Goal: Task Accomplishment & Management: Use online tool/utility

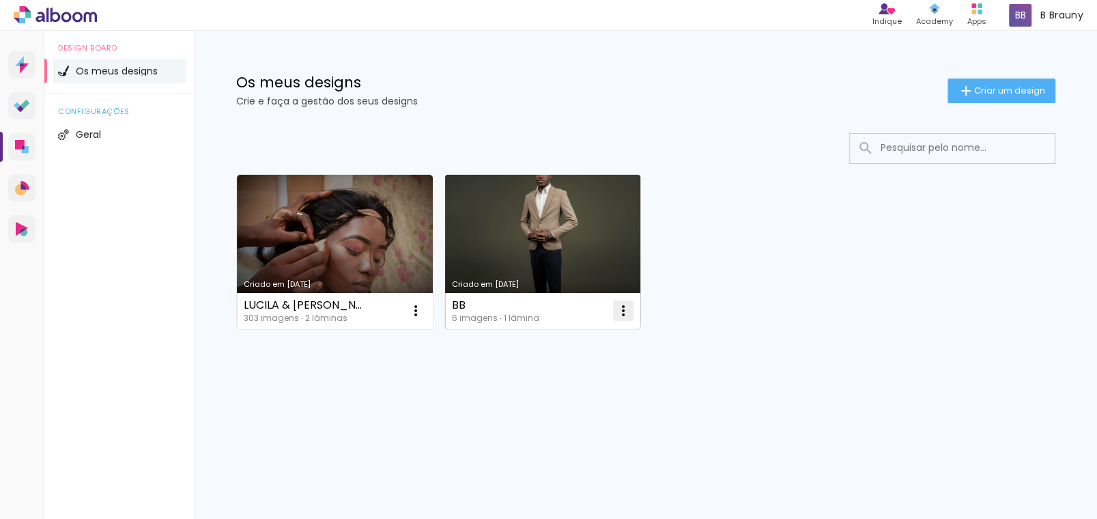
click at [622, 310] on iron-icon at bounding box center [623, 310] width 16 height 16
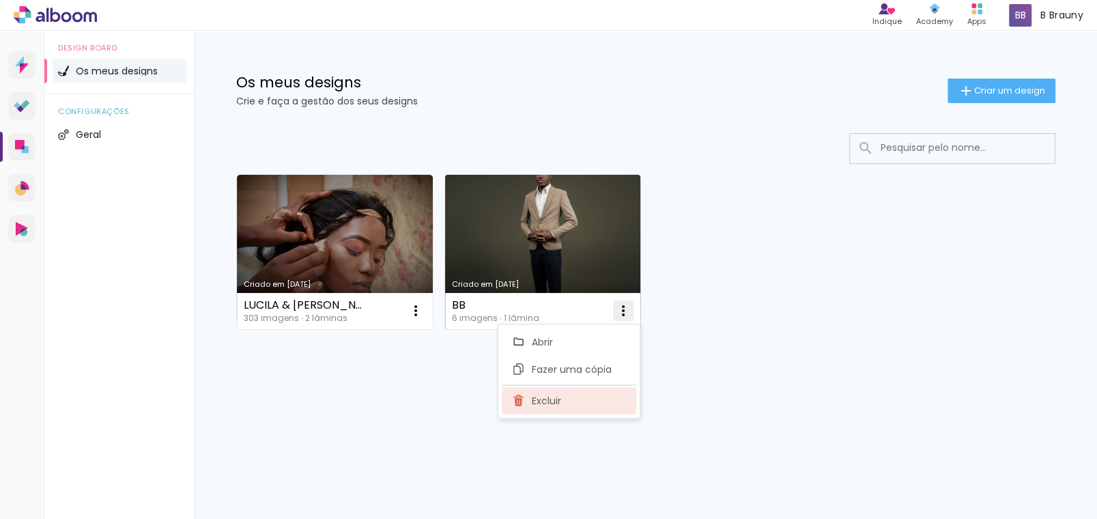
click at [548, 396] on span "Excluir" at bounding box center [546, 401] width 29 height 10
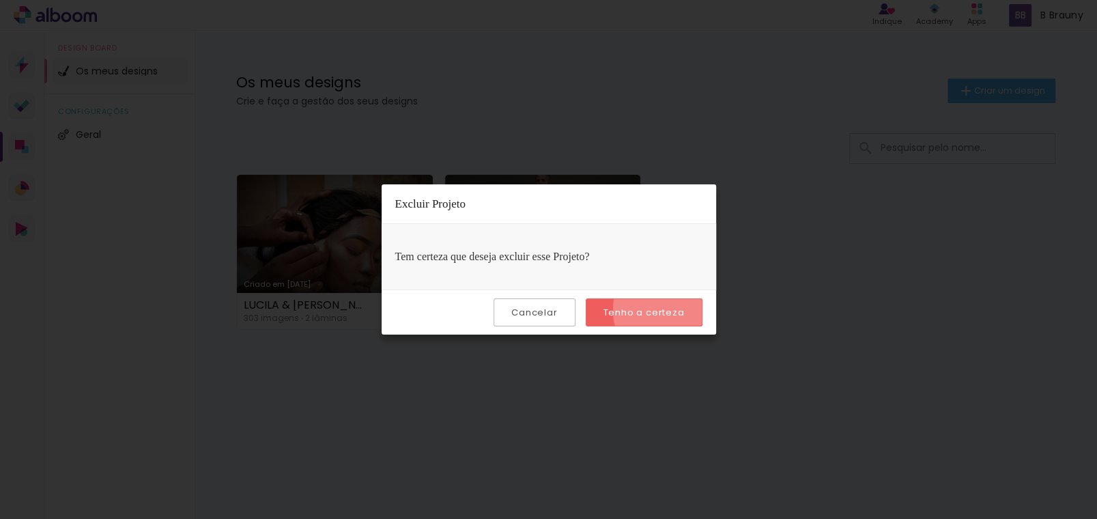
click at [0, 0] on slot "Tenho a certeza" at bounding box center [0, 0] width 0 height 0
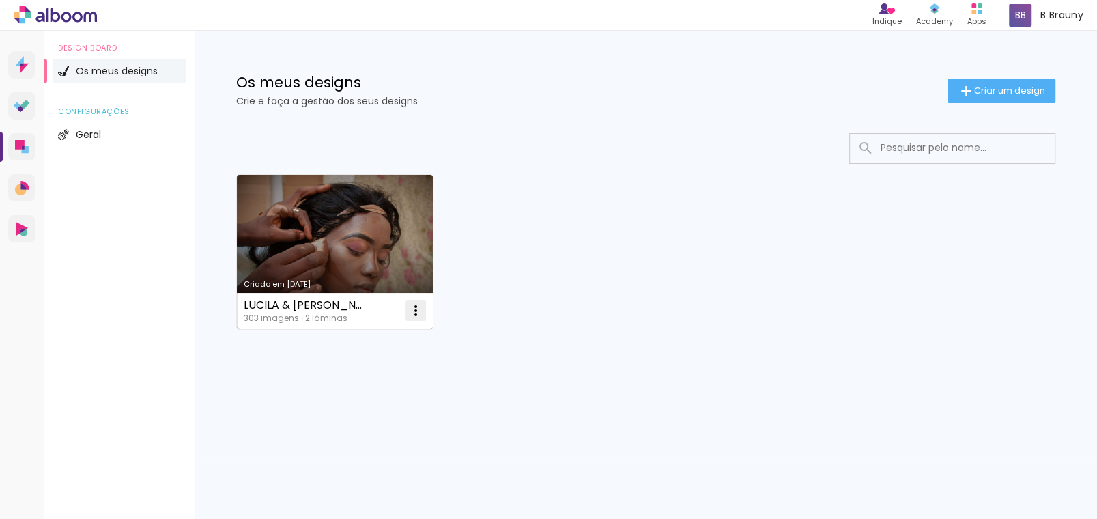
click at [417, 314] on iron-icon at bounding box center [416, 310] width 16 height 16
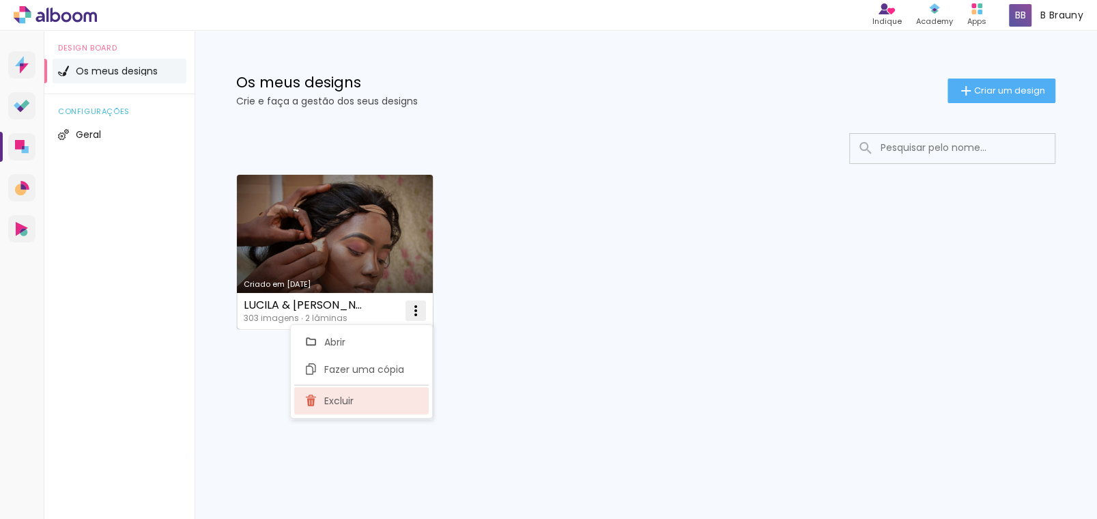
click at [363, 395] on paper-item "Excluir" at bounding box center [361, 400] width 135 height 27
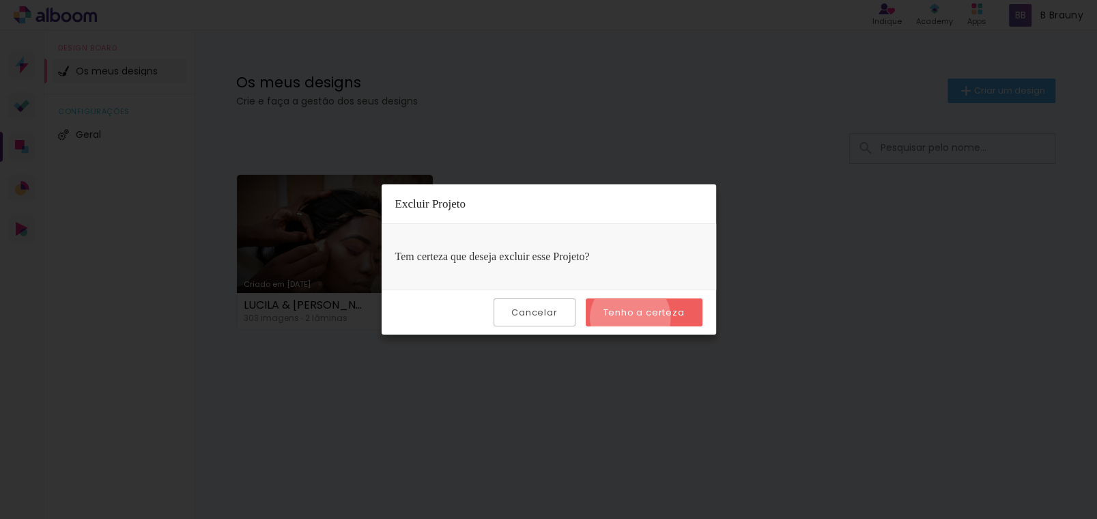
click at [634, 318] on paper-button "Tenho a certeza" at bounding box center [644, 312] width 117 height 28
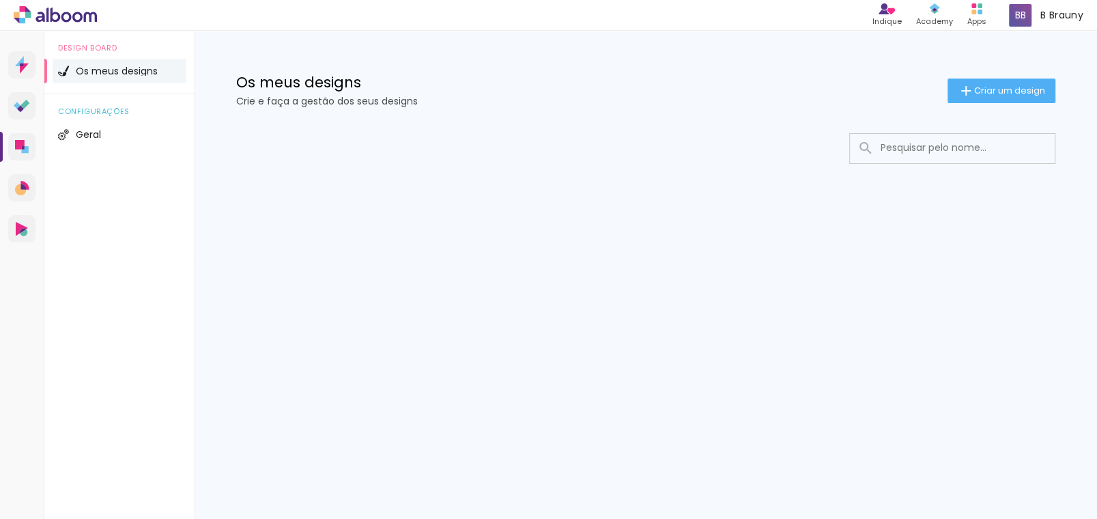
click at [989, 86] on span "Criar um design" at bounding box center [1009, 90] width 71 height 9
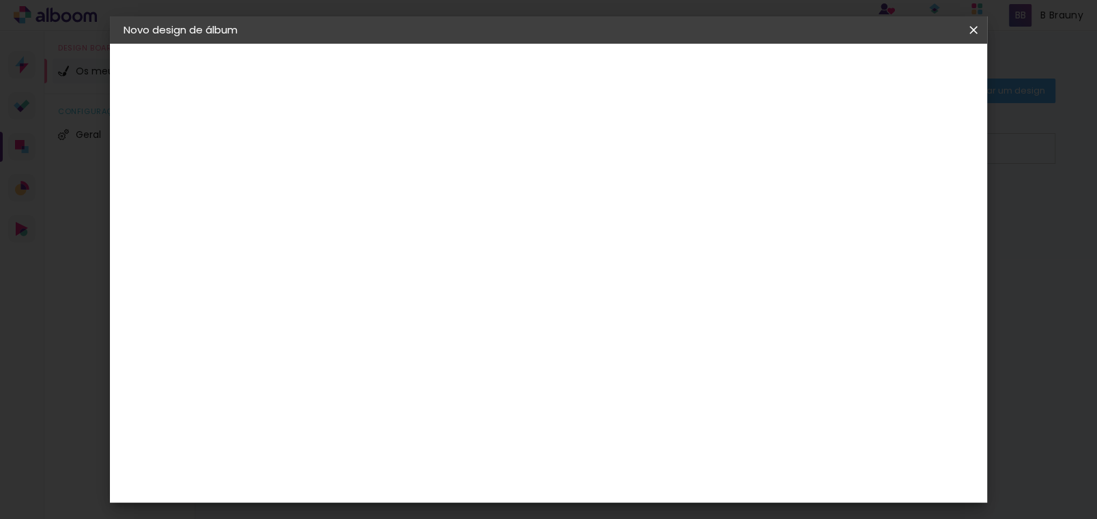
click at [347, 184] on input at bounding box center [347, 183] width 0 height 21
type input "O nosso casamento - [PERSON_NAME] & [PERSON_NAME]"
type paper-input "O nosso casamento - [PERSON_NAME] & [PERSON_NAME]"
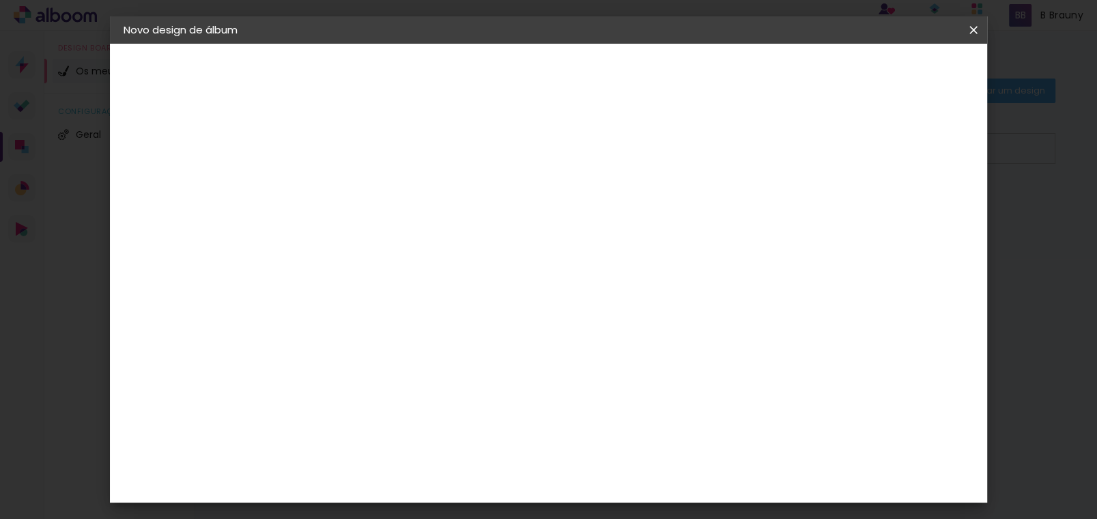
click at [0, 0] on slot "Avançar" at bounding box center [0, 0] width 0 height 0
click at [380, 212] on input "text" at bounding box center [347, 218] width 68 height 17
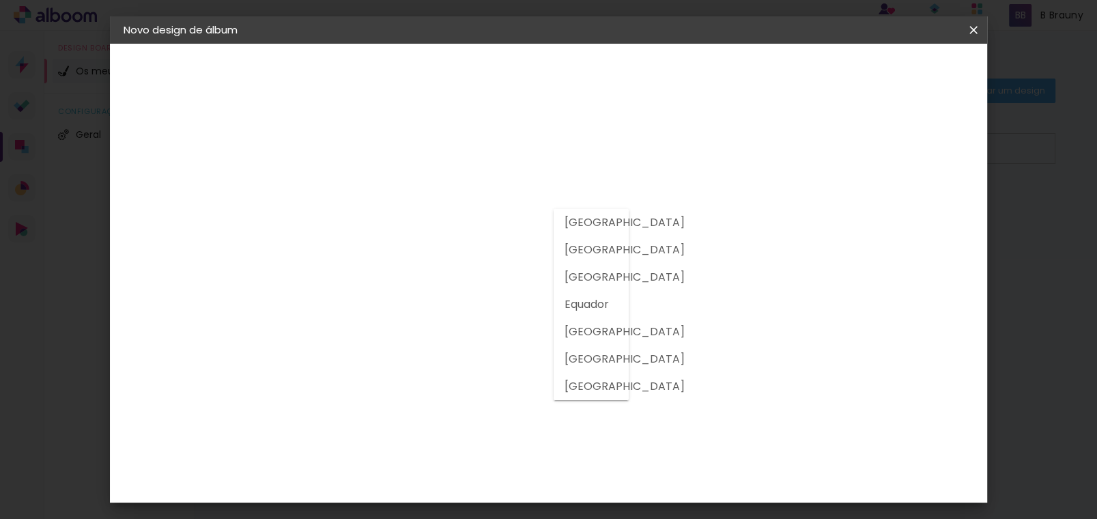
click at [0, 0] on slot "[GEOGRAPHIC_DATA]" at bounding box center [0, 0] width 0 height 0
type input "[GEOGRAPHIC_DATA]"
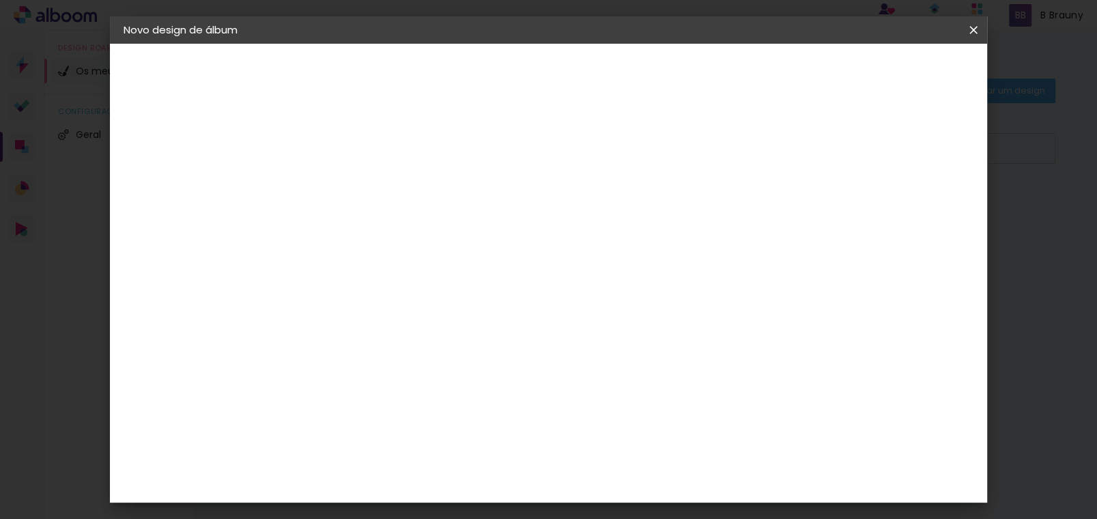
scroll to position [682, 0]
click at [379, 414] on div "Criativa Álbuns" at bounding box center [358, 425] width 42 height 22
click at [0, 0] on slot "Tamanho Livre" at bounding box center [0, 0] width 0 height 0
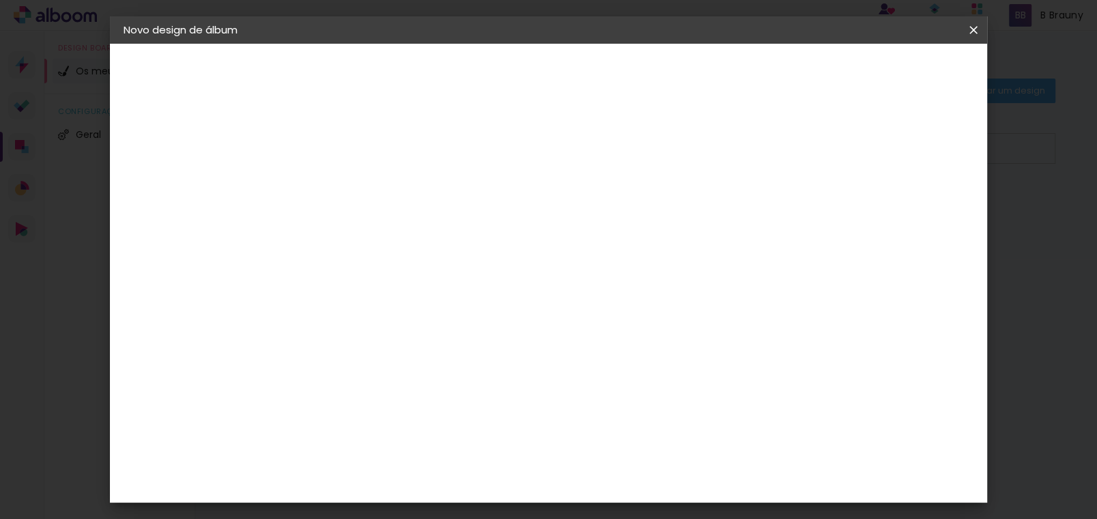
scroll to position [68, 0]
click at [382, 295] on paper-item "Ágata" at bounding box center [375, 292] width 135 height 30
click at [378, 242] on div "3ZERO5" at bounding box center [357, 241] width 41 height 11
click at [438, 189] on input at bounding box center [376, 192] width 126 height 17
click at [377, 295] on paper-item "Ágata" at bounding box center [375, 292] width 135 height 30
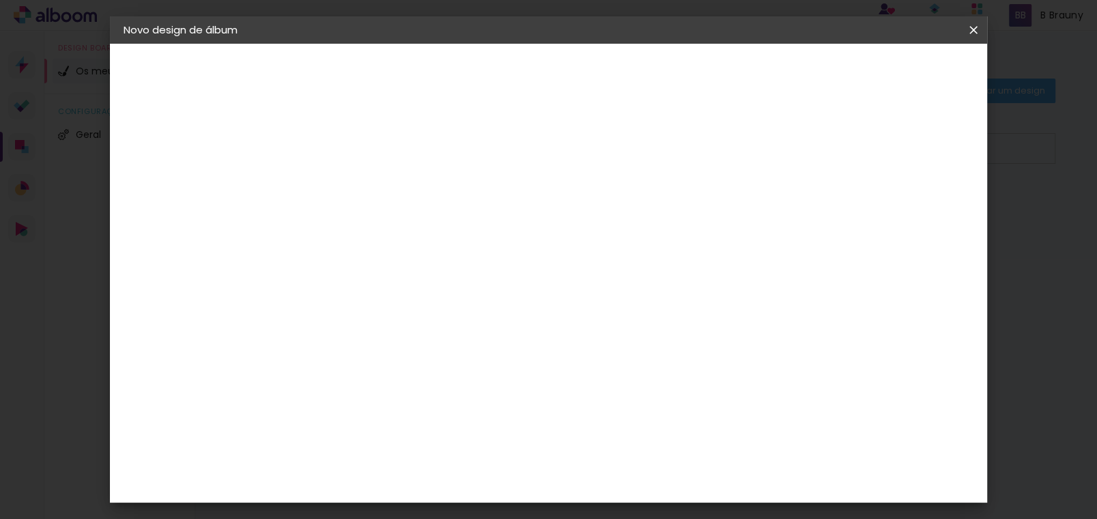
scroll to position [272, 0]
click at [372, 397] on div "Belo Álbum" at bounding box center [354, 408] width 35 height 22
click at [379, 414] on div "Criativa Álbuns" at bounding box center [358, 425] width 42 height 22
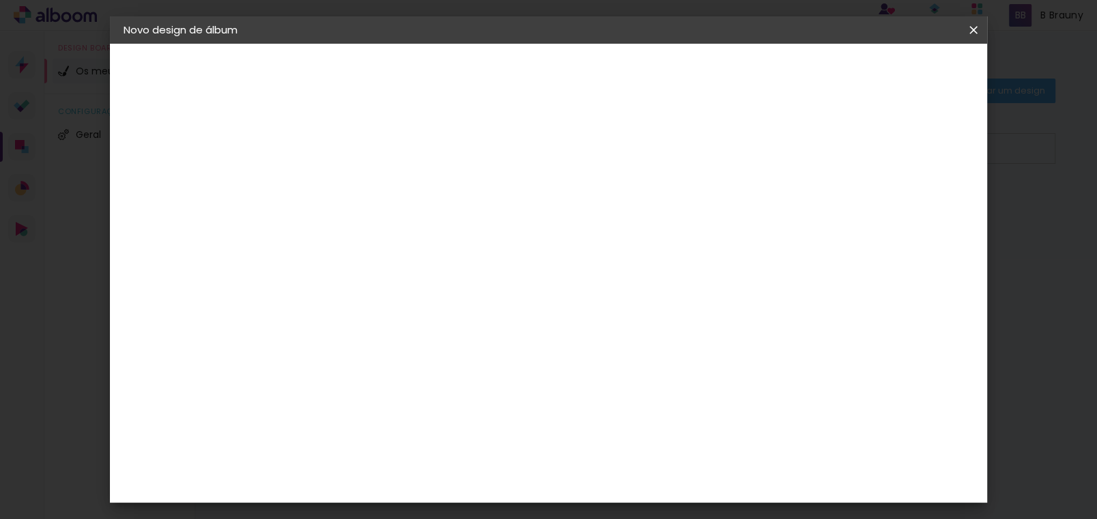
click at [0, 0] on slot "Tamanho Livre" at bounding box center [0, 0] width 0 height 0
click at [550, 281] on div "Sugerir um laboratório" at bounding box center [520, 285] width 61 height 22
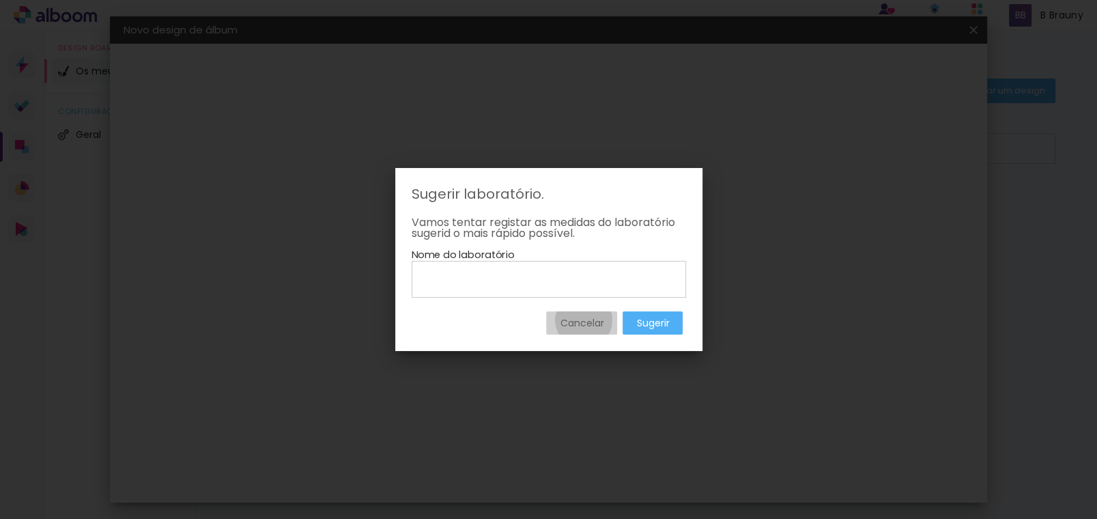
click at [0, 0] on slot "Cancelar" at bounding box center [0, 0] width 0 height 0
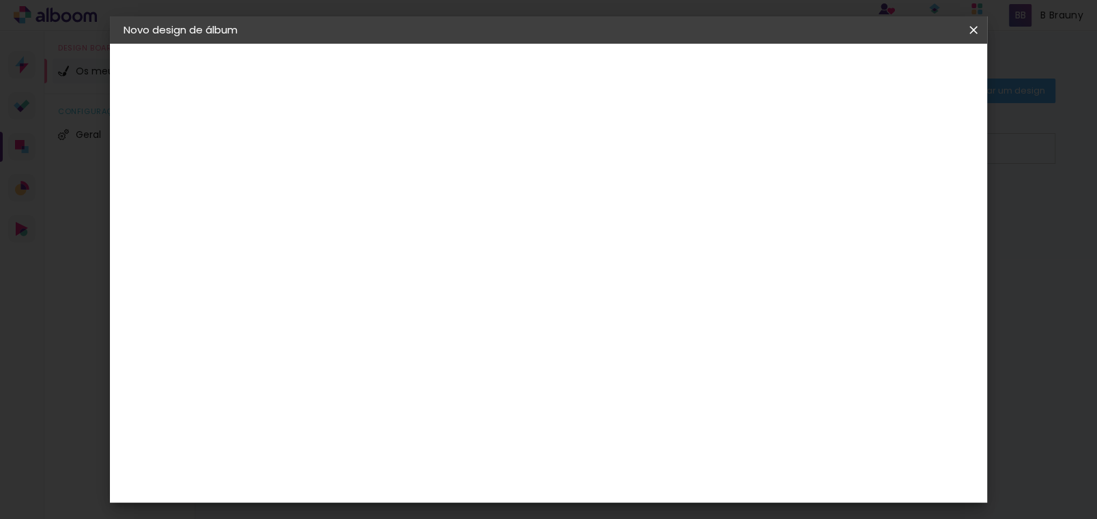
scroll to position [682, 0]
click at [379, 414] on div "Criativa Álbuns" at bounding box center [358, 425] width 42 height 22
click at [578, 61] on paper-button "Avançar" at bounding box center [544, 72] width 67 height 23
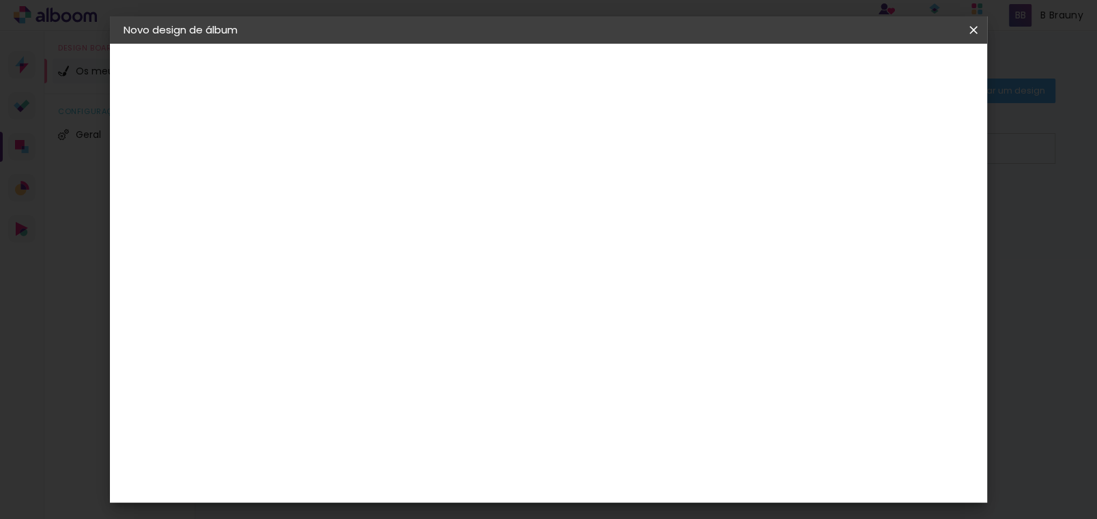
click at [400, 227] on input "text" at bounding box center [373, 237] width 53 height 21
click at [0, 0] on slot "Fotolivro Premium" at bounding box center [0, 0] width 0 height 0
type input "Fotolivro Premium"
click at [439, 489] on span "30 × 30" at bounding box center [408, 507] width 64 height 36
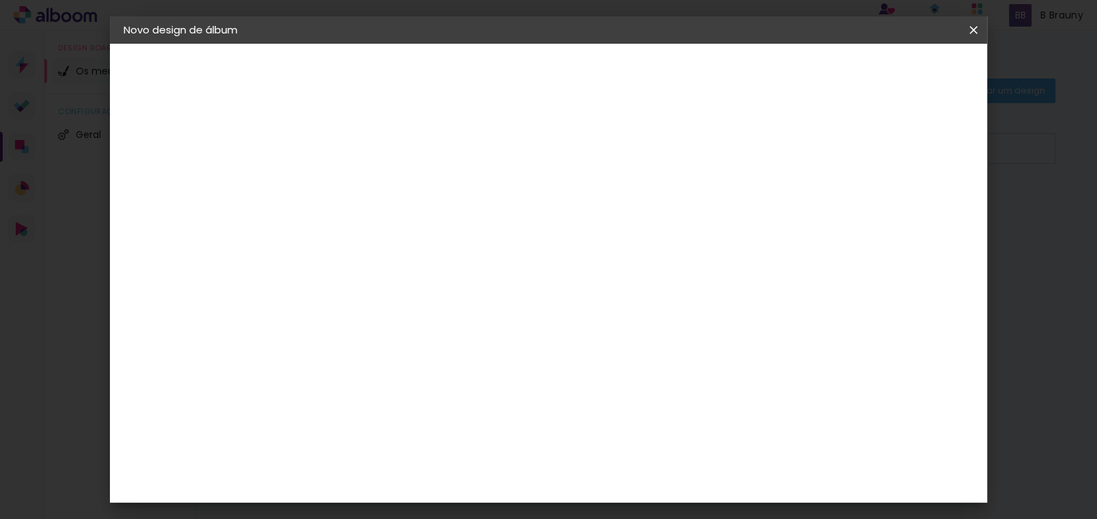
click at [0, 0] on slot "Avançar" at bounding box center [0, 0] width 0 height 0
click at [674, 144] on div at bounding box center [668, 147] width 12 height 12
type paper-checkbox "on"
click at [674, 144] on div at bounding box center [668, 147] width 12 height 12
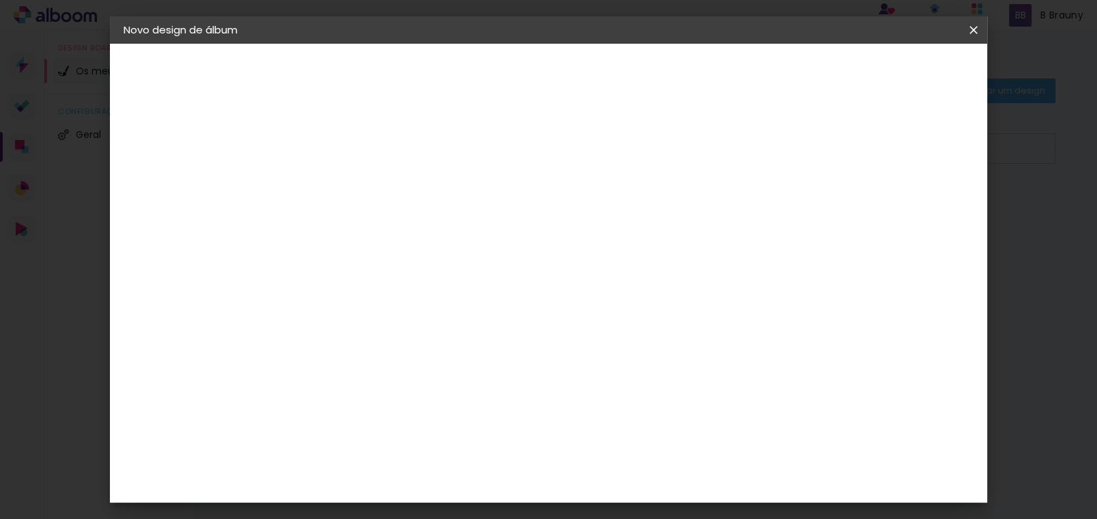
click at [759, 72] on span "Iniciar design" at bounding box center [727, 73] width 62 height 10
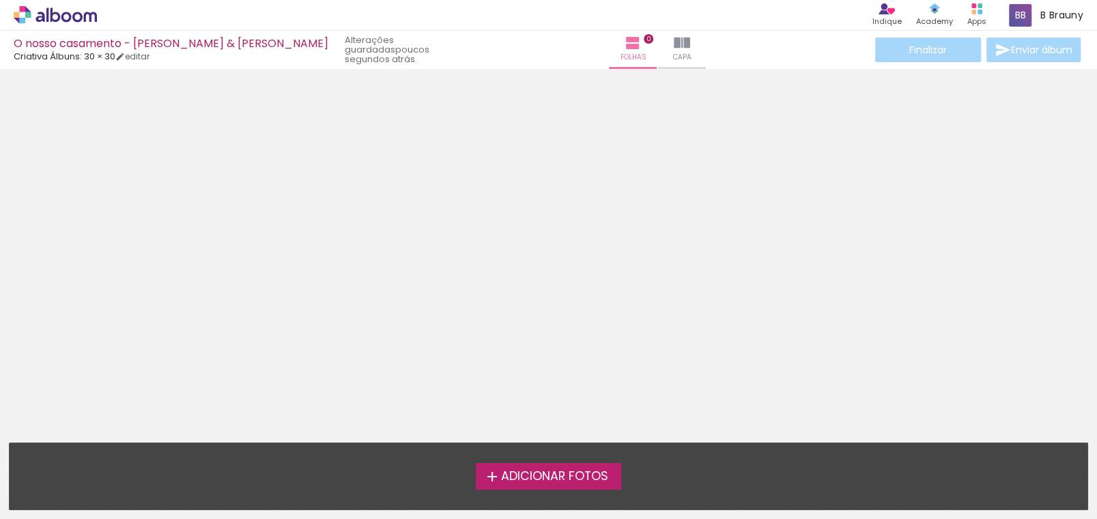
click at [547, 472] on span "Adicionar Fotos" at bounding box center [554, 476] width 107 height 12
click at [0, 0] on input "file" at bounding box center [0, 0] width 0 height 0
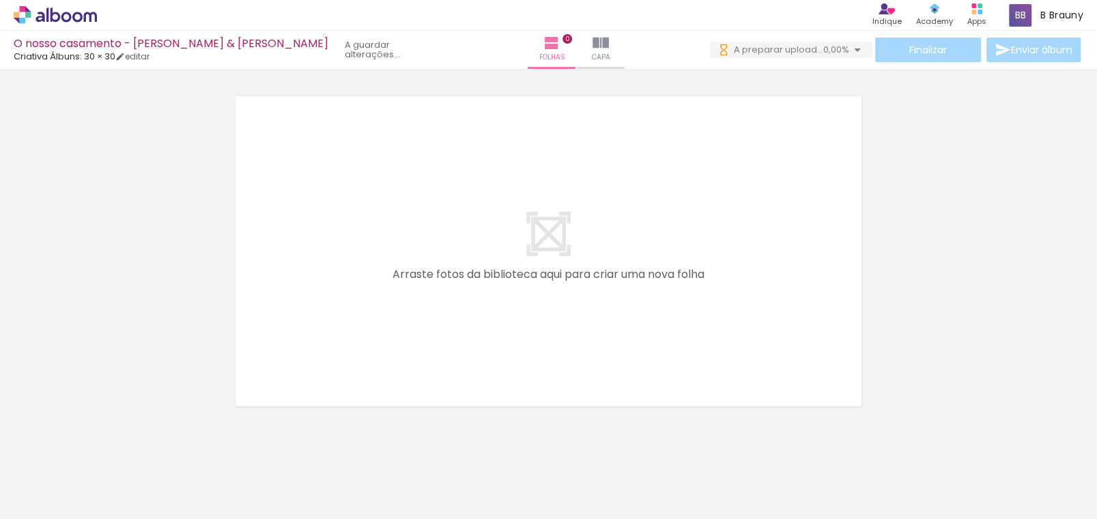
click at [136, 476] on div at bounding box center [137, 473] width 68 height 68
click at [342, 494] on div at bounding box center [367, 473] width 68 height 68
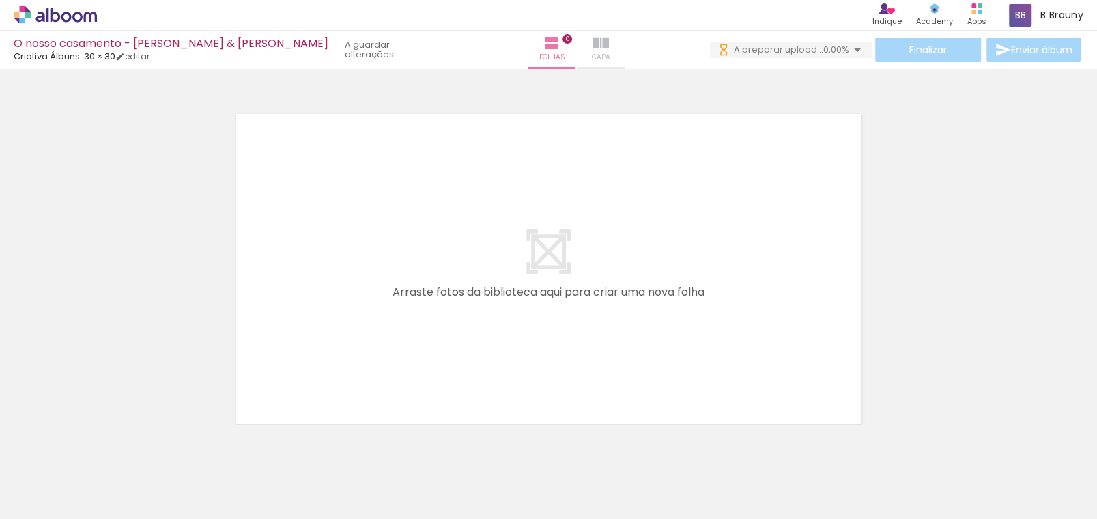
click at [593, 38] on iron-icon at bounding box center [601, 43] width 16 height 16
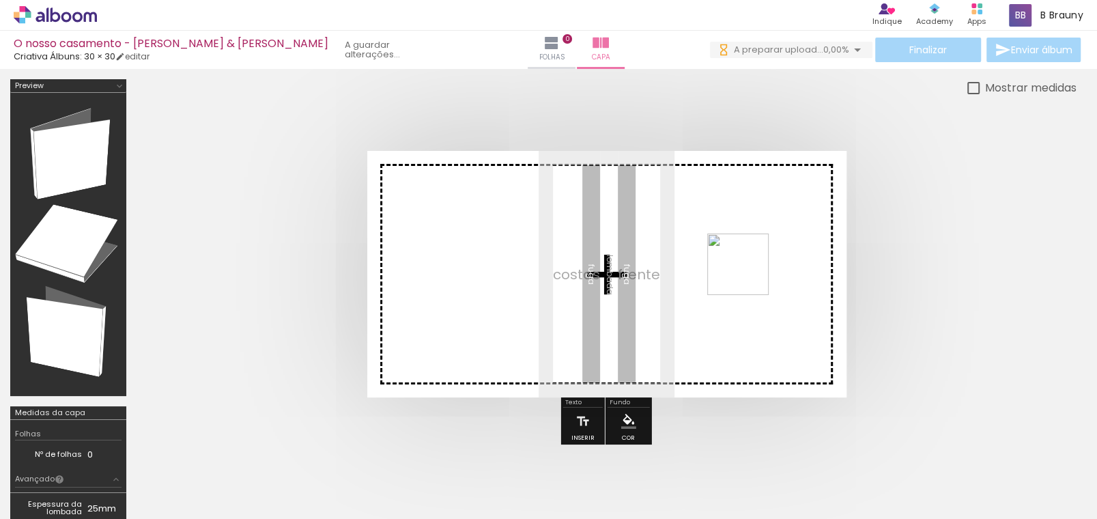
drag, startPoint x: 347, startPoint y: 471, endPoint x: 748, endPoint y: 275, distance: 447.1
click at [748, 275] on quentale-workspace at bounding box center [548, 259] width 1097 height 519
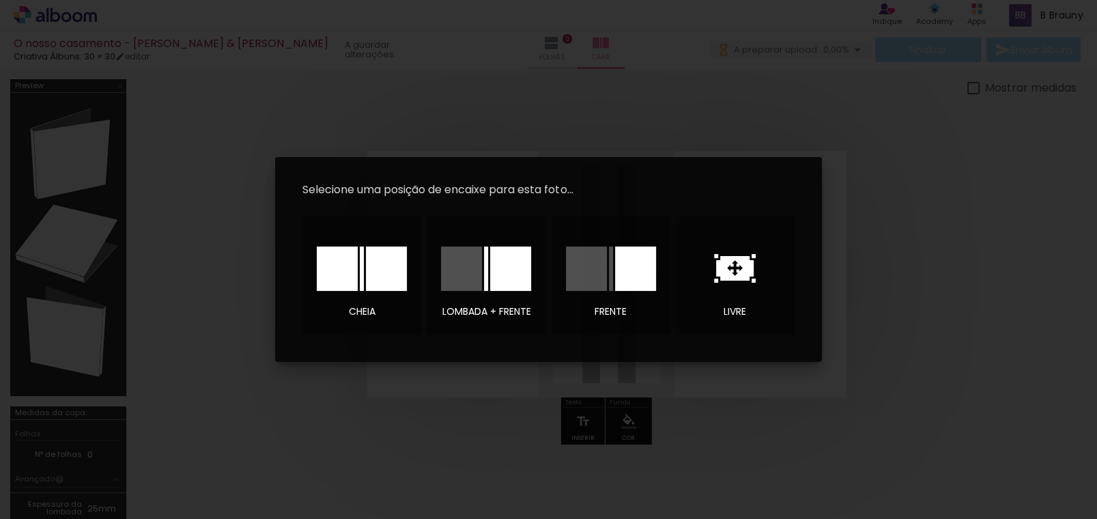
drag, startPoint x: 358, startPoint y: 259, endPoint x: 423, endPoint y: 341, distance: 104.0
click at [360, 259] on div at bounding box center [362, 269] width 90 height 44
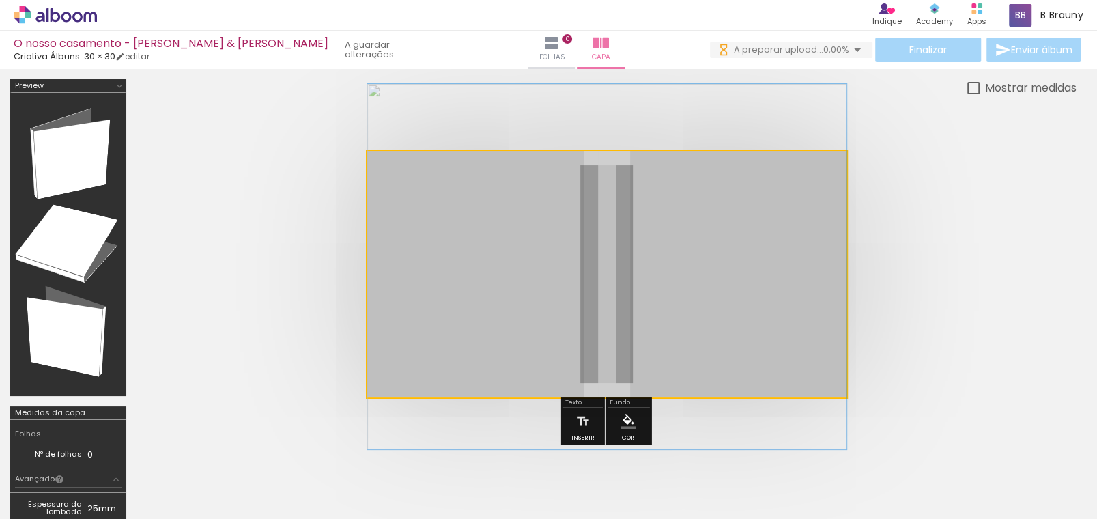
drag, startPoint x: 536, startPoint y: 277, endPoint x: 614, endPoint y: 270, distance: 78.2
drag, startPoint x: 535, startPoint y: 276, endPoint x: 567, endPoint y: 276, distance: 32.1
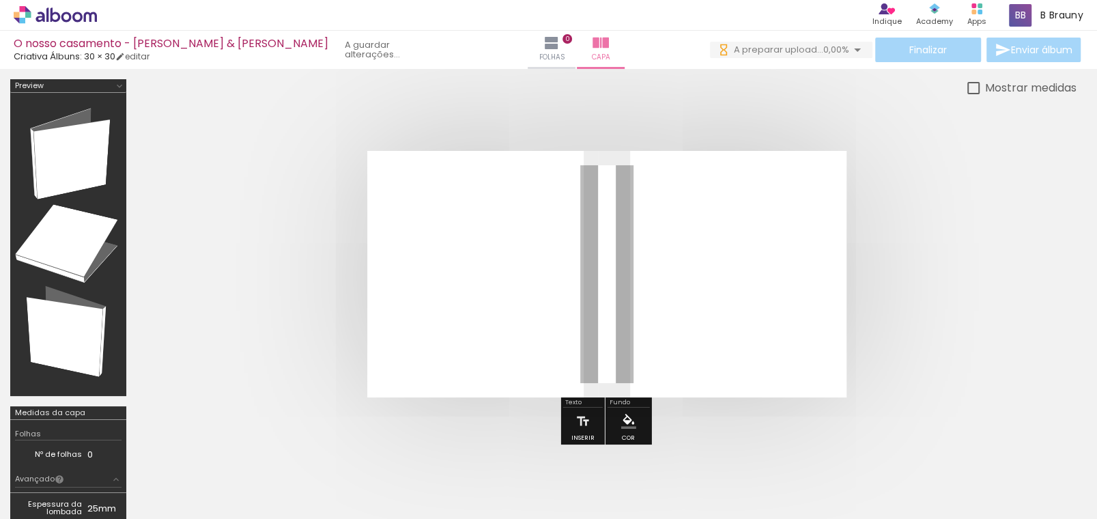
drag, startPoint x: 564, startPoint y: 186, endPoint x: 440, endPoint y: 198, distance: 124.1
type paper-slider "100"
click at [597, 175] on div "P&B Largura Cor" at bounding box center [630, 175] width 479 height 0
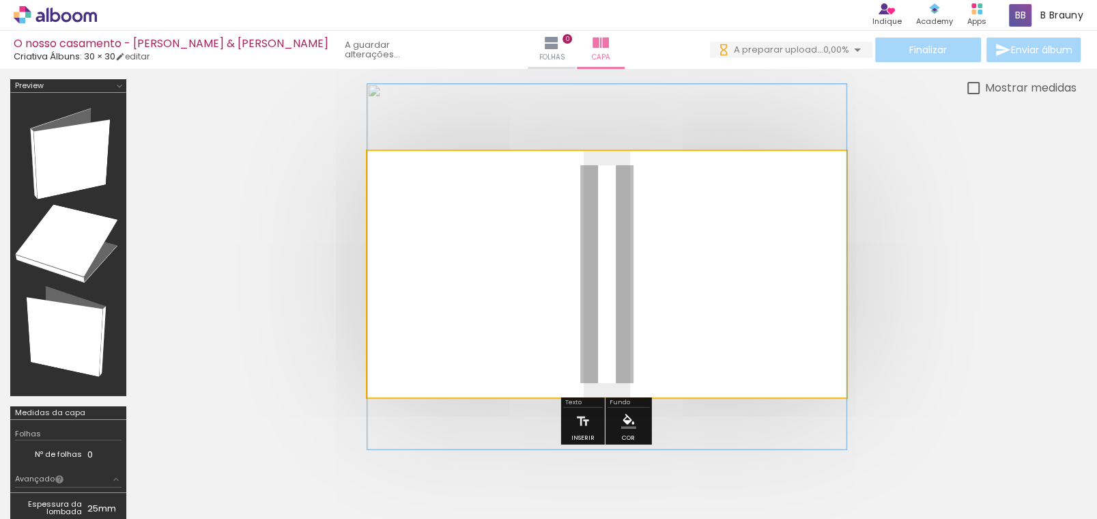
drag, startPoint x: 418, startPoint y: 188, endPoint x: 507, endPoint y: 290, distance: 135.5
type paper-slider "100"
click at [307, 186] on quentale-cover at bounding box center [606, 274] width 831 height 247
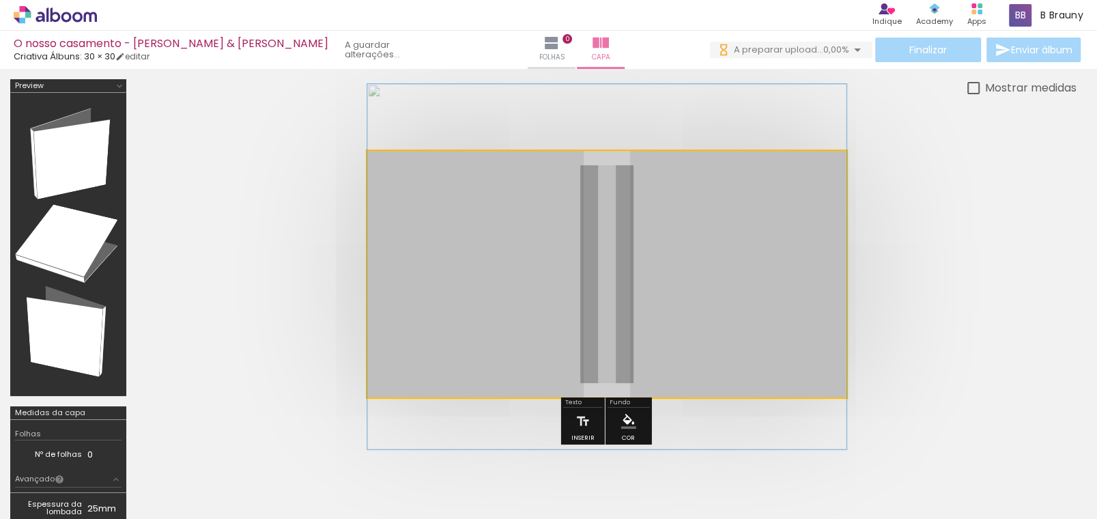
drag, startPoint x: 522, startPoint y: 285, endPoint x: 561, endPoint y: 285, distance: 39.6
drag, startPoint x: 559, startPoint y: 260, endPoint x: 574, endPoint y: 267, distance: 16.5
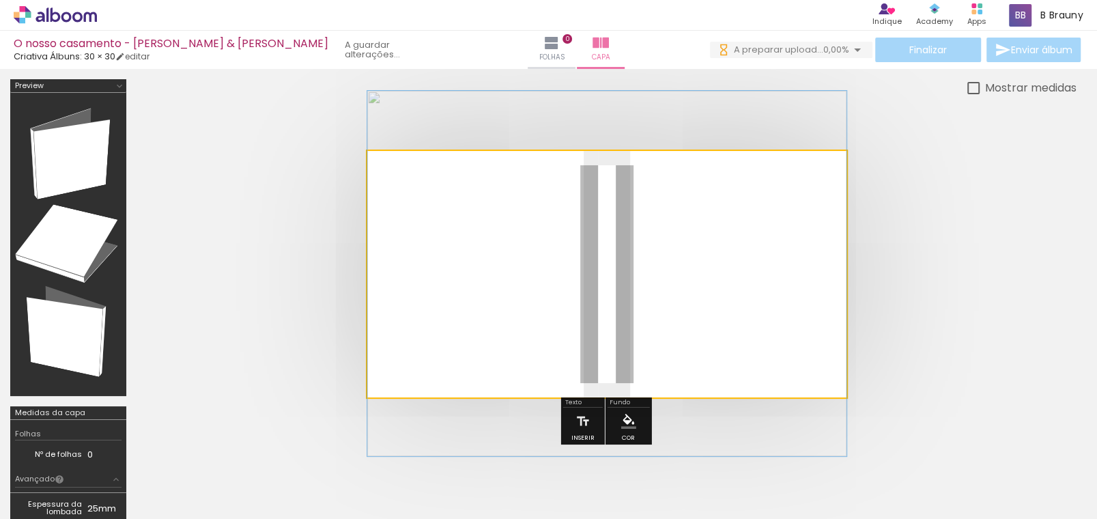
click at [535, 282] on quentale-photo at bounding box center [606, 274] width 479 height 247
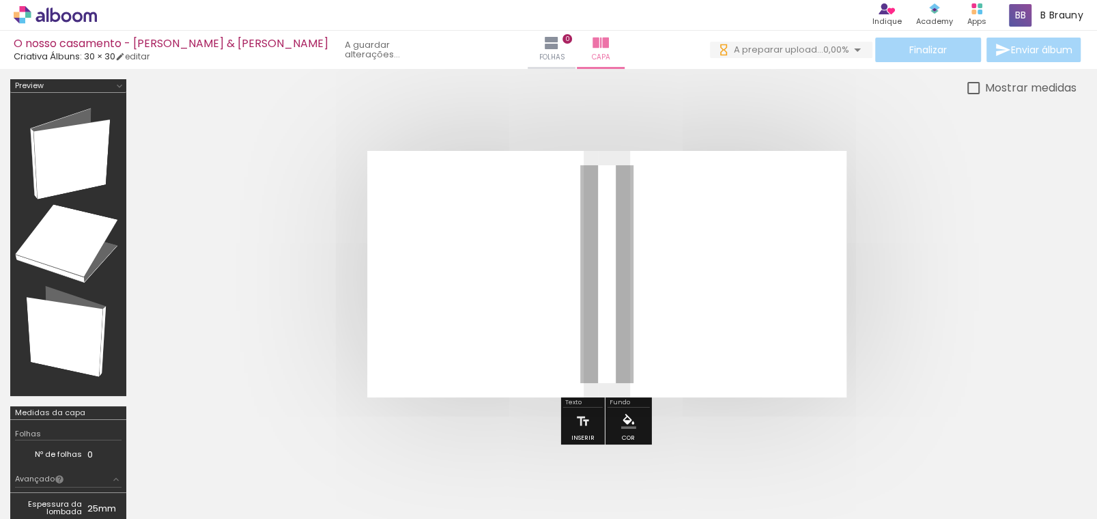
click at [525, 257] on quentale-photo at bounding box center [606, 274] width 479 height 247
click at [535, 259] on quentale-photo at bounding box center [606, 274] width 479 height 247
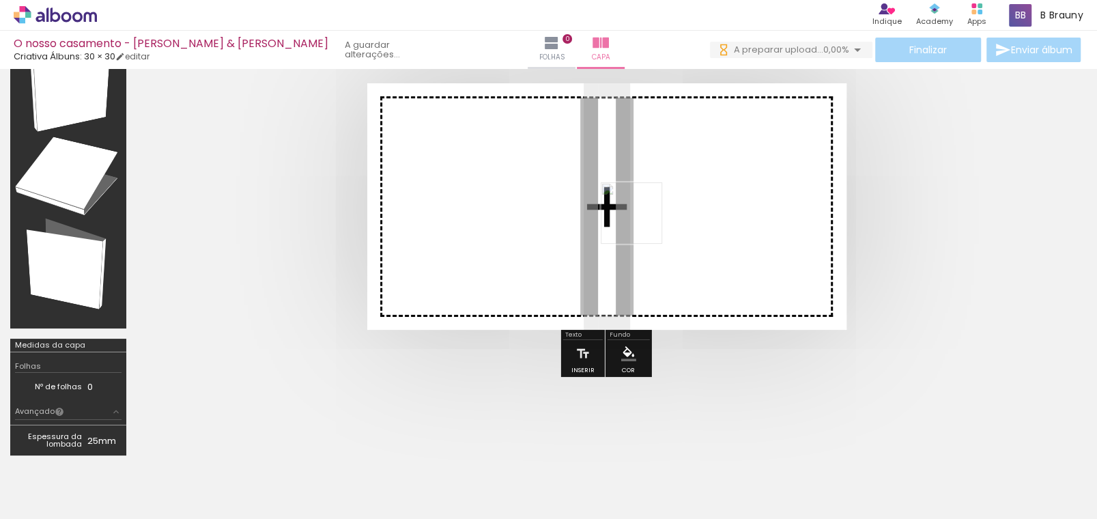
drag, startPoint x: 349, startPoint y: 481, endPoint x: 642, endPoint y: 223, distance: 390.0
click at [642, 223] on quentale-workspace at bounding box center [548, 259] width 1097 height 519
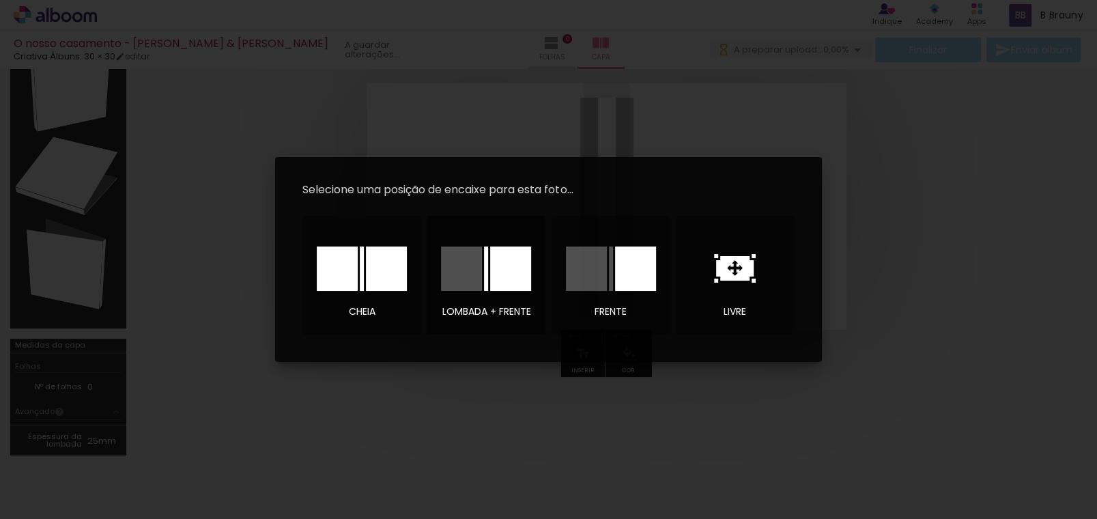
click at [496, 266] on div at bounding box center [510, 269] width 41 height 44
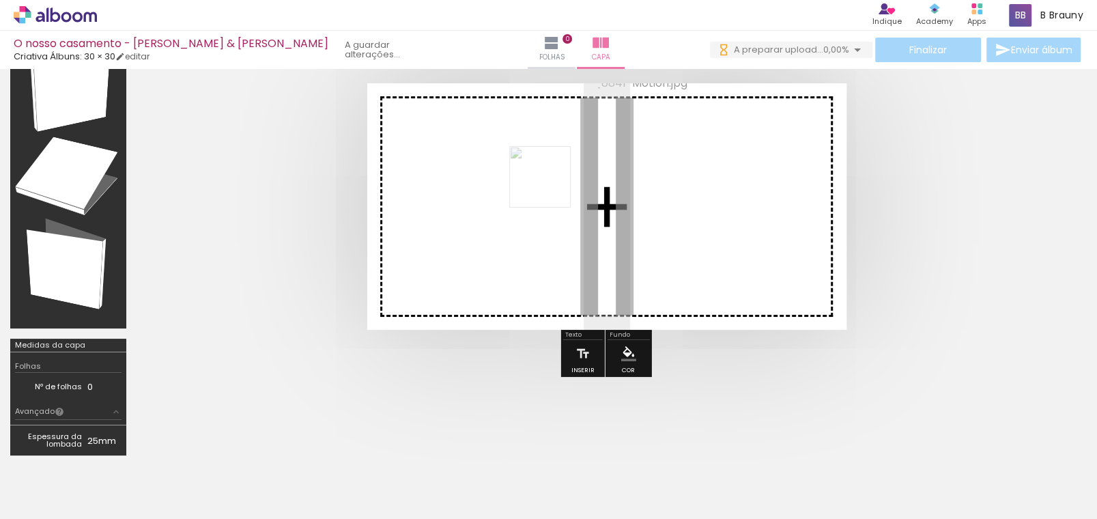
drag, startPoint x: 357, startPoint y: 490, endPoint x: 550, endPoint y: 187, distance: 359.5
click at [550, 187] on quentale-workspace at bounding box center [548, 259] width 1097 height 519
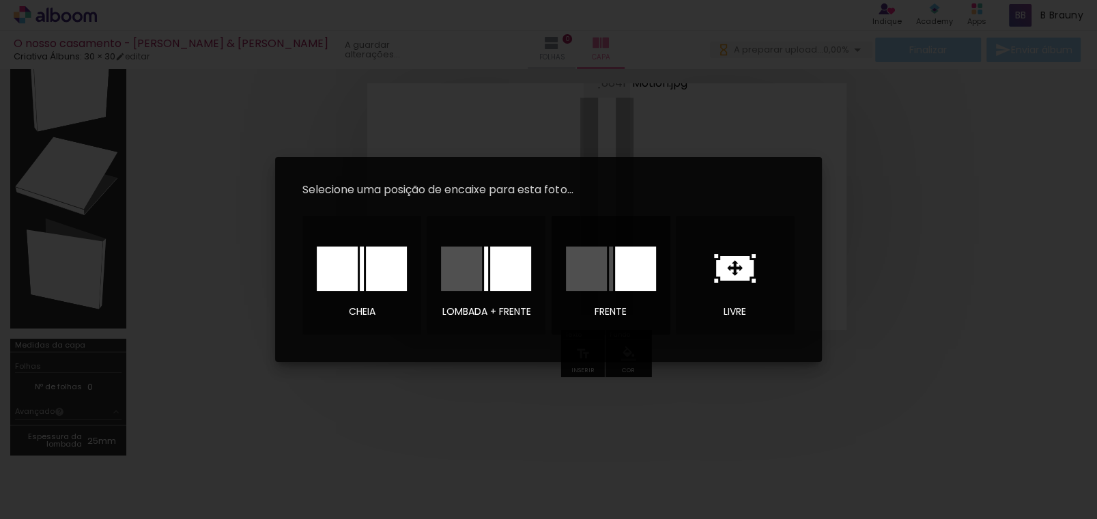
click at [633, 262] on div at bounding box center [635, 269] width 41 height 44
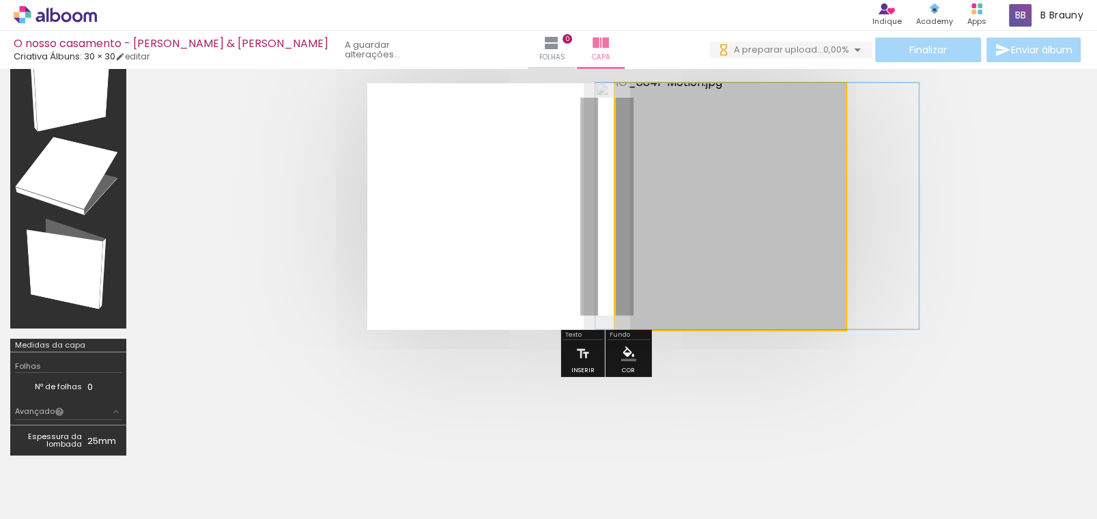
drag, startPoint x: 750, startPoint y: 213, endPoint x: 777, endPoint y: 204, distance: 28.1
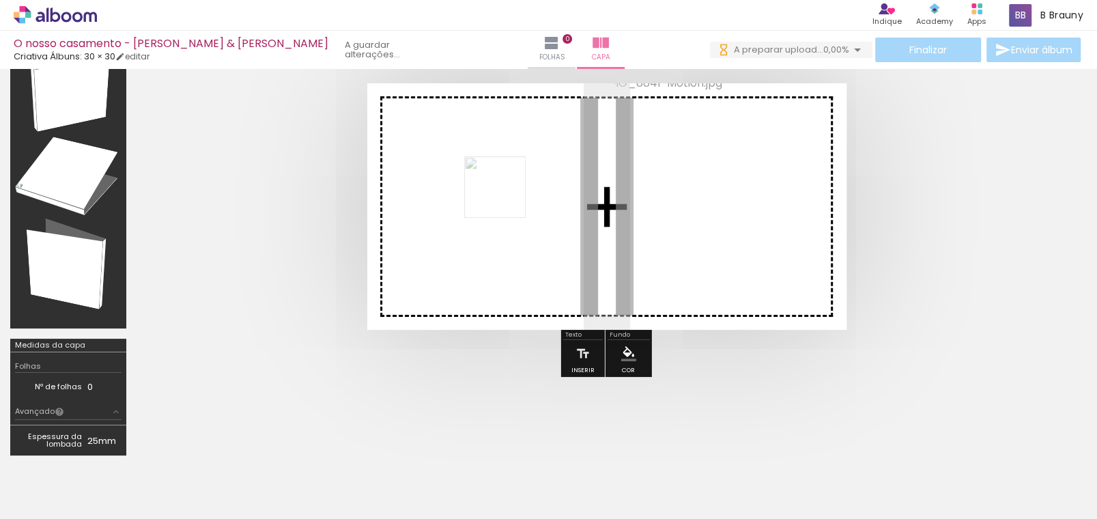
drag, startPoint x: 380, startPoint y: 469, endPoint x: 505, endPoint y: 197, distance: 299.4
click at [505, 197] on quentale-workspace at bounding box center [548, 259] width 1097 height 519
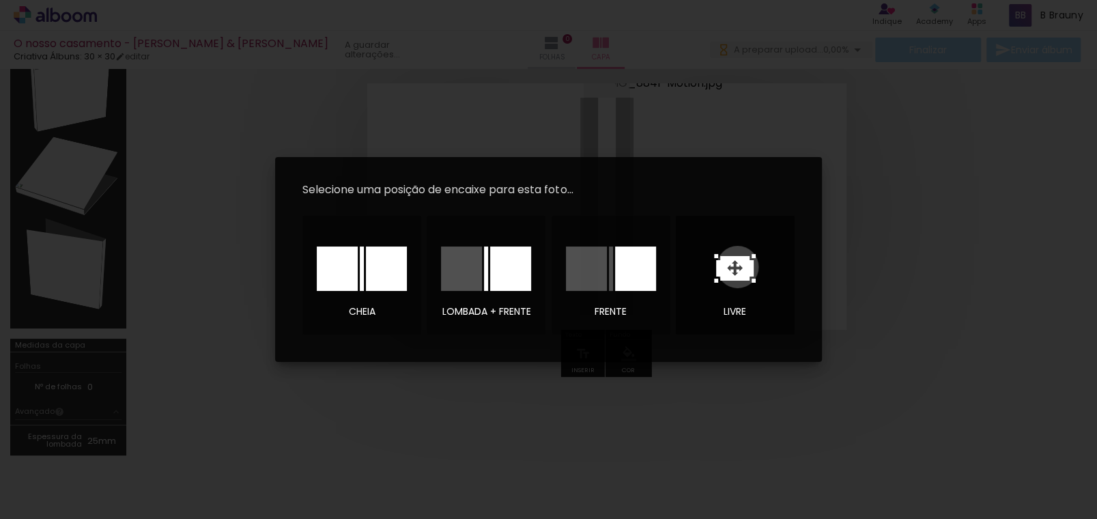
click at [737, 267] on icon at bounding box center [735, 268] width 42 height 29
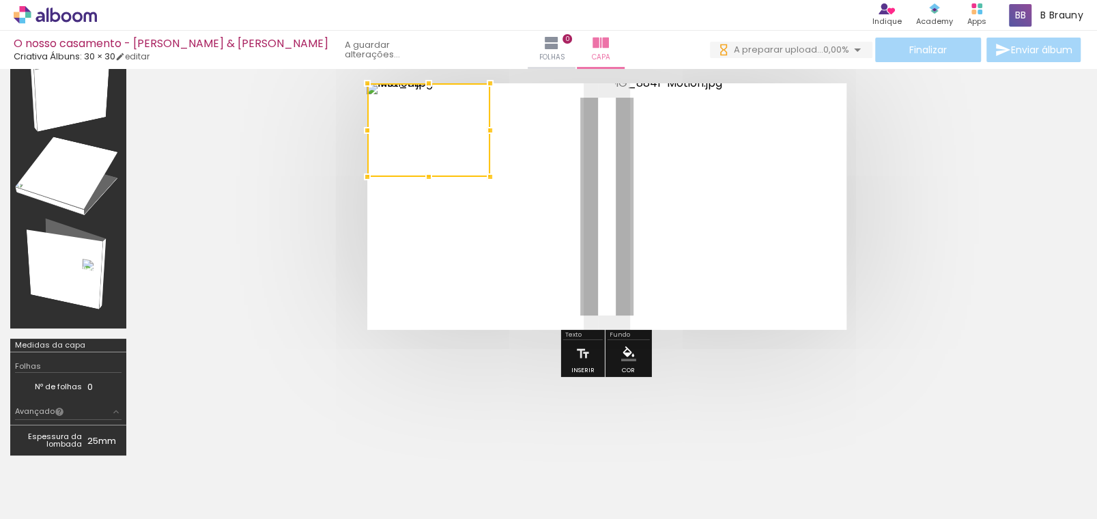
drag, startPoint x: 606, startPoint y: 219, endPoint x: 421, endPoint y: 134, distance: 203.2
click at [421, 134] on div at bounding box center [428, 130] width 123 height 94
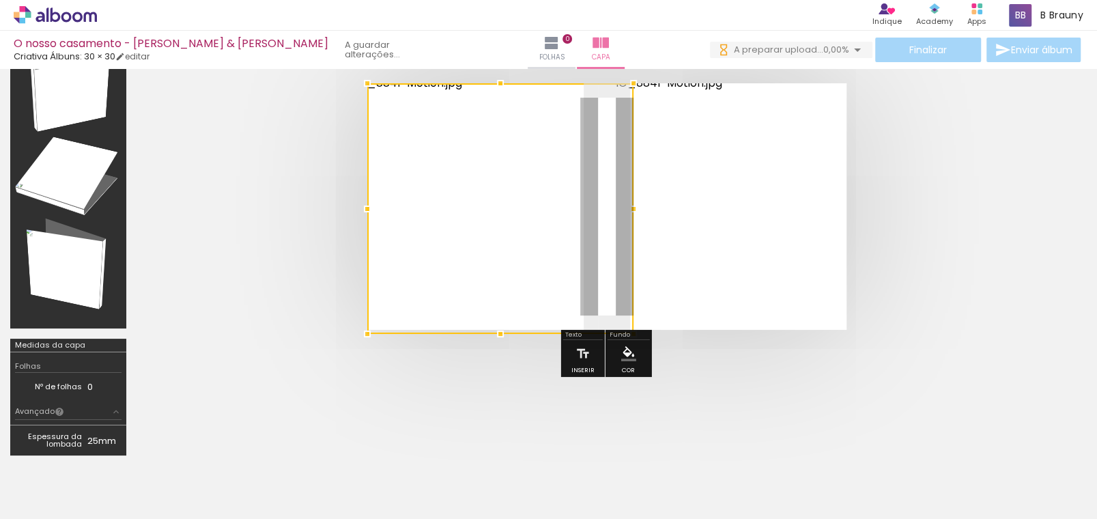
drag, startPoint x: 493, startPoint y: 180, endPoint x: 615, endPoint y: 277, distance: 155.5
click at [615, 277] on div at bounding box center [500, 208] width 266 height 251
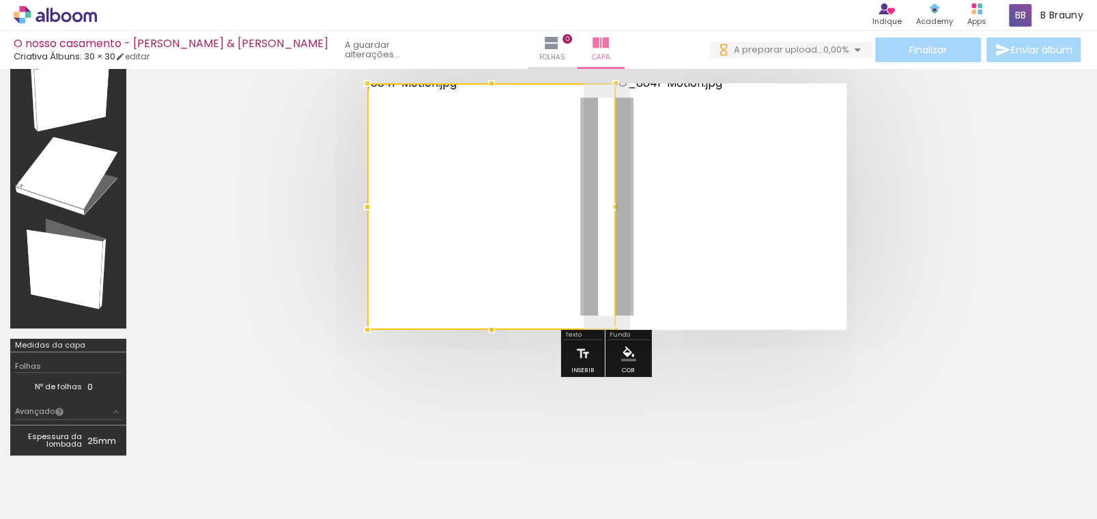
drag, startPoint x: 633, startPoint y: 203, endPoint x: 615, endPoint y: 210, distance: 19.3
click at [615, 210] on div at bounding box center [615, 206] width 27 height 27
click at [920, 164] on quentale-cover at bounding box center [606, 206] width 831 height 247
drag, startPoint x: 541, startPoint y: 219, endPoint x: 251, endPoint y: 236, distance: 290.1
click at [251, 236] on quentale-cover at bounding box center [606, 206] width 831 height 247
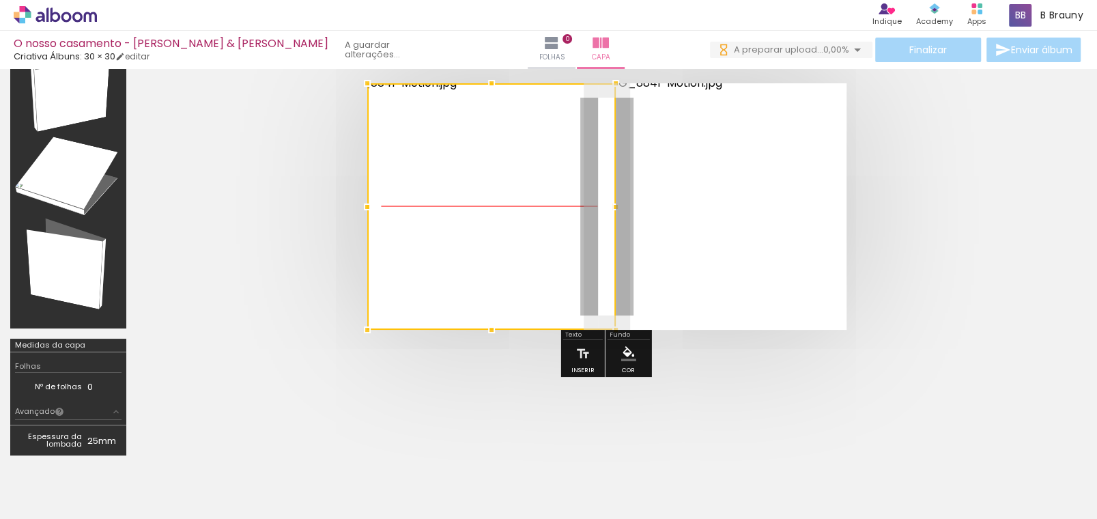
drag, startPoint x: 516, startPoint y: 141, endPoint x: 462, endPoint y: 177, distance: 64.0
click at [425, 209] on div at bounding box center [491, 206] width 249 height 247
drag, startPoint x: 456, startPoint y: 285, endPoint x: 148, endPoint y: 223, distance: 314.2
click at [148, 223] on div at bounding box center [607, 207] width 940 height 356
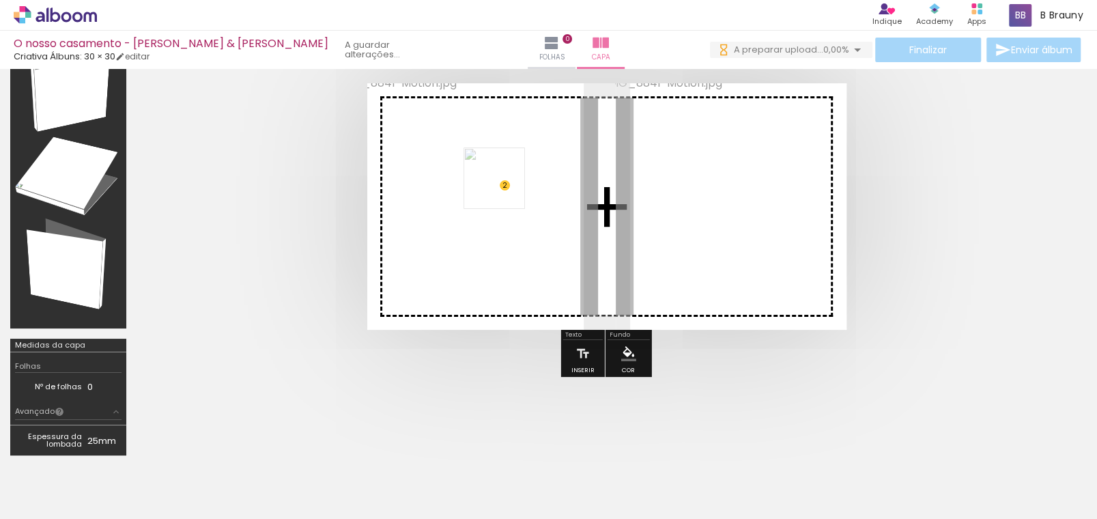
drag, startPoint x: 340, startPoint y: 494, endPoint x: 505, endPoint y: 188, distance: 347.4
click at [505, 188] on quentale-workspace at bounding box center [548, 259] width 1097 height 519
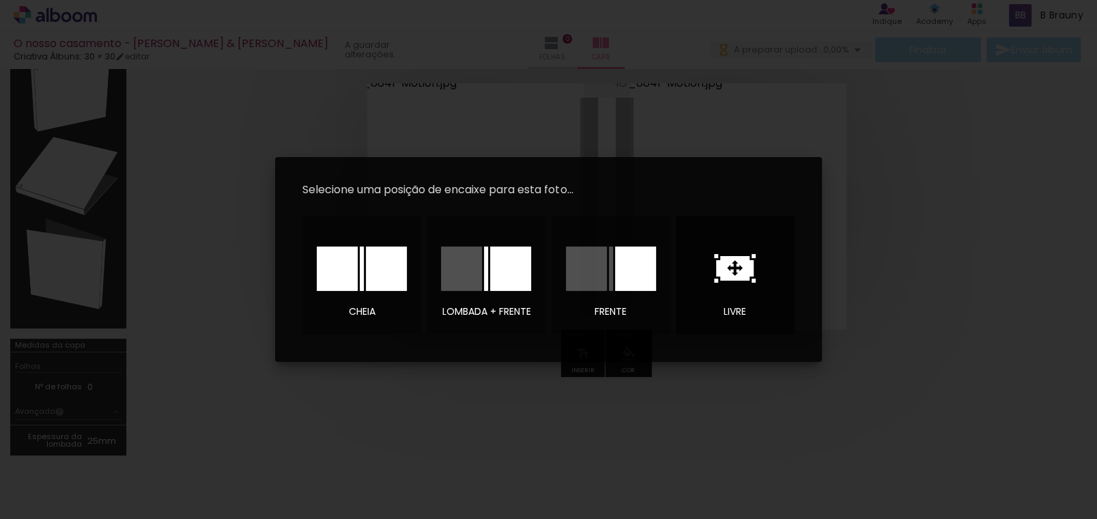
click at [736, 264] on icon at bounding box center [735, 268] width 42 height 29
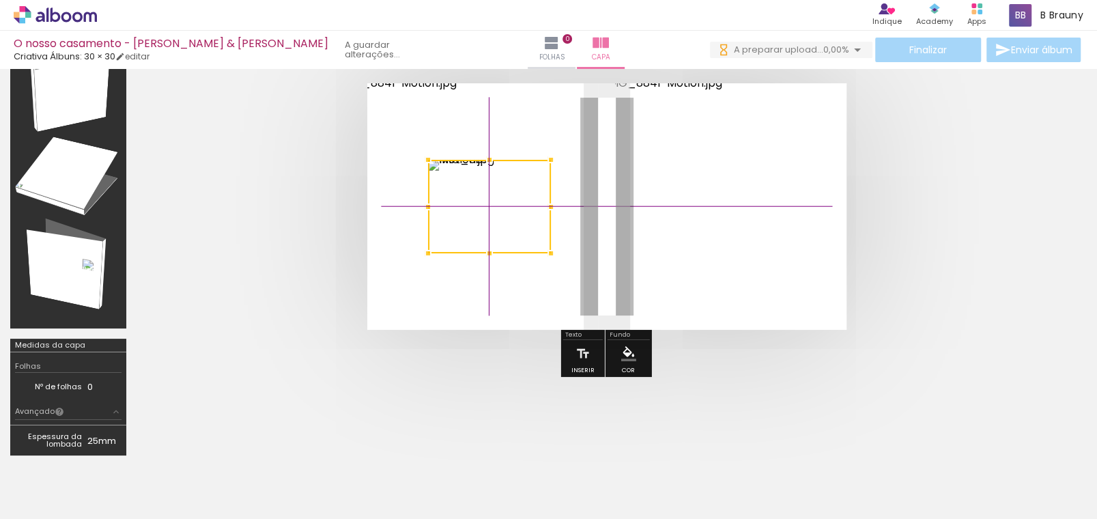
drag, startPoint x: 636, startPoint y: 201, endPoint x: 524, endPoint y: 193, distance: 112.3
click at [524, 193] on div at bounding box center [489, 207] width 123 height 94
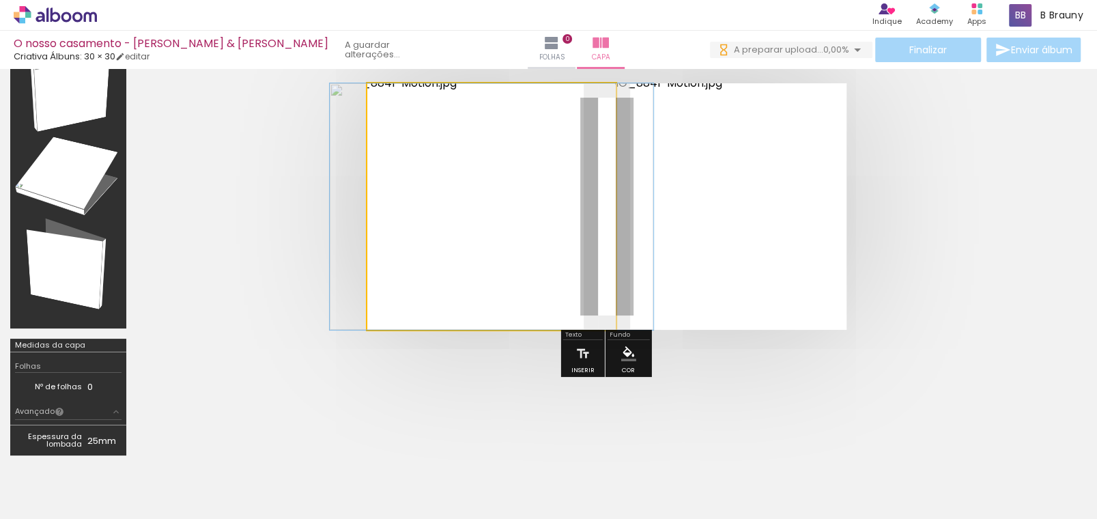
click at [510, 224] on quentale-photo at bounding box center [491, 206] width 249 height 247
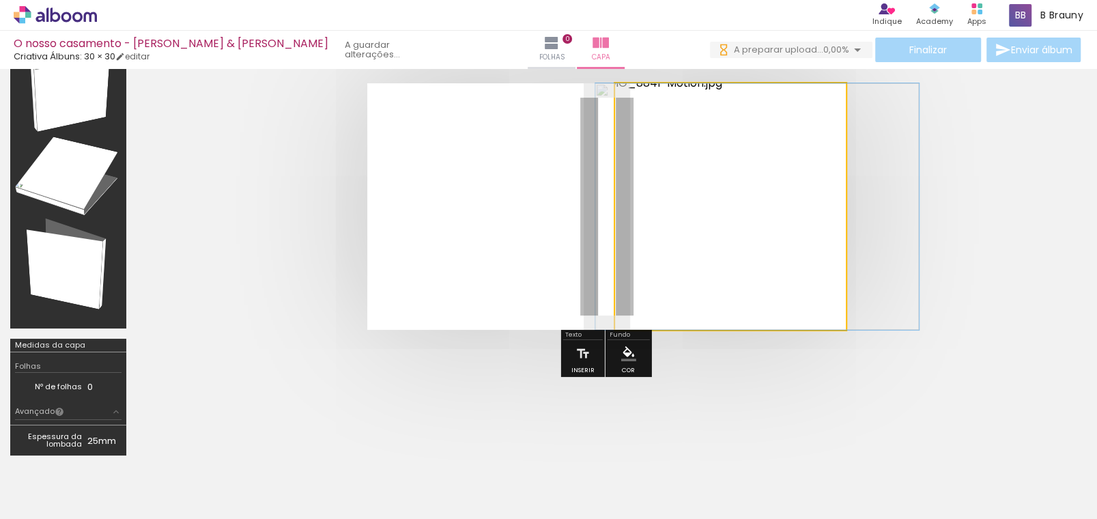
click at [754, 175] on quentale-photo at bounding box center [730, 206] width 231 height 247
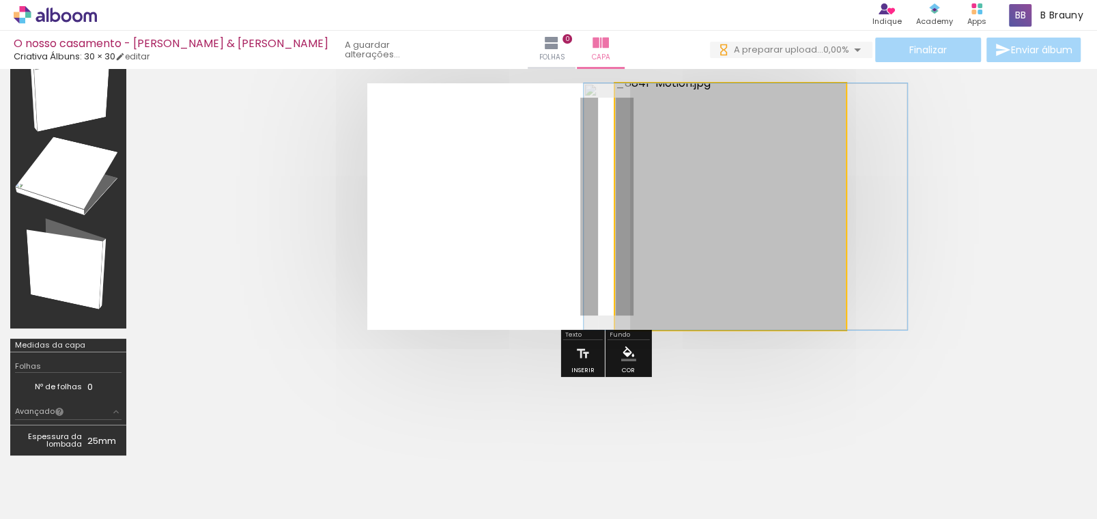
drag, startPoint x: 748, startPoint y: 180, endPoint x: 737, endPoint y: 199, distance: 22.4
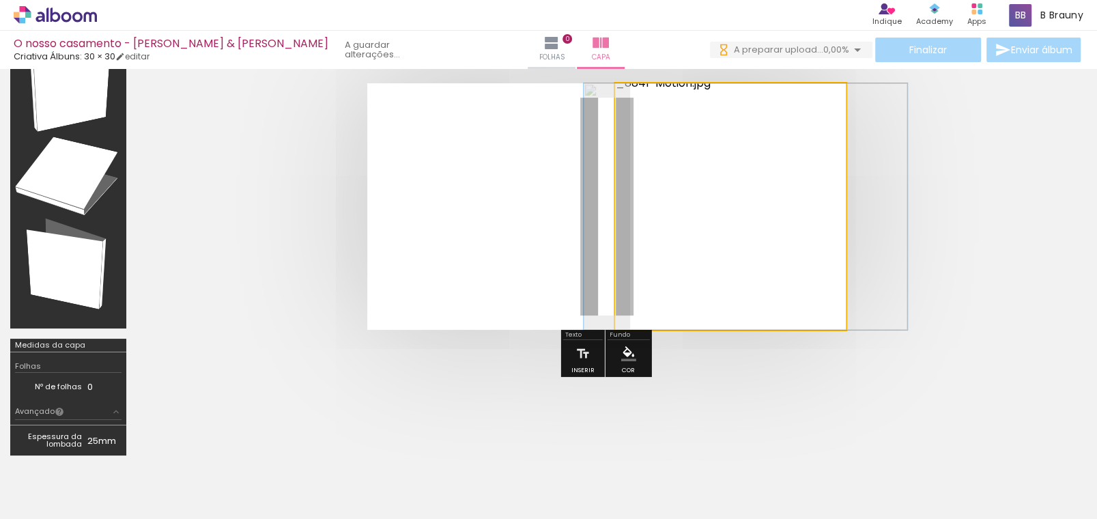
click at [714, 199] on quentale-photo at bounding box center [730, 206] width 231 height 247
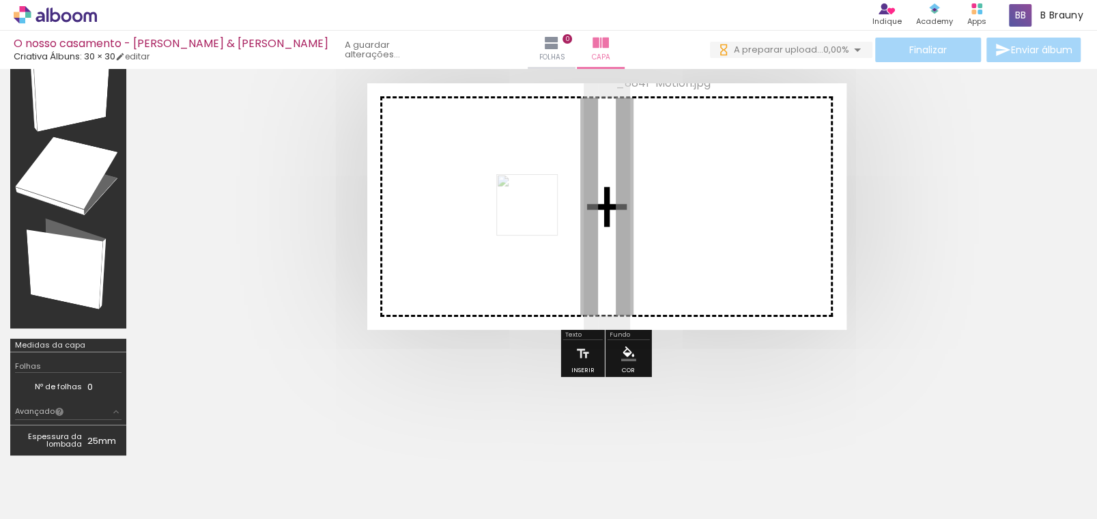
drag, startPoint x: 354, startPoint y: 482, endPoint x: 534, endPoint y: 210, distance: 326.1
click at [534, 210] on quentale-workspace at bounding box center [548, 259] width 1097 height 519
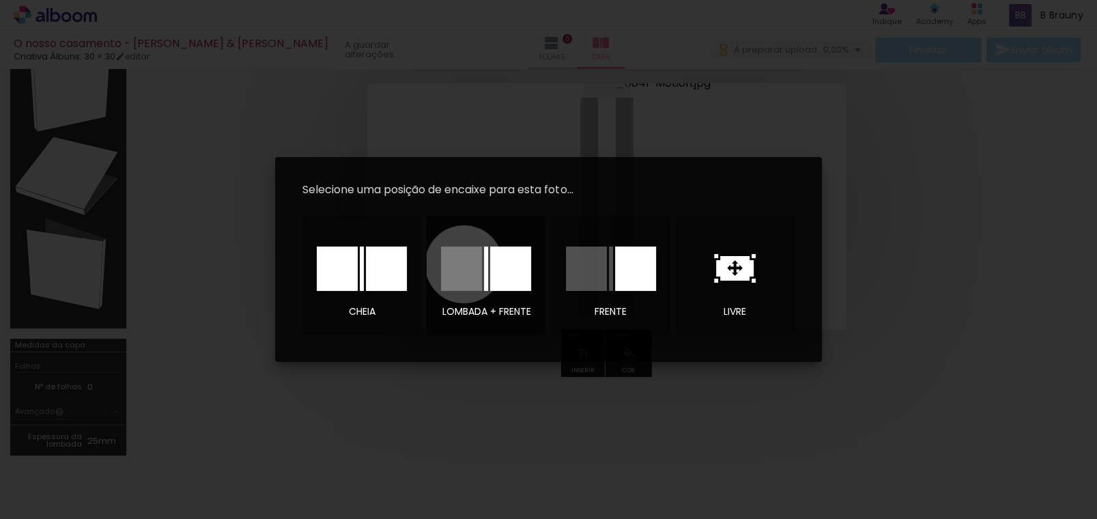
click at [464, 264] on div at bounding box center [461, 269] width 41 height 44
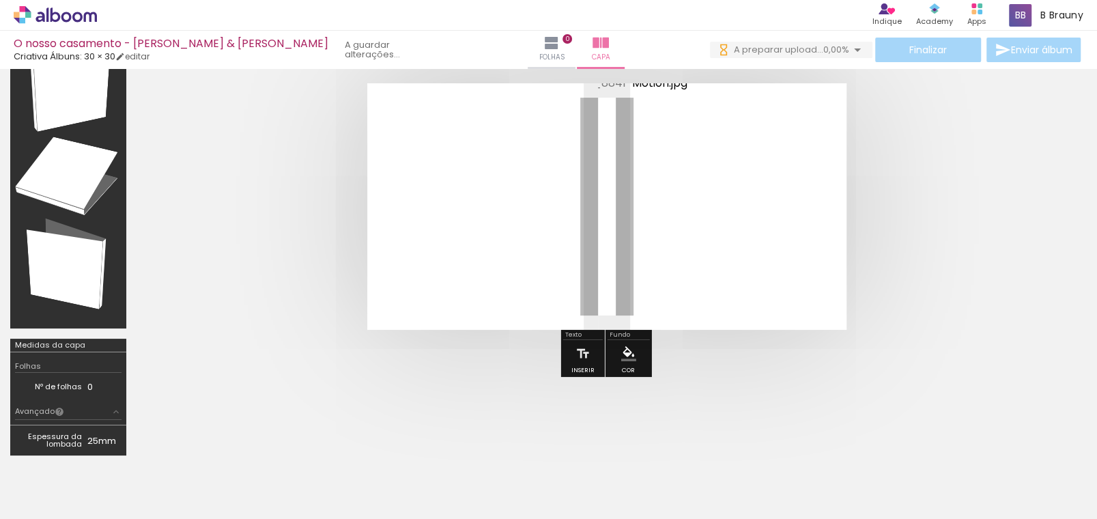
click at [744, 210] on quentale-photo at bounding box center [722, 206] width 249 height 247
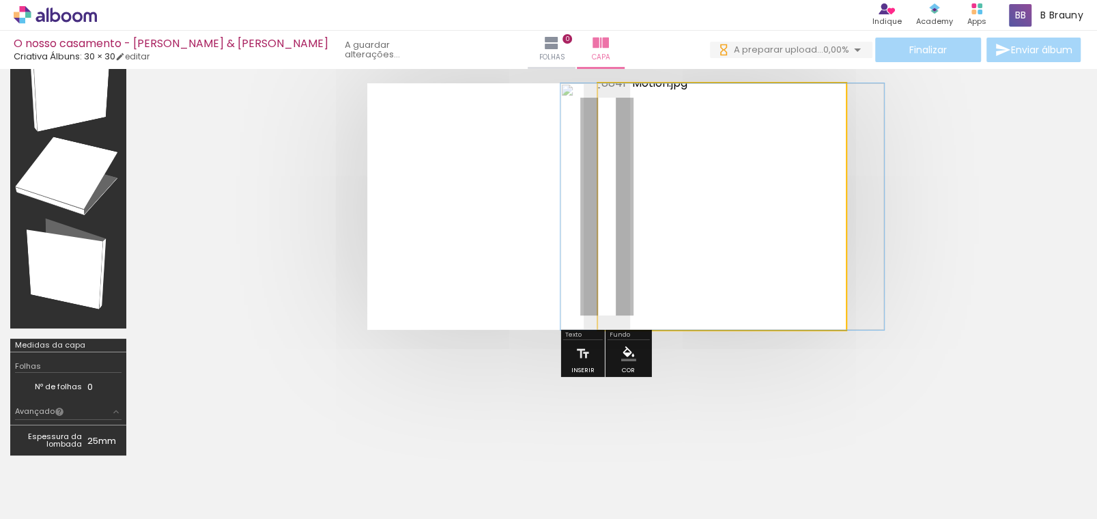
click at [748, 226] on quentale-photo at bounding box center [722, 206] width 249 height 247
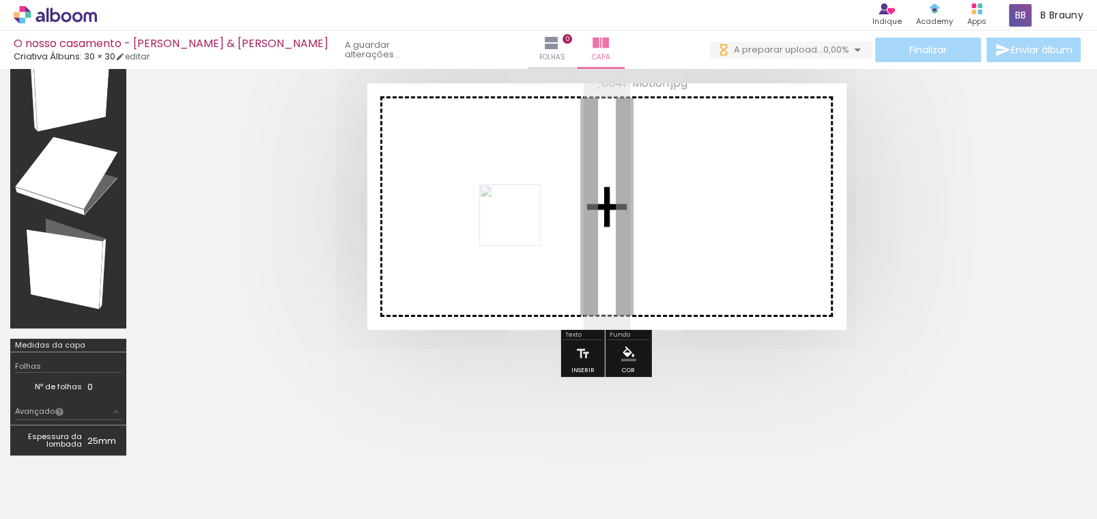
drag, startPoint x: 358, startPoint y: 482, endPoint x: 520, endPoint y: 225, distance: 303.9
click at [520, 225] on quentale-workspace at bounding box center [548, 259] width 1097 height 519
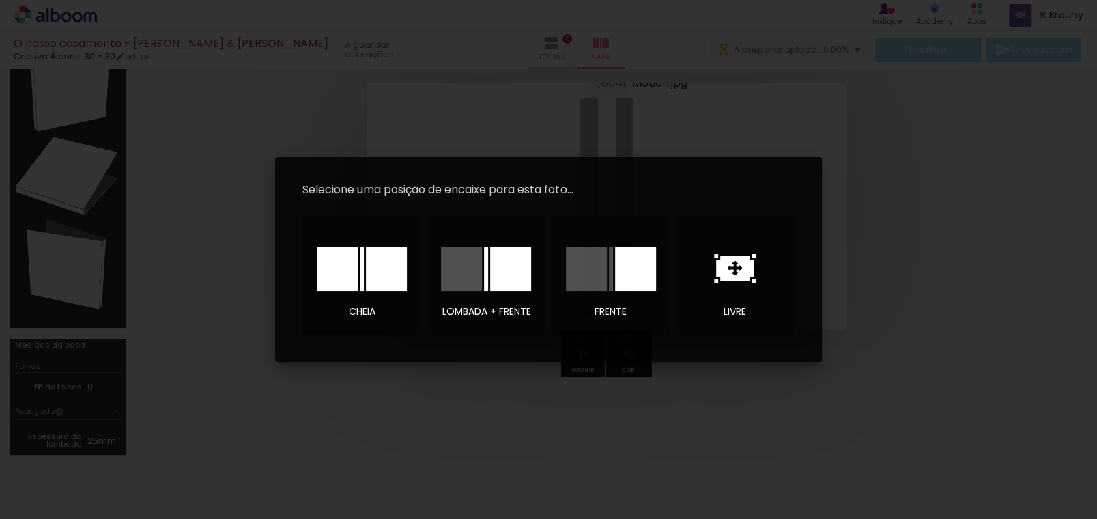
drag, startPoint x: 731, startPoint y: 264, endPoint x: 683, endPoint y: 292, distance: 56.3
click at [732, 263] on icon at bounding box center [735, 268] width 38 height 25
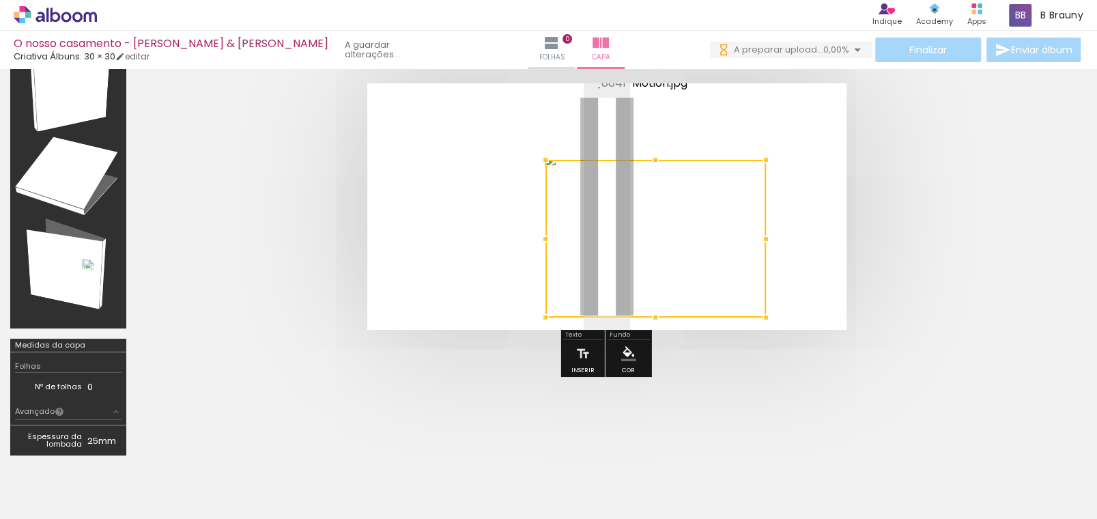
drag, startPoint x: 671, startPoint y: 255, endPoint x: 763, endPoint y: 343, distance: 128.0
click at [763, 343] on div at bounding box center [607, 207] width 940 height 356
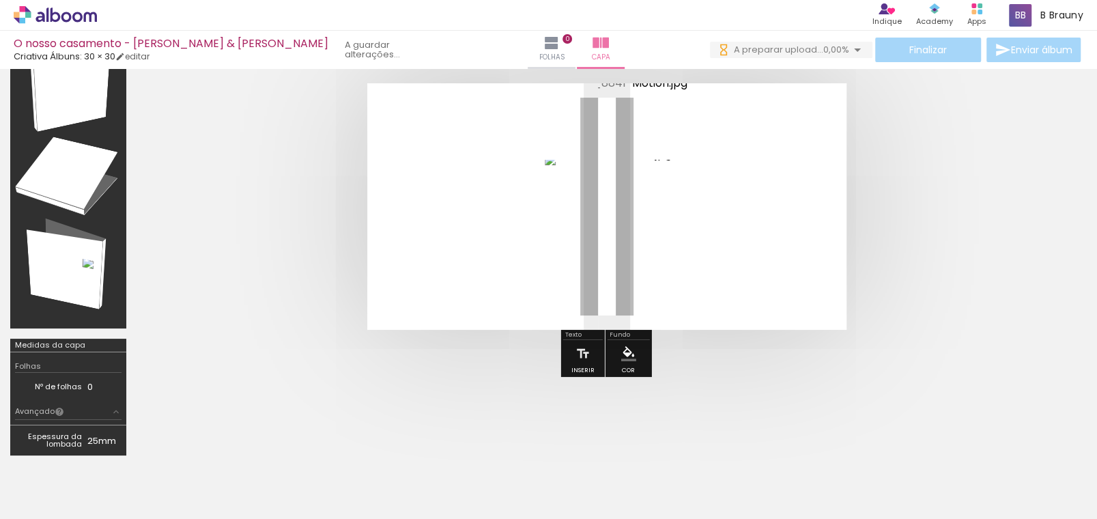
click at [694, 244] on quentale-photo at bounding box center [655, 239] width 221 height 158
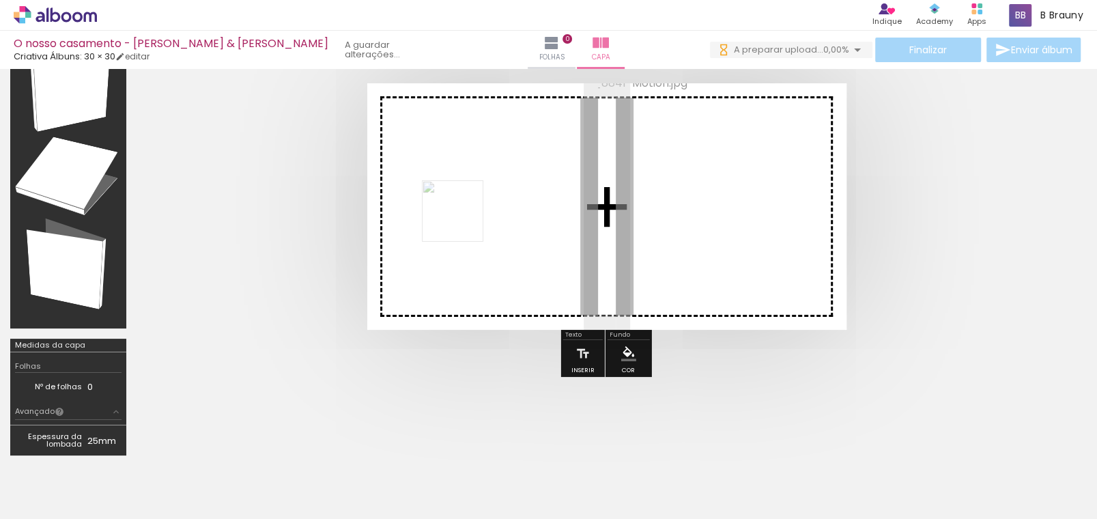
drag, startPoint x: 329, startPoint y: 486, endPoint x: 464, endPoint y: 220, distance: 297.7
click at [464, 220] on quentale-workspace at bounding box center [548, 259] width 1097 height 519
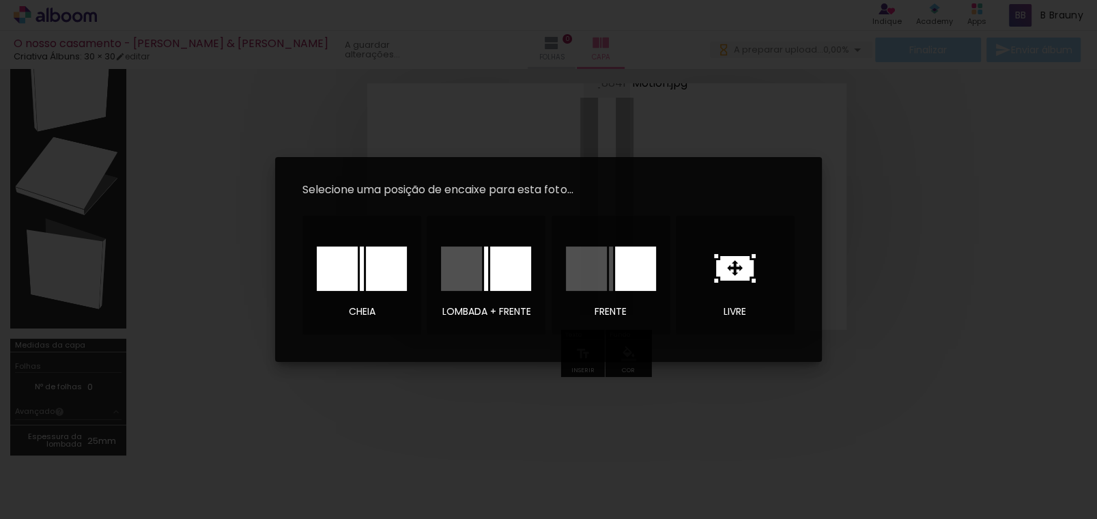
click at [731, 263] on icon at bounding box center [735, 268] width 38 height 25
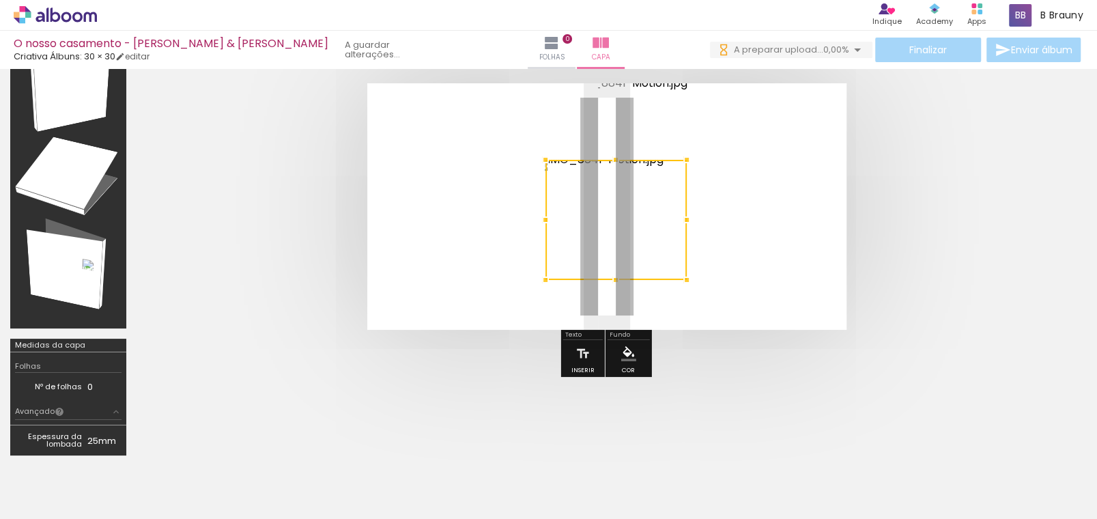
drag, startPoint x: 669, startPoint y: 255, endPoint x: 687, endPoint y: 266, distance: 20.8
click at [687, 266] on div at bounding box center [686, 279] width 27 height 27
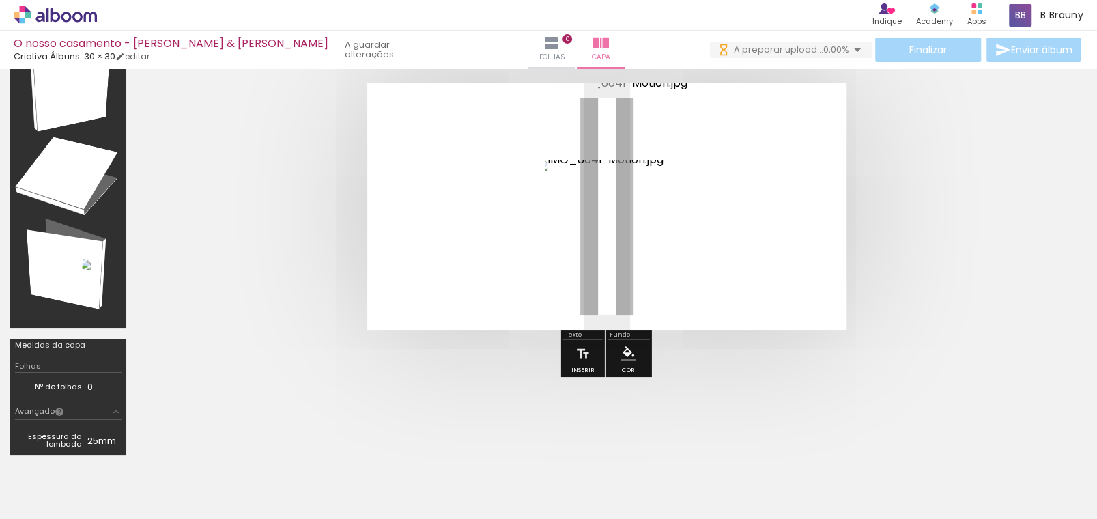
click at [629, 223] on quentale-photo at bounding box center [615, 220] width 141 height 120
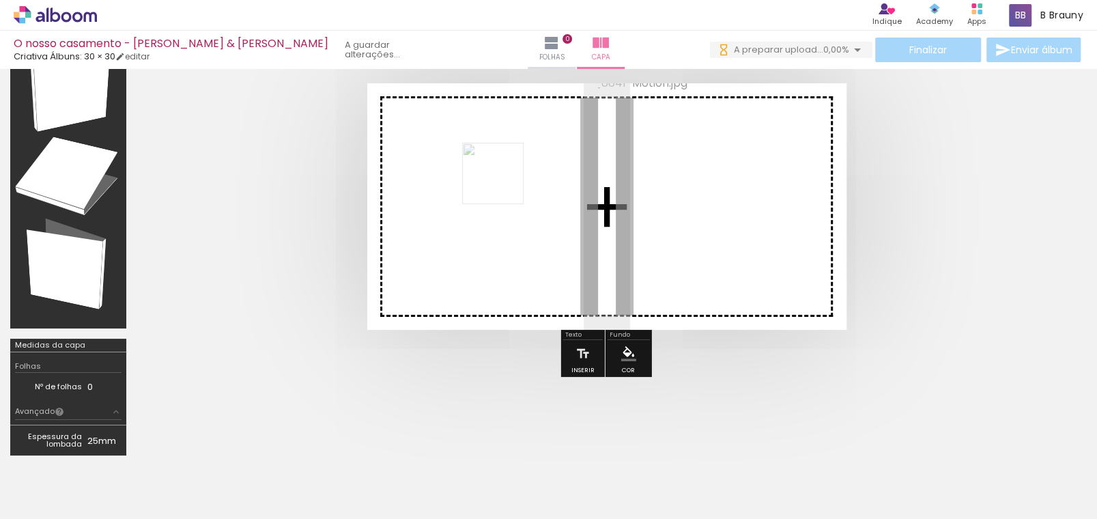
drag, startPoint x: 351, startPoint y: 483, endPoint x: 503, endPoint y: 184, distance: 336.2
click at [503, 184] on quentale-workspace at bounding box center [548, 259] width 1097 height 519
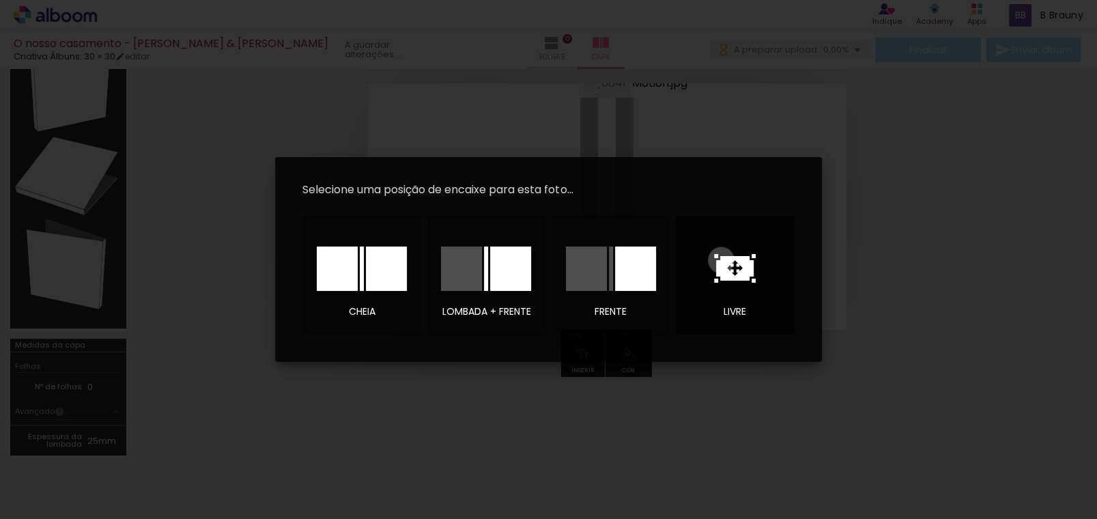
click at [721, 260] on icon at bounding box center [735, 268] width 38 height 25
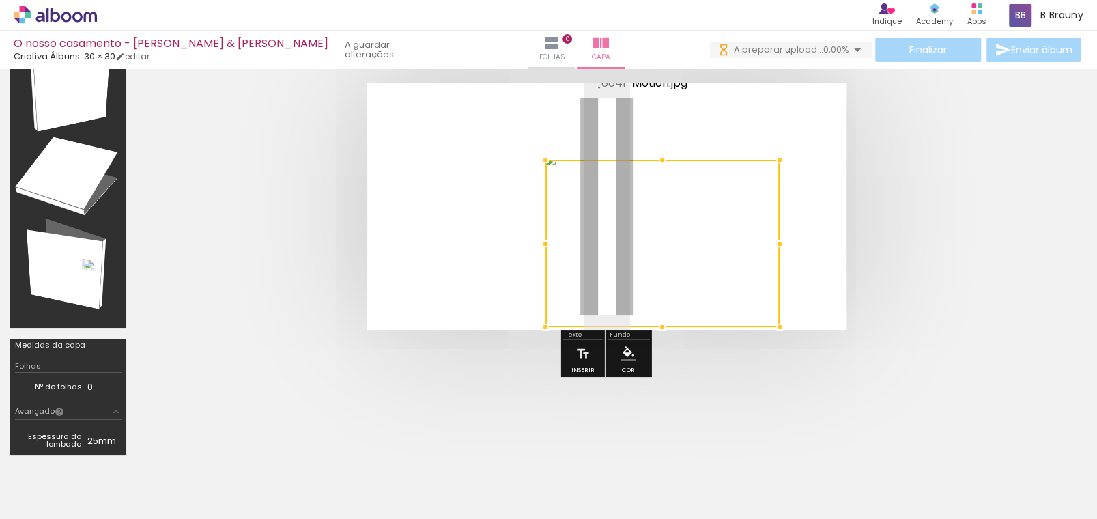
drag, startPoint x: 672, startPoint y: 255, endPoint x: 783, endPoint y: 326, distance: 131.5
click at [783, 326] on div at bounding box center [779, 326] width 27 height 27
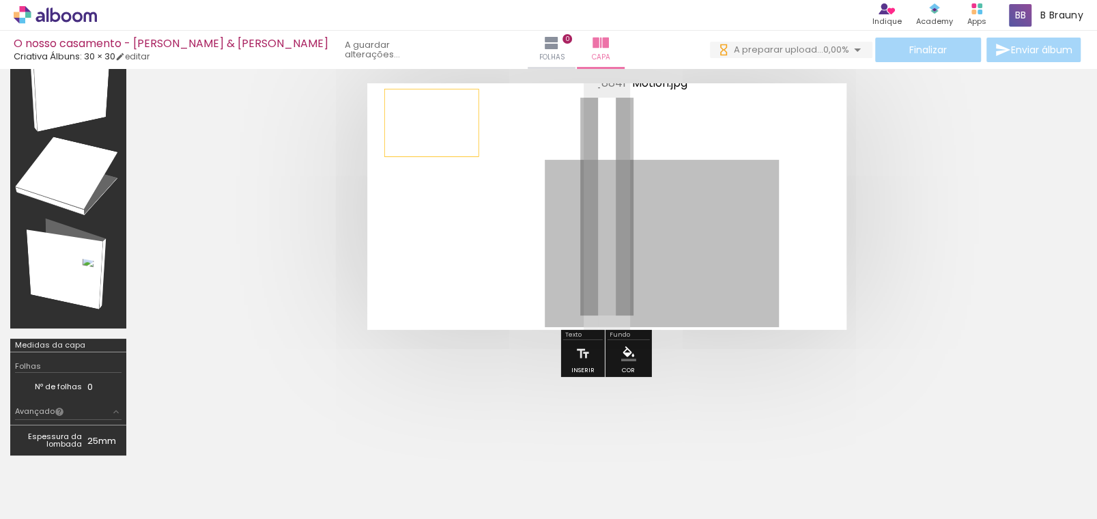
drag, startPoint x: 704, startPoint y: 255, endPoint x: 432, endPoint y: 122, distance: 303.6
click at [432, 122] on quentale-layouter at bounding box center [606, 206] width 479 height 247
drag, startPoint x: 698, startPoint y: 237, endPoint x: 486, endPoint y: 198, distance: 215.2
click at [486, 198] on quentale-layouter at bounding box center [606, 206] width 479 height 247
drag, startPoint x: 567, startPoint y: 247, endPoint x: 396, endPoint y: 115, distance: 215.8
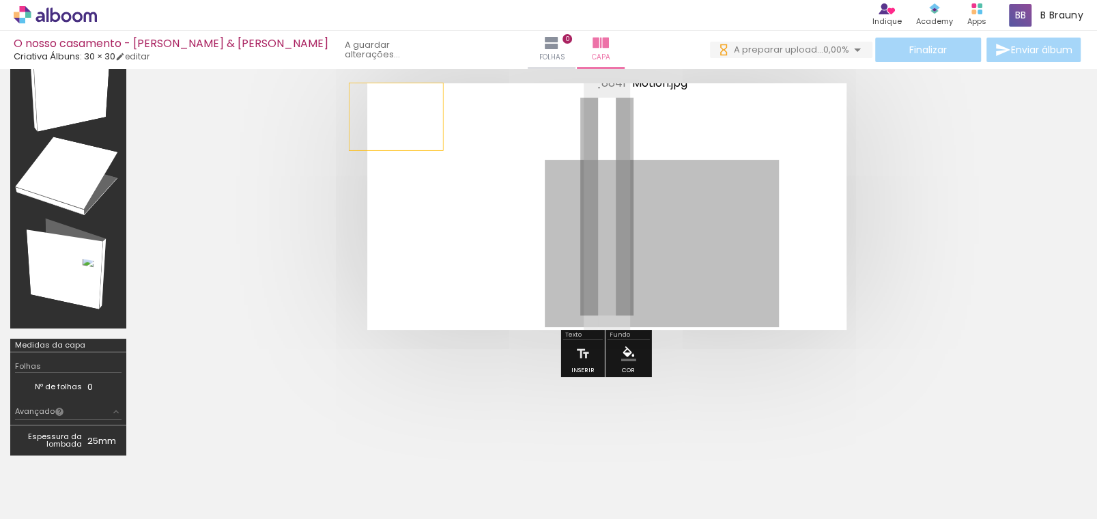
click at [396, 115] on quentale-layouter at bounding box center [606, 206] width 479 height 247
drag, startPoint x: 705, startPoint y: 263, endPoint x: 521, endPoint y: 208, distance: 192.5
click at [521, 208] on quentale-layouter at bounding box center [606, 206] width 479 height 247
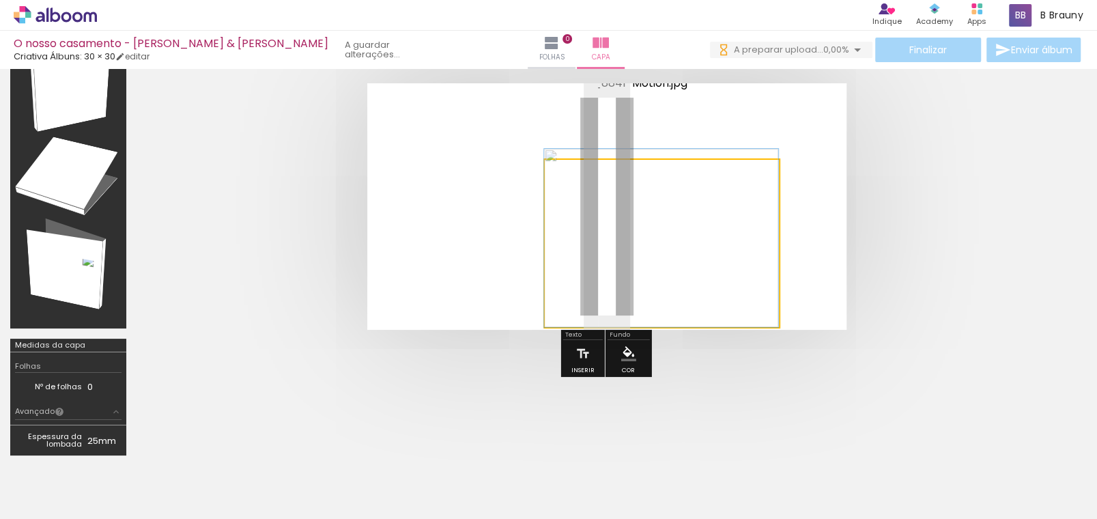
click at [720, 240] on quentale-photo at bounding box center [662, 243] width 234 height 167
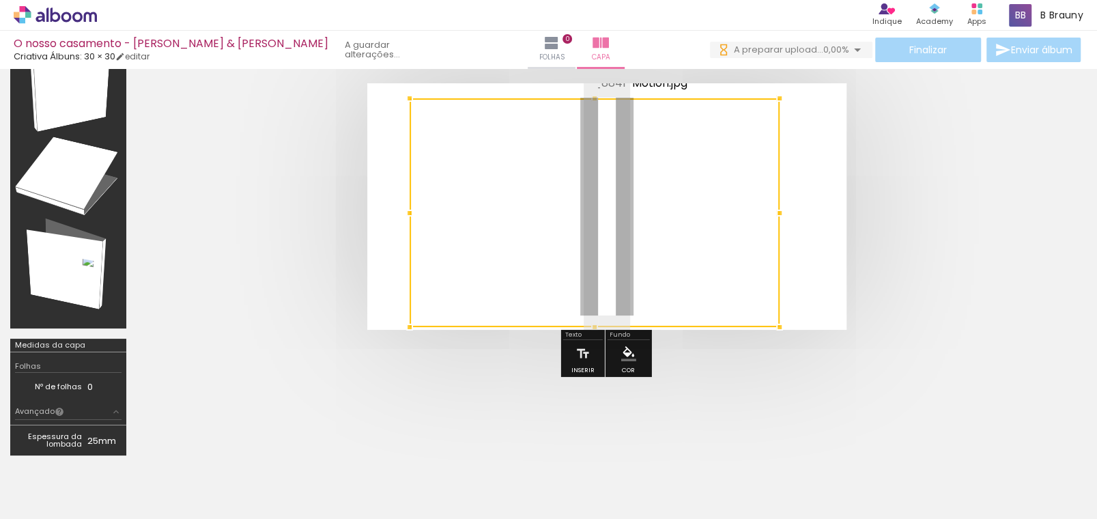
drag, startPoint x: 546, startPoint y: 162, endPoint x: 410, endPoint y: 103, distance: 148.0
click at [410, 103] on div at bounding box center [409, 98] width 27 height 27
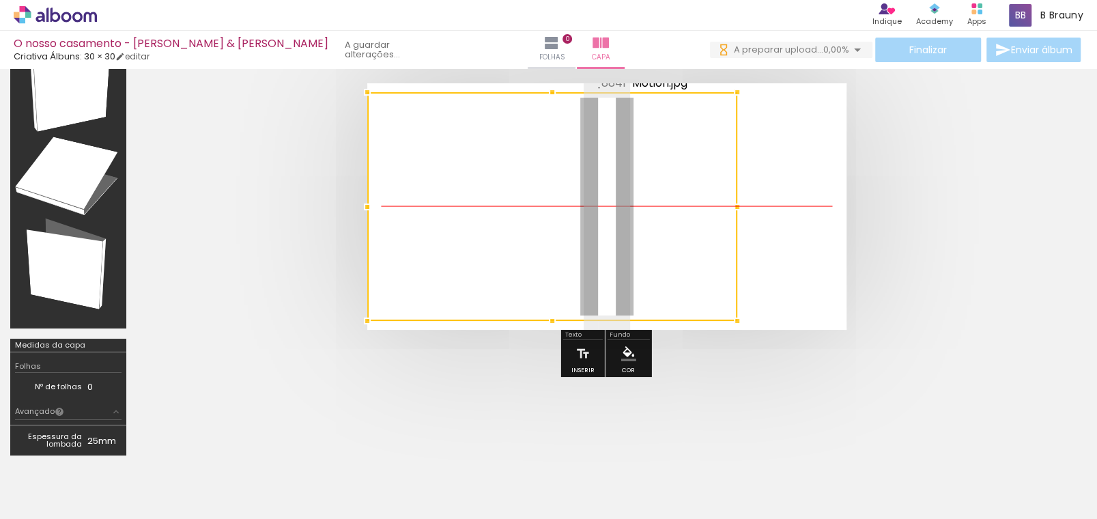
drag, startPoint x: 479, startPoint y: 156, endPoint x: 410, endPoint y: 130, distance: 73.0
click at [410, 130] on div at bounding box center [552, 206] width 370 height 229
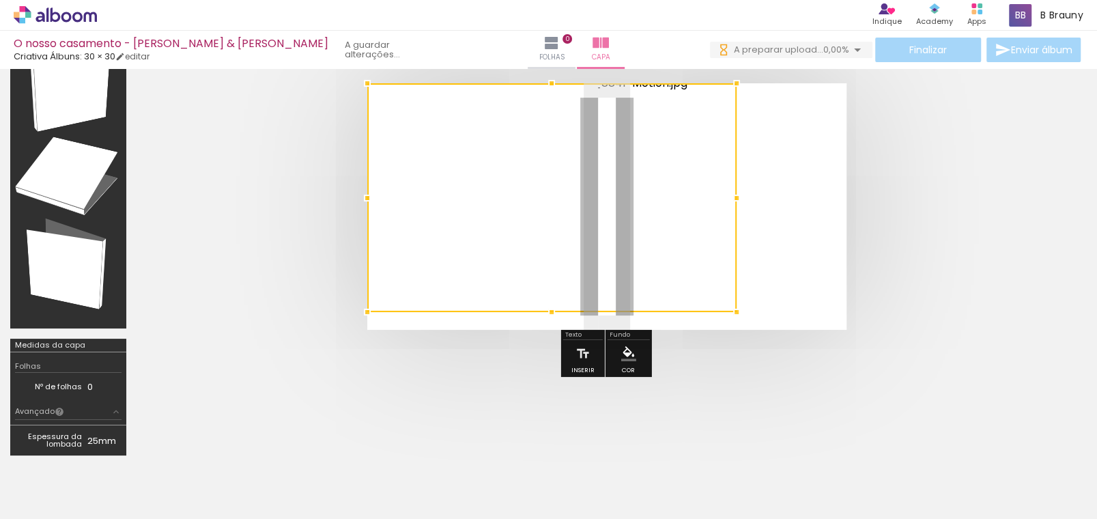
drag, startPoint x: 478, startPoint y: 191, endPoint x: 462, endPoint y: 181, distance: 19.3
click at [462, 181] on div at bounding box center [551, 197] width 369 height 229
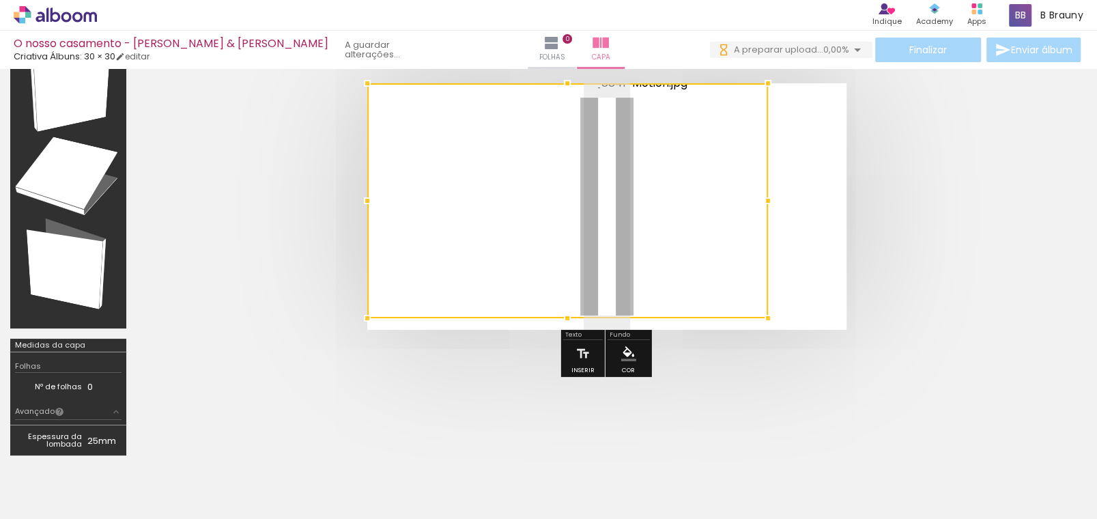
drag, startPoint x: 746, startPoint y: 317, endPoint x: 775, endPoint y: 352, distance: 46.1
click at [775, 352] on div at bounding box center [607, 207] width 940 height 356
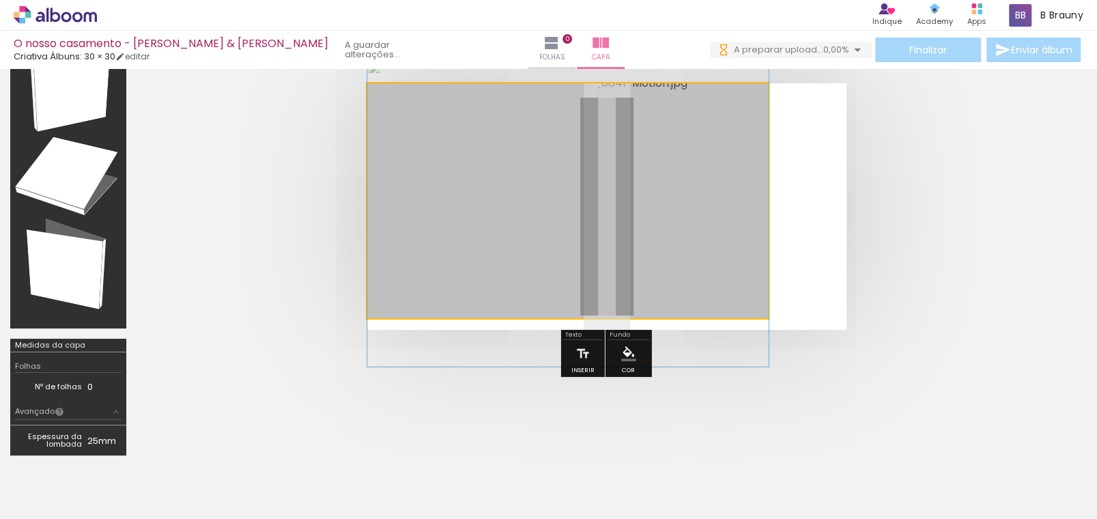
drag, startPoint x: 514, startPoint y: 182, endPoint x: 519, endPoint y: 231, distance: 48.7
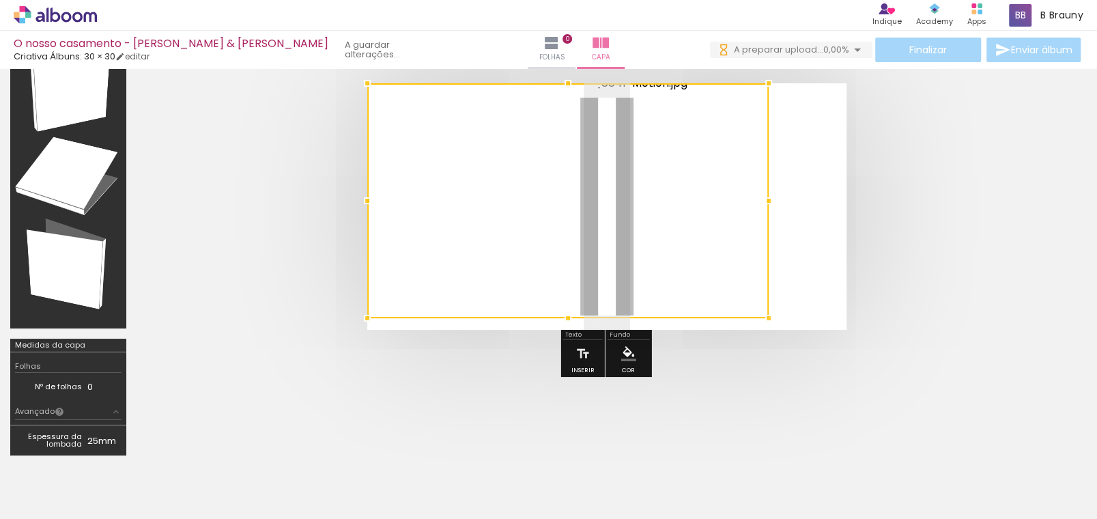
drag, startPoint x: 528, startPoint y: 227, endPoint x: 490, endPoint y: 216, distance: 38.9
click at [490, 216] on div at bounding box center [568, 200] width 402 height 235
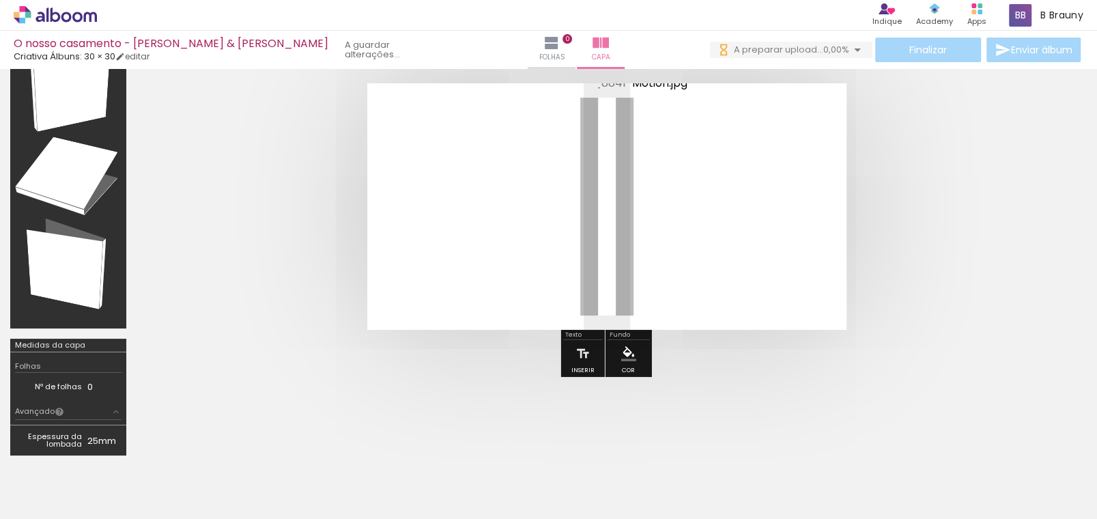
click at [722, 201] on div at bounding box center [568, 200] width 402 height 235
click at [741, 214] on div at bounding box center [568, 200] width 402 height 235
drag, startPoint x: 692, startPoint y: 158, endPoint x: 686, endPoint y: 174, distance: 17.5
click at [692, 158] on div at bounding box center [568, 200] width 402 height 235
click at [497, 196] on div at bounding box center [568, 200] width 402 height 235
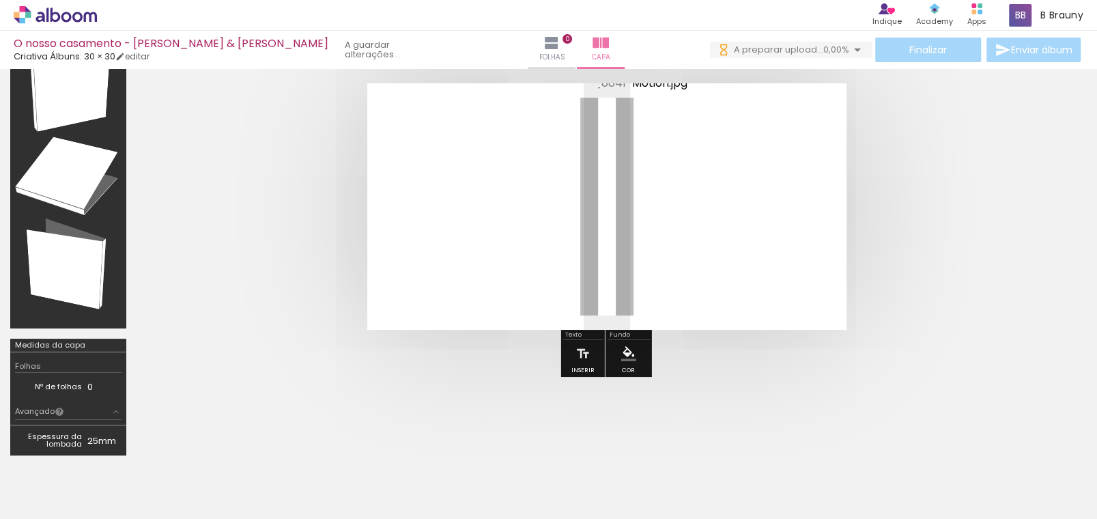
click at [363, 481] on div at bounding box center [338, 473] width 68 height 68
click at [722, 223] on div at bounding box center [568, 200] width 402 height 235
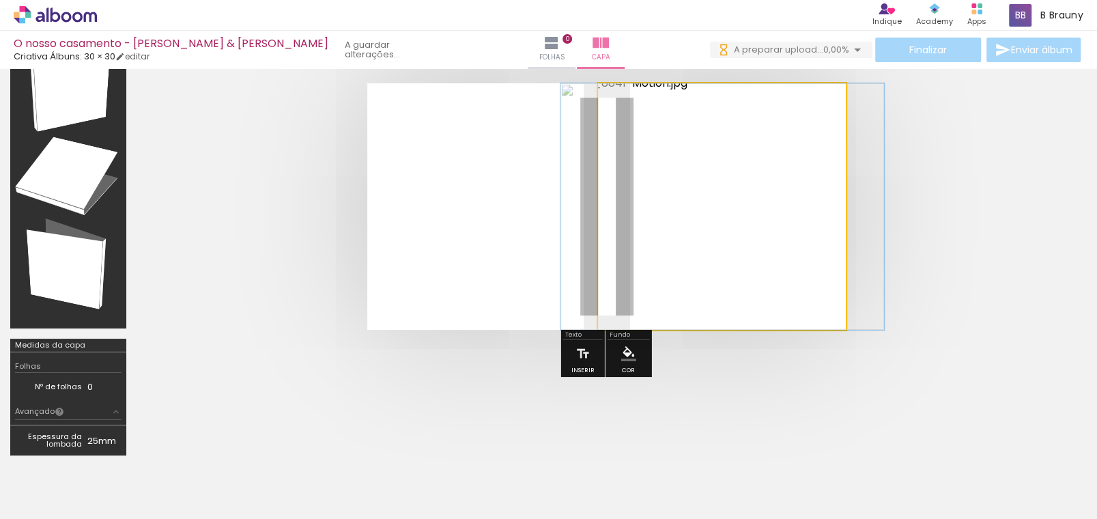
click at [796, 172] on quentale-photo at bounding box center [722, 206] width 249 height 247
click at [792, 187] on quentale-photo at bounding box center [722, 206] width 249 height 247
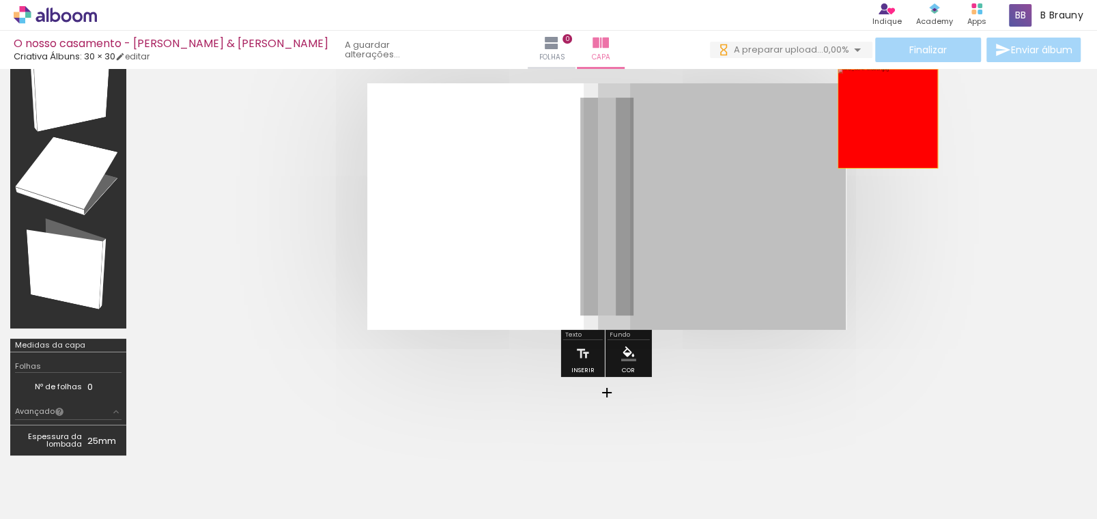
drag, startPoint x: 809, startPoint y: 98, endPoint x: 1037, endPoint y: 119, distance: 228.4
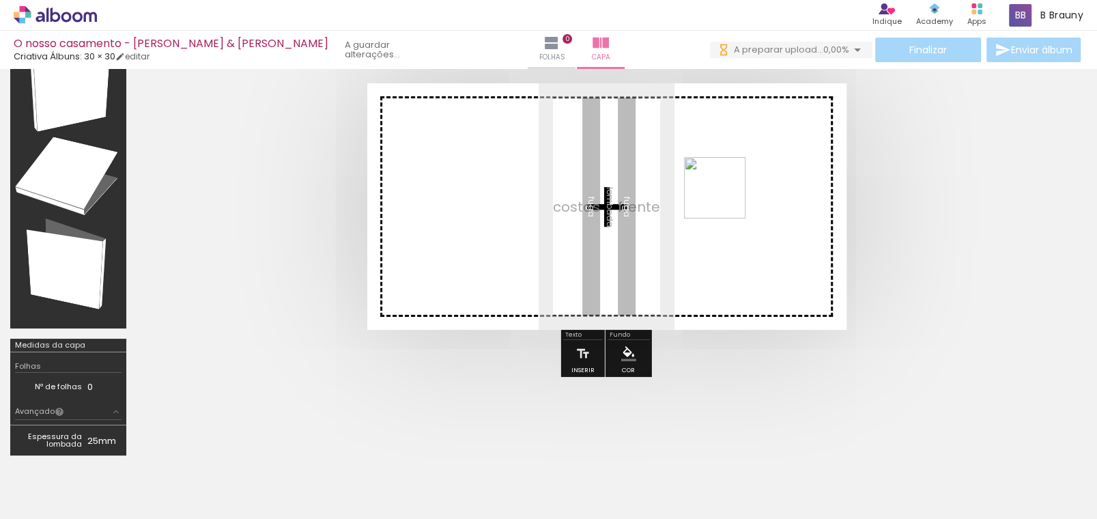
drag, startPoint x: 337, startPoint y: 478, endPoint x: 727, endPoint y: 201, distance: 478.4
click at [726, 198] on quentale-workspace at bounding box center [548, 259] width 1097 height 519
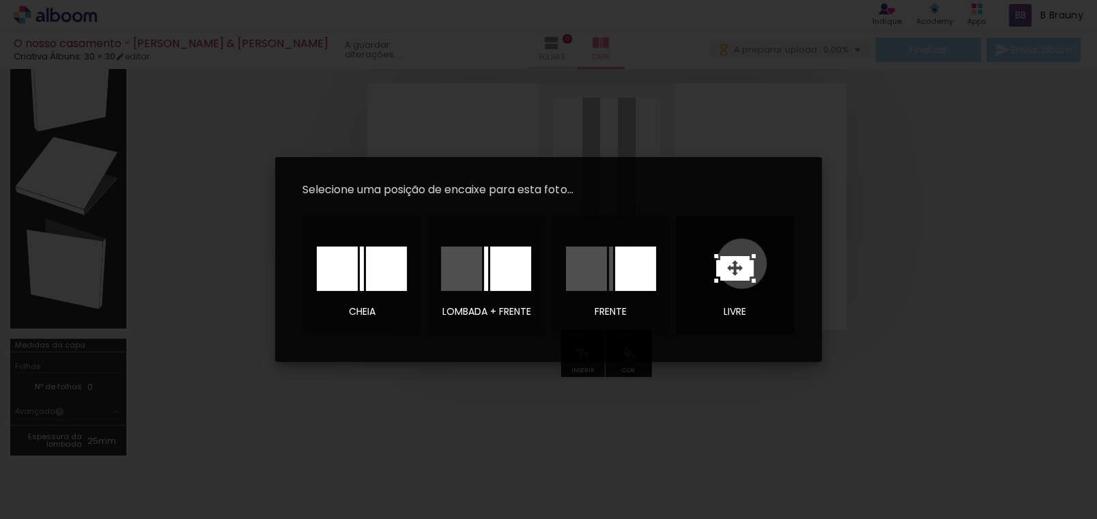
click at [742, 264] on icon at bounding box center [735, 268] width 38 height 25
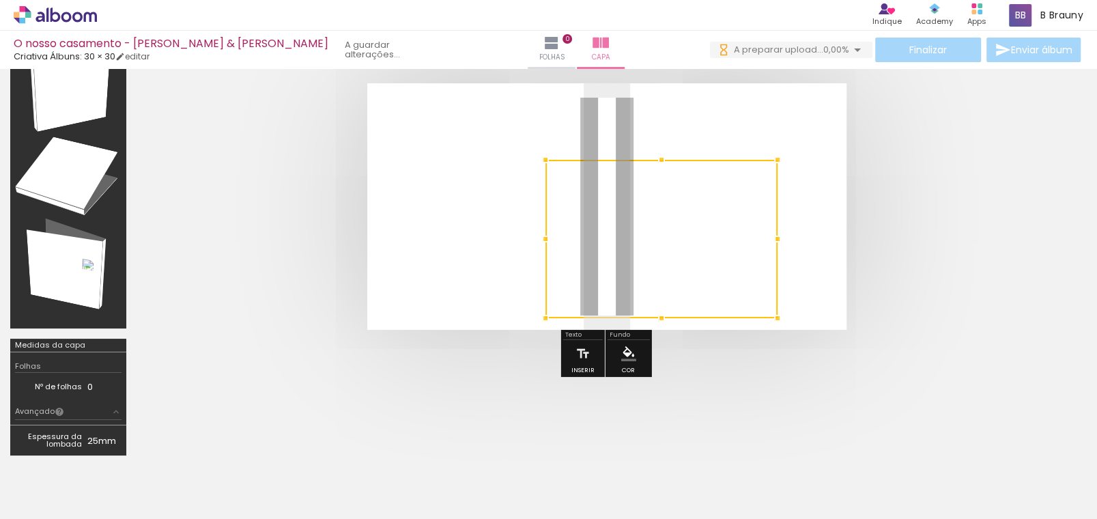
drag, startPoint x: 667, startPoint y: 253, endPoint x: 709, endPoint y: 247, distance: 42.1
click at [815, 338] on div at bounding box center [607, 207] width 940 height 356
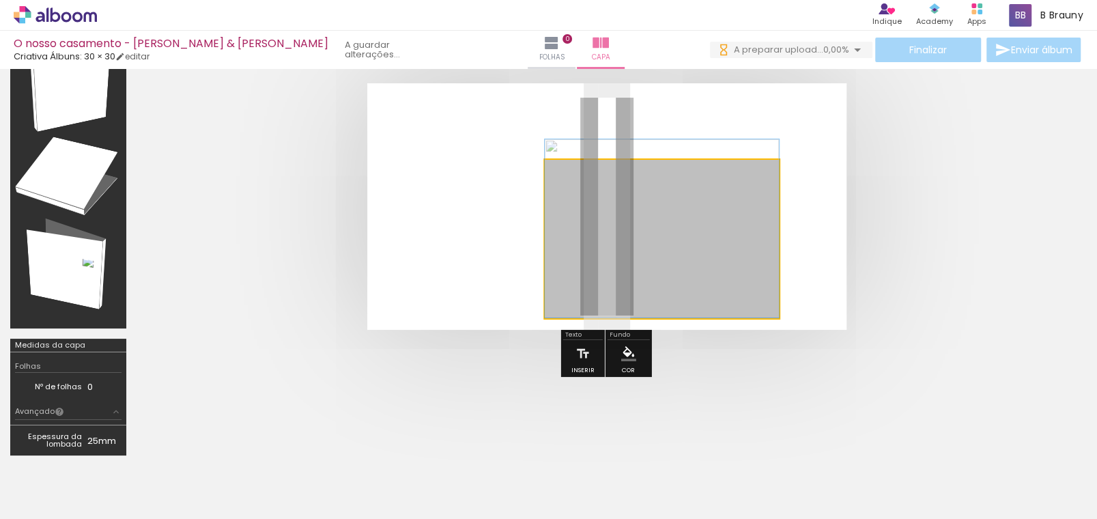
drag, startPoint x: 709, startPoint y: 231, endPoint x: 734, endPoint y: 220, distance: 27.5
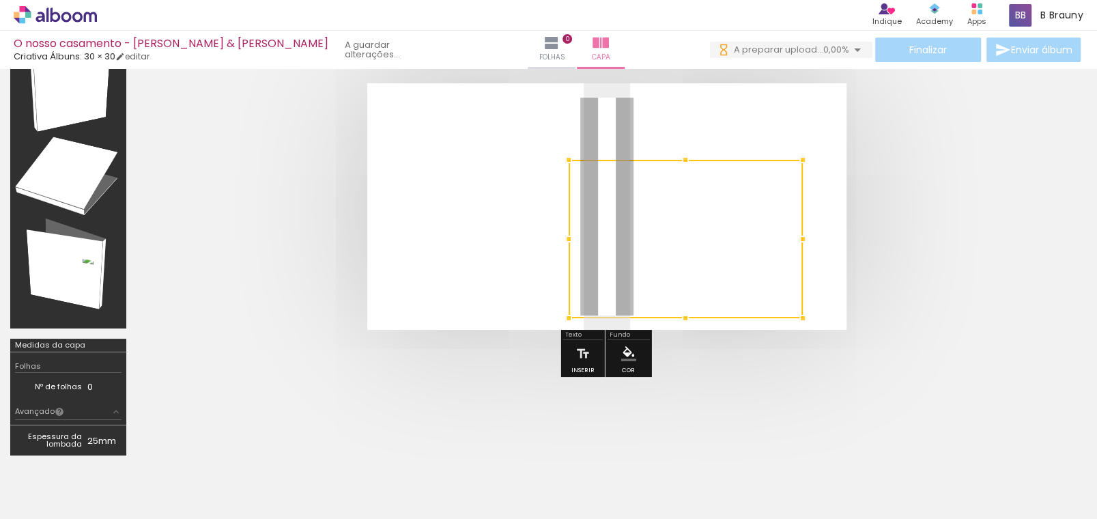
drag, startPoint x: 725, startPoint y: 221, endPoint x: 814, endPoint y: 270, distance: 101.1
click at [814, 270] on album-spread at bounding box center [606, 206] width 479 height 247
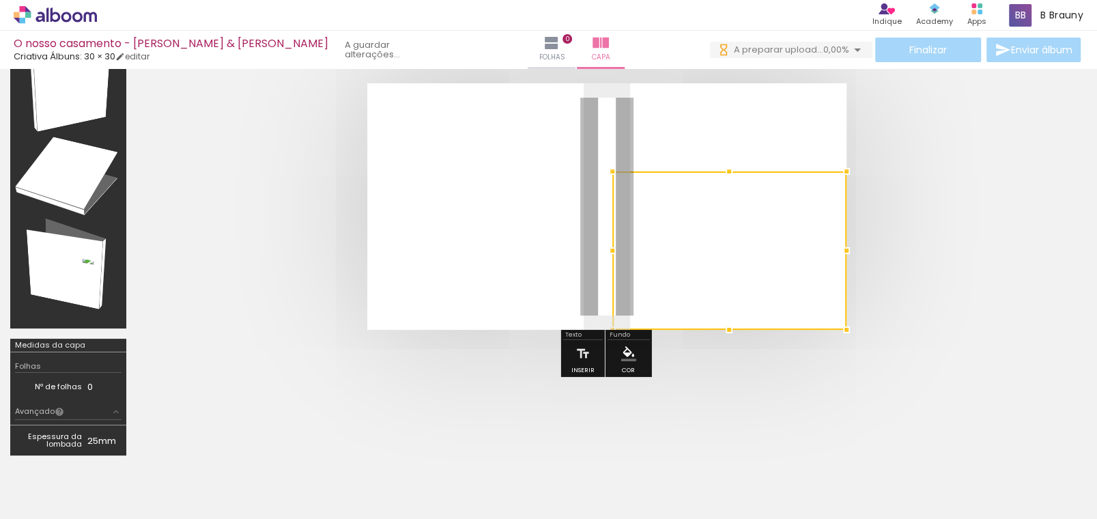
drag, startPoint x: 747, startPoint y: 236, endPoint x: 817, endPoint y: 274, distance: 79.5
click at [817, 274] on div at bounding box center [730, 250] width 234 height 158
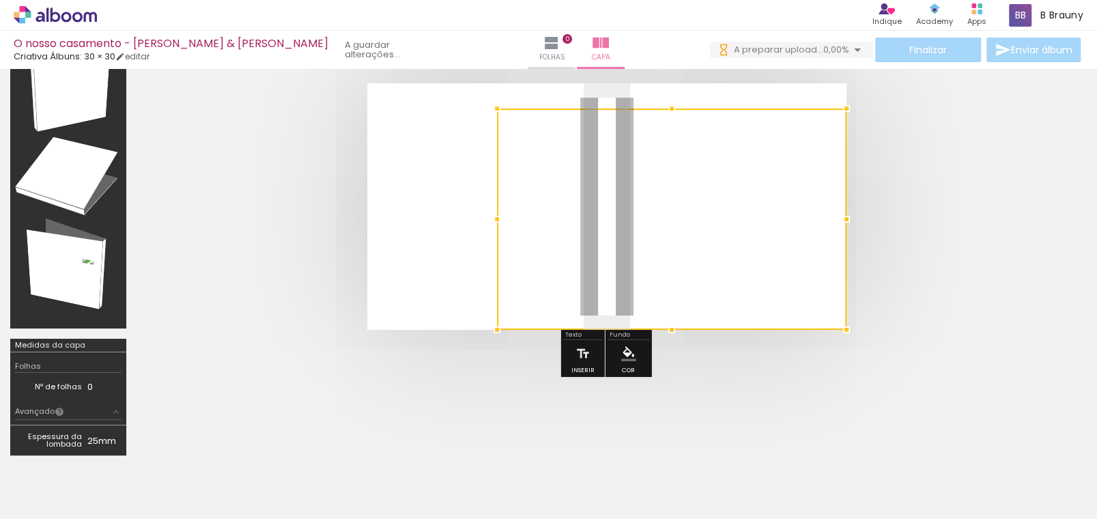
drag, startPoint x: 610, startPoint y: 171, endPoint x: 470, endPoint y: 52, distance: 184.1
click at [470, 0] on div "O nosso casamento - Emaline & Jorge Criativa Álbuns: 30 × 30 editar Folhas 0 Ca…" at bounding box center [548, 0] width 1097 height 0
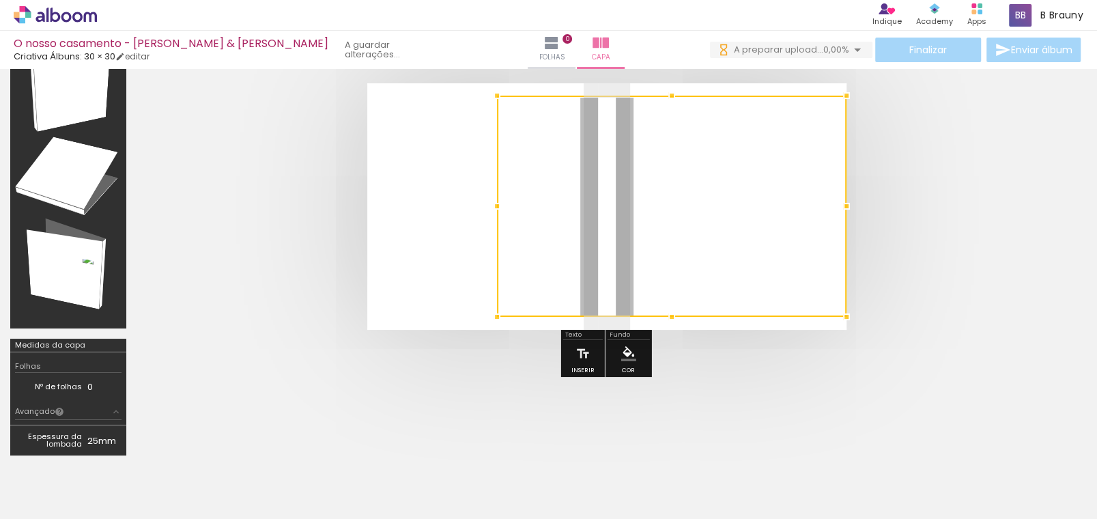
drag, startPoint x: 727, startPoint y: 212, endPoint x: 775, endPoint y: 191, distance: 52.9
click at [775, 191] on div at bounding box center [672, 206] width 350 height 221
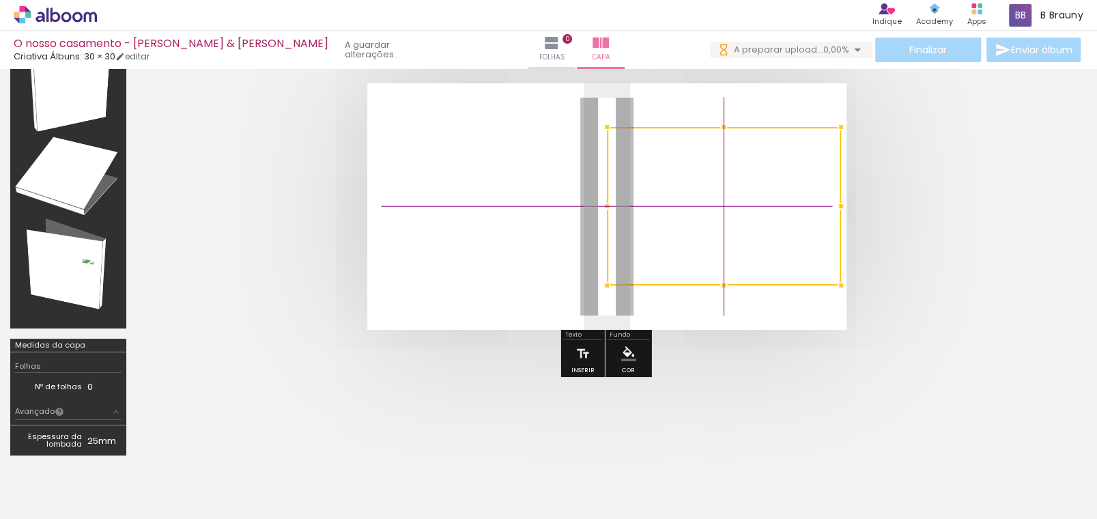
drag, startPoint x: 724, startPoint y: 223, endPoint x: 675, endPoint y: 173, distance: 71.0
click at [774, 188] on div at bounding box center [724, 206] width 234 height 158
drag, startPoint x: 750, startPoint y: 198, endPoint x: 763, endPoint y: 197, distance: 13.0
click at [763, 197] on div at bounding box center [724, 207] width 234 height 158
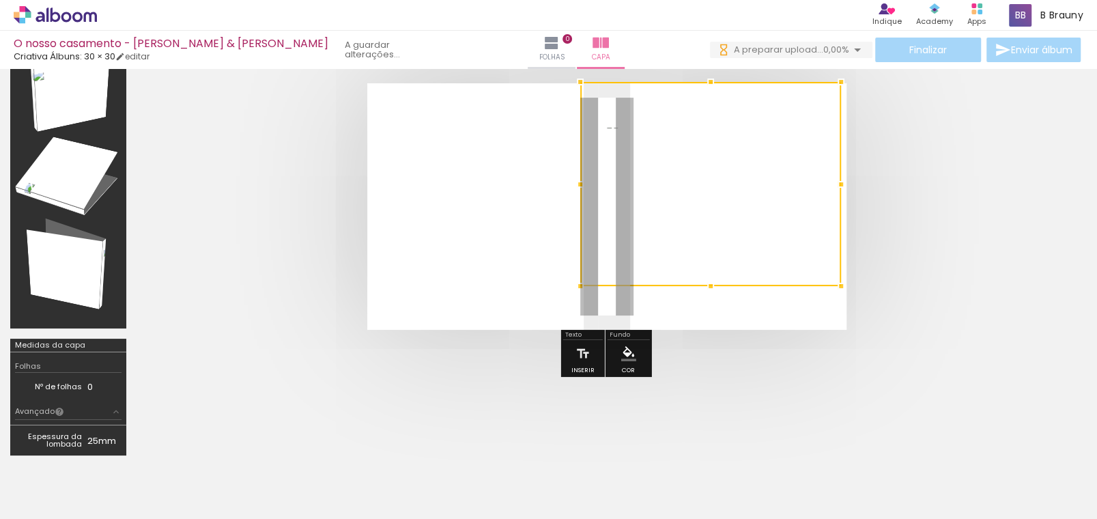
drag, startPoint x: 607, startPoint y: 126, endPoint x: 579, endPoint y: 80, distance: 54.2
click at [579, 80] on div at bounding box center [580, 81] width 27 height 27
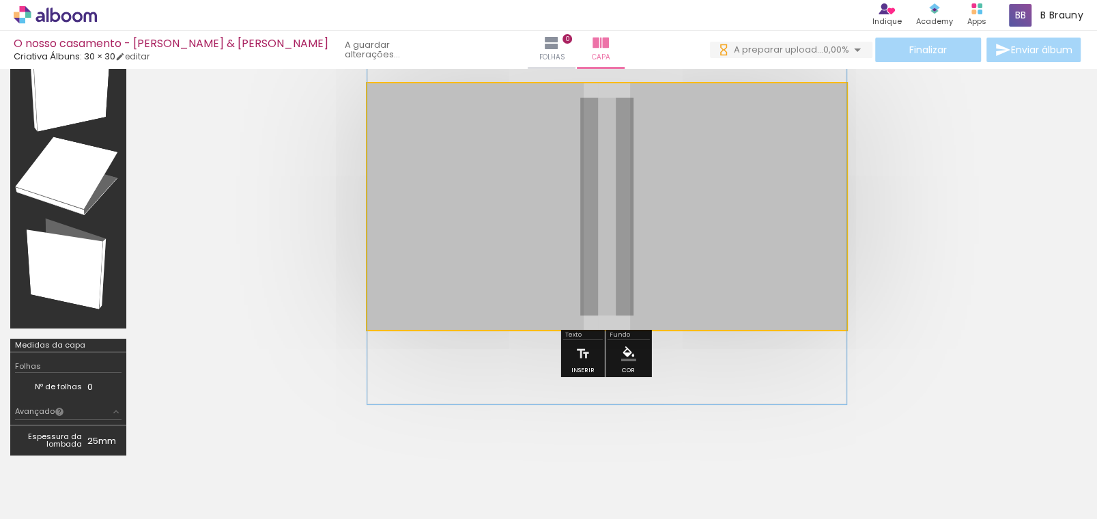
drag, startPoint x: 677, startPoint y: 227, endPoint x: 840, endPoint y: 242, distance: 163.2
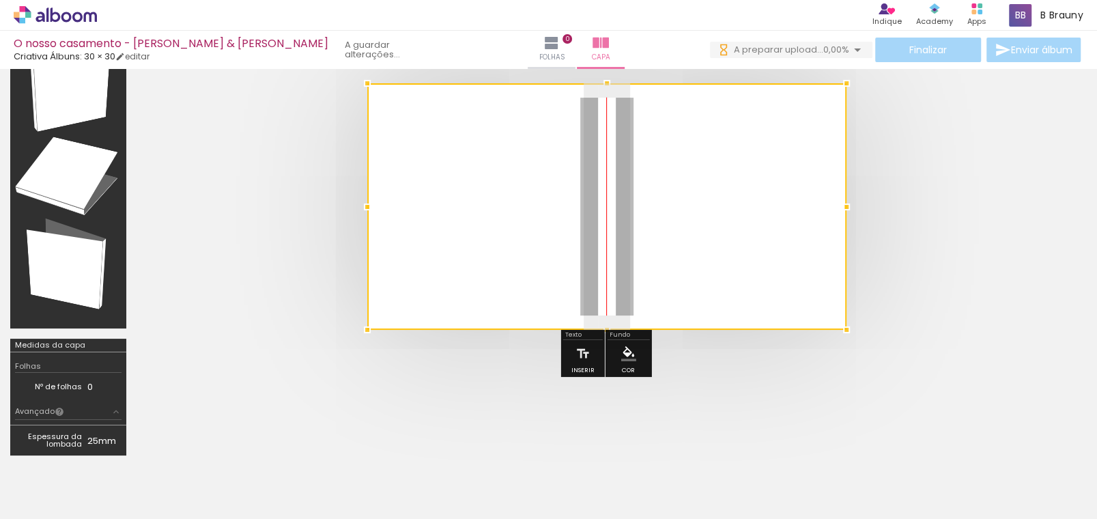
drag, startPoint x: 668, startPoint y: 183, endPoint x: 734, endPoint y: 183, distance: 66.2
click at [734, 183] on div at bounding box center [606, 206] width 479 height 247
drag, startPoint x: 643, startPoint y: 194, endPoint x: 647, endPoint y: 167, distance: 27.6
click at [647, 167] on div at bounding box center [606, 206] width 479 height 247
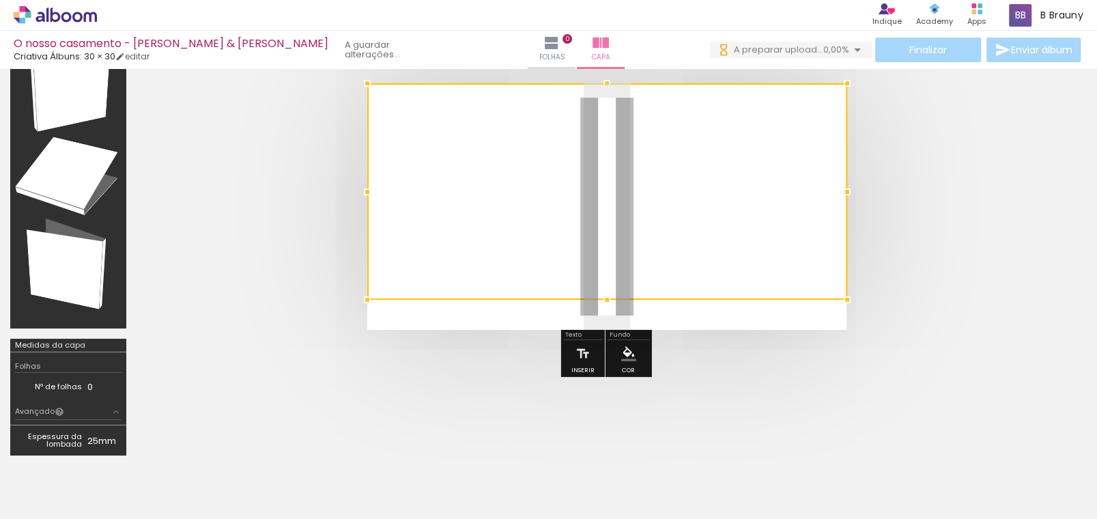
drag, startPoint x: 849, startPoint y: 331, endPoint x: 864, endPoint y: 296, distance: 38.2
click at [931, 363] on div at bounding box center [607, 207] width 940 height 356
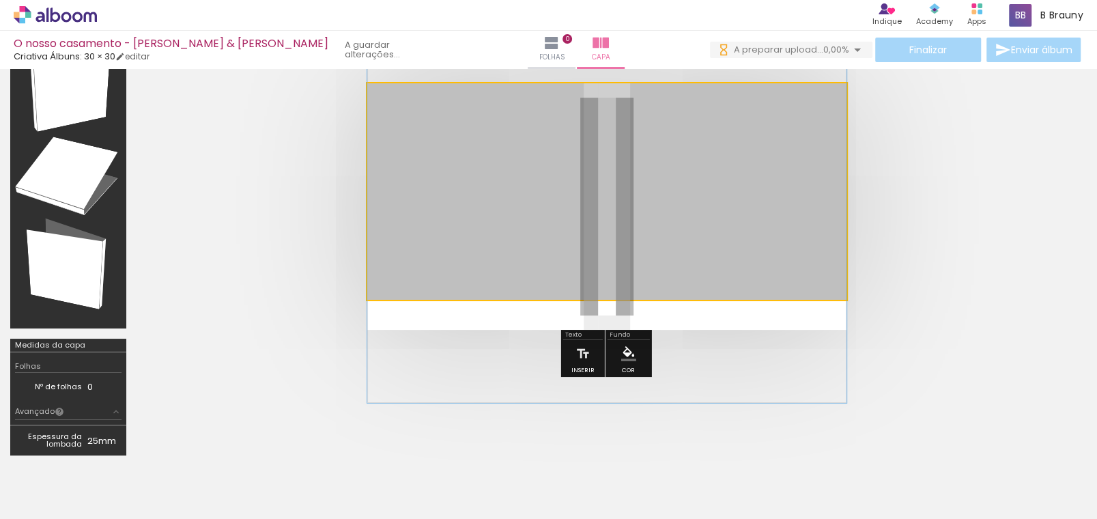
drag, startPoint x: 770, startPoint y: 163, endPoint x: 770, endPoint y: 173, distance: 9.6
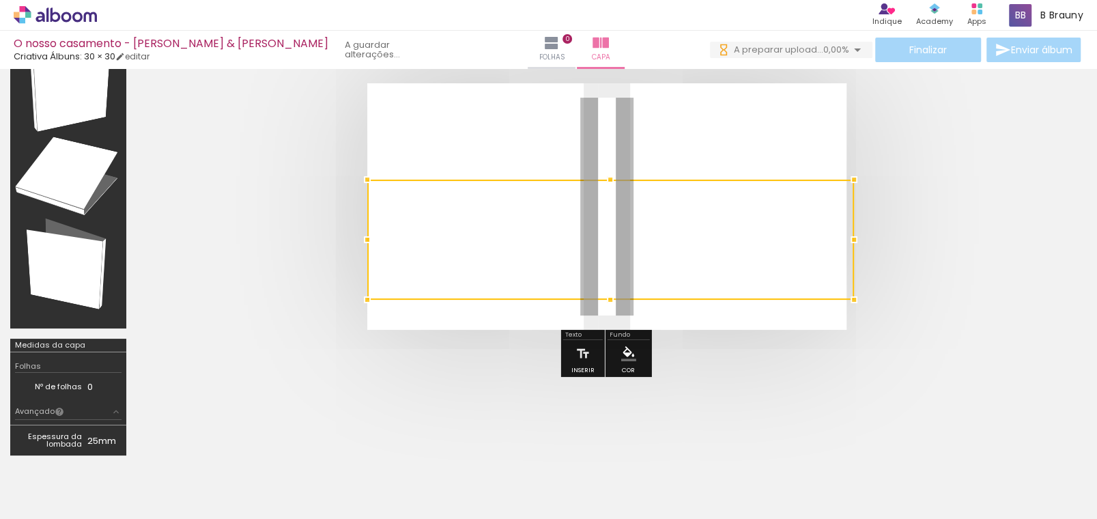
drag, startPoint x: 845, startPoint y: 83, endPoint x: 766, endPoint y: 145, distance: 100.1
click at [766, 145] on album-spread at bounding box center [606, 206] width 479 height 247
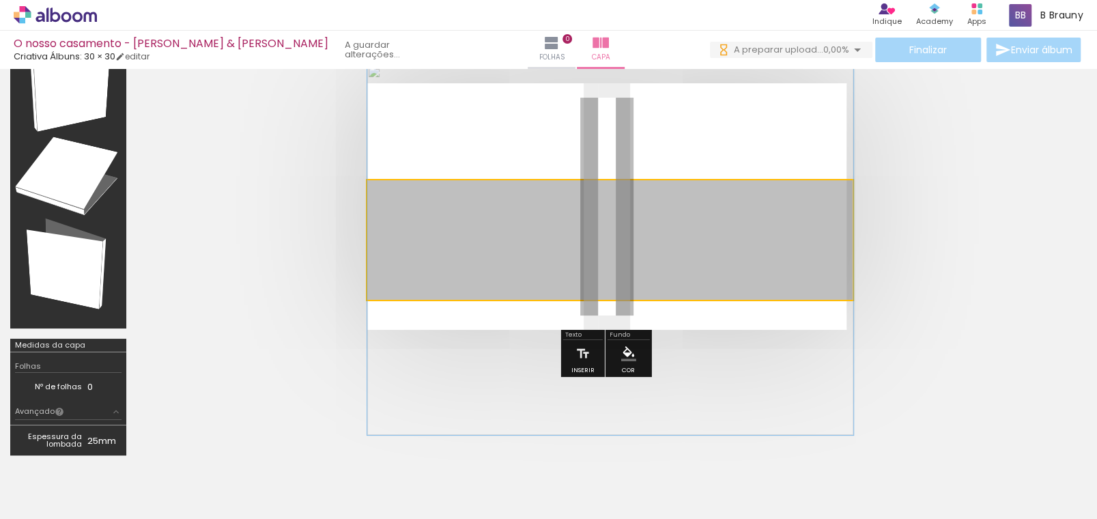
drag, startPoint x: 737, startPoint y: 213, endPoint x: 778, endPoint y: 195, distance: 44.9
click at [777, 178] on album-spread at bounding box center [606, 206] width 479 height 247
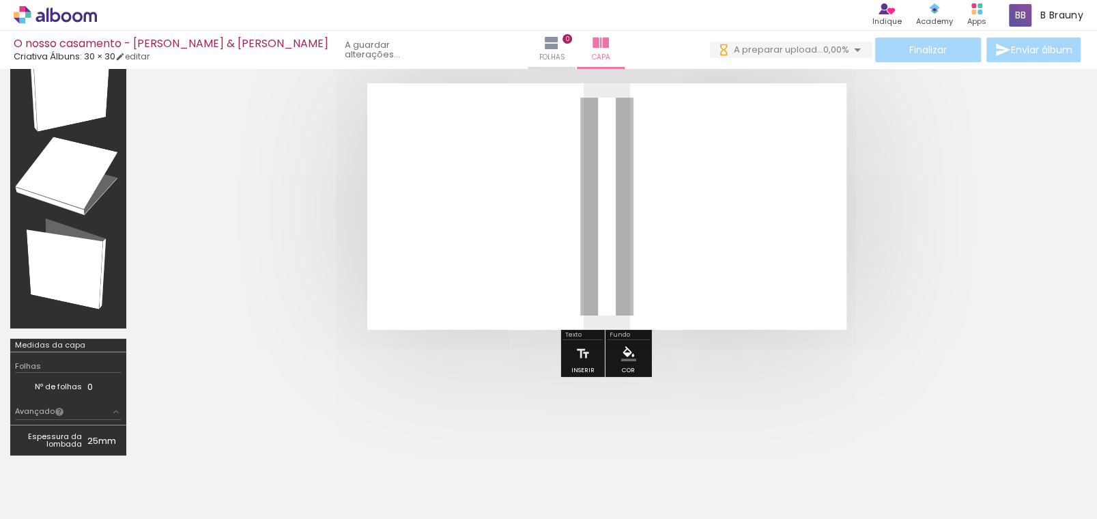
click at [768, 210] on quentale-photo at bounding box center [606, 191] width 479 height 216
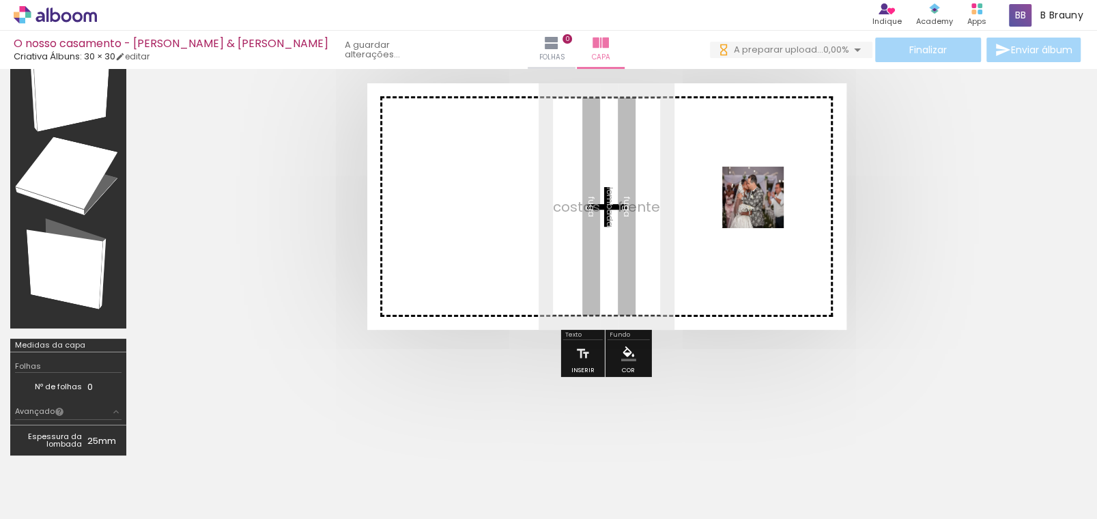
drag, startPoint x: 354, startPoint y: 478, endPoint x: 763, endPoint y: 208, distance: 490.9
click at [763, 208] on quentale-workspace at bounding box center [548, 259] width 1097 height 519
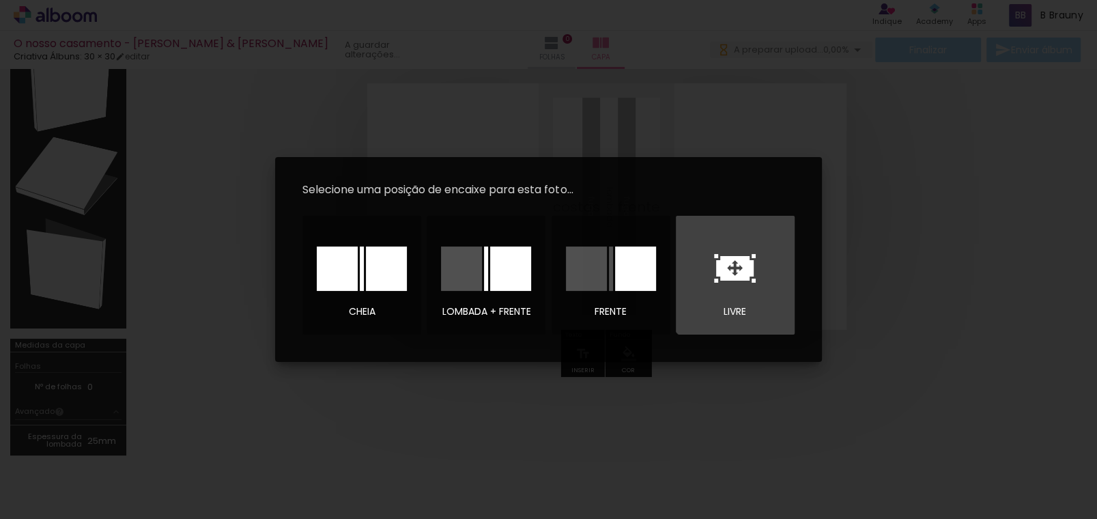
click at [738, 272] on icon at bounding box center [735, 268] width 38 height 25
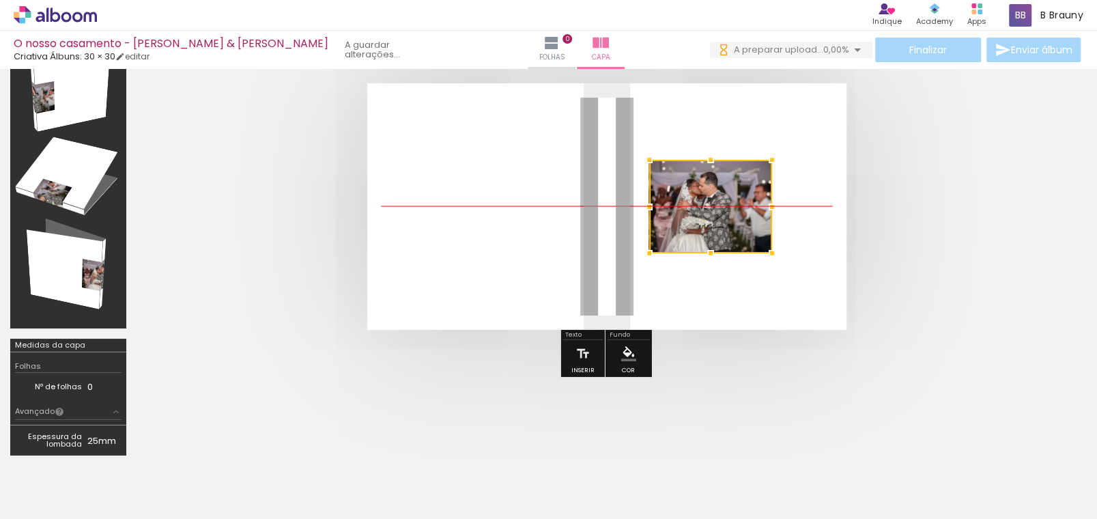
drag, startPoint x: 651, startPoint y: 203, endPoint x: 755, endPoint y: 206, distance: 103.8
click at [755, 206] on div at bounding box center [710, 207] width 123 height 94
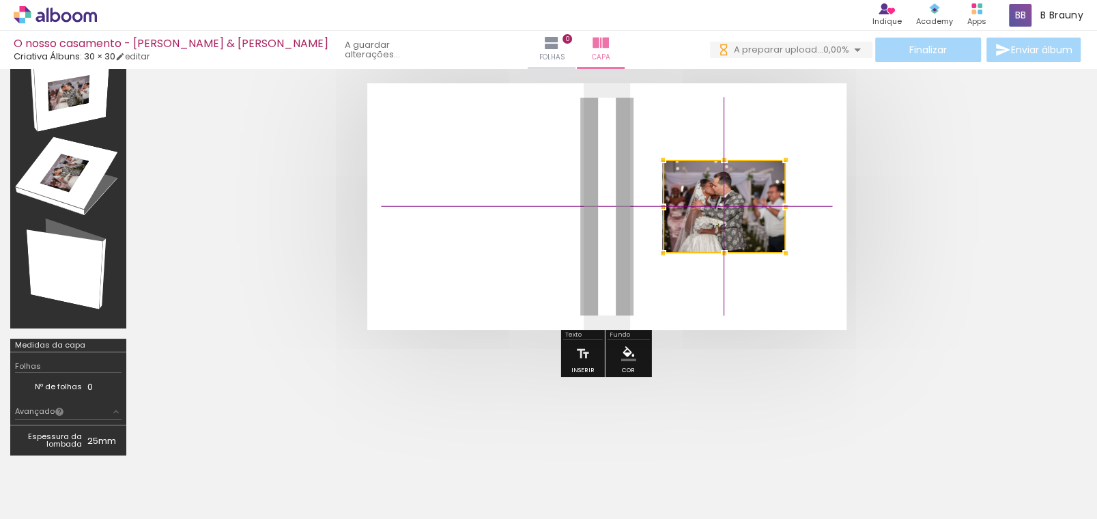
drag, startPoint x: 735, startPoint y: 206, endPoint x: 752, endPoint y: 198, distance: 18.9
click at [752, 198] on div at bounding box center [724, 207] width 123 height 94
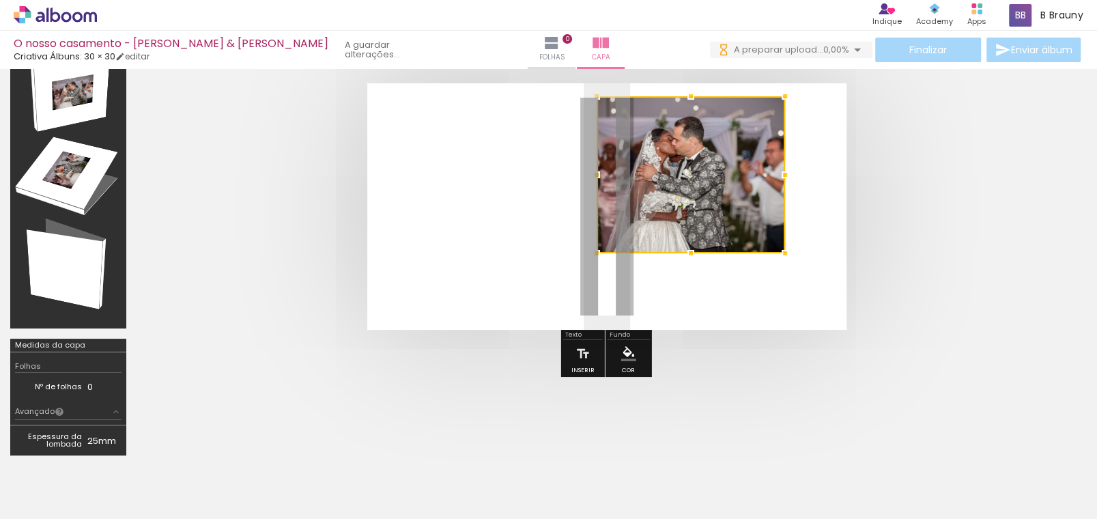
drag, startPoint x: 664, startPoint y: 163, endPoint x: 595, endPoint y: 108, distance: 88.5
click at [595, 108] on album-spread at bounding box center [606, 206] width 479 height 247
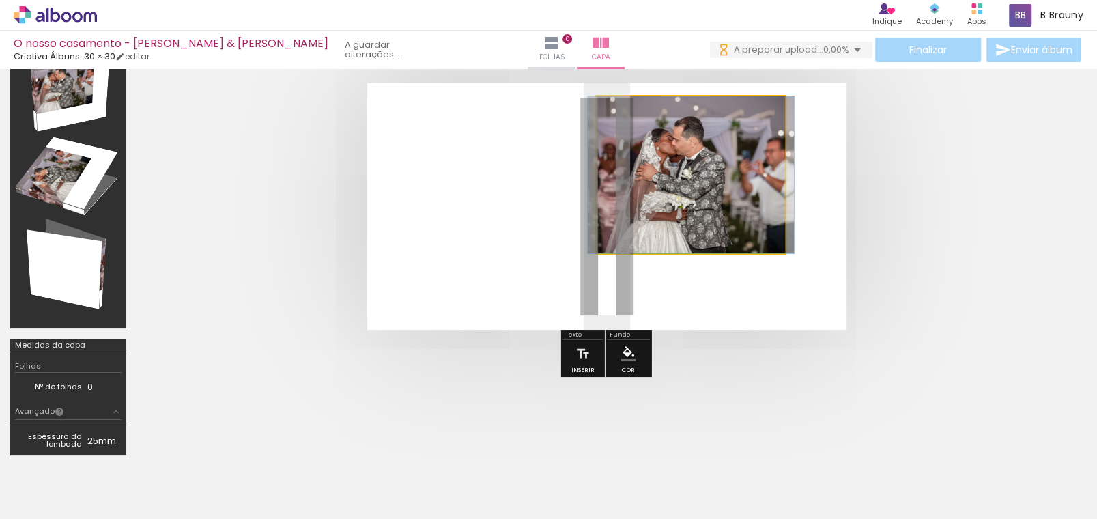
click at [759, 222] on quentale-photo at bounding box center [691, 174] width 188 height 157
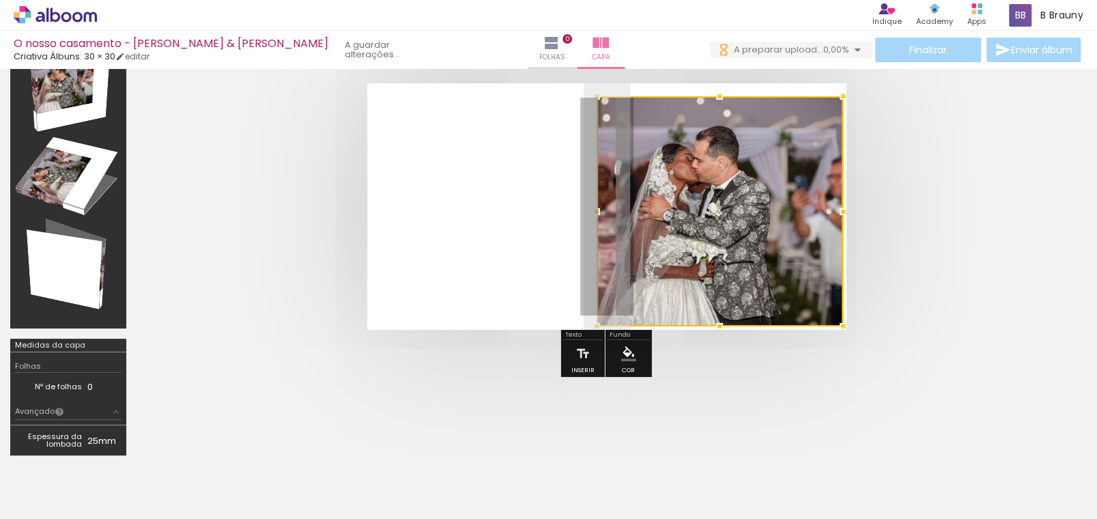
drag, startPoint x: 788, startPoint y: 255, endPoint x: 902, endPoint y: 363, distance: 156.5
click at [902, 366] on div at bounding box center [607, 207] width 940 height 356
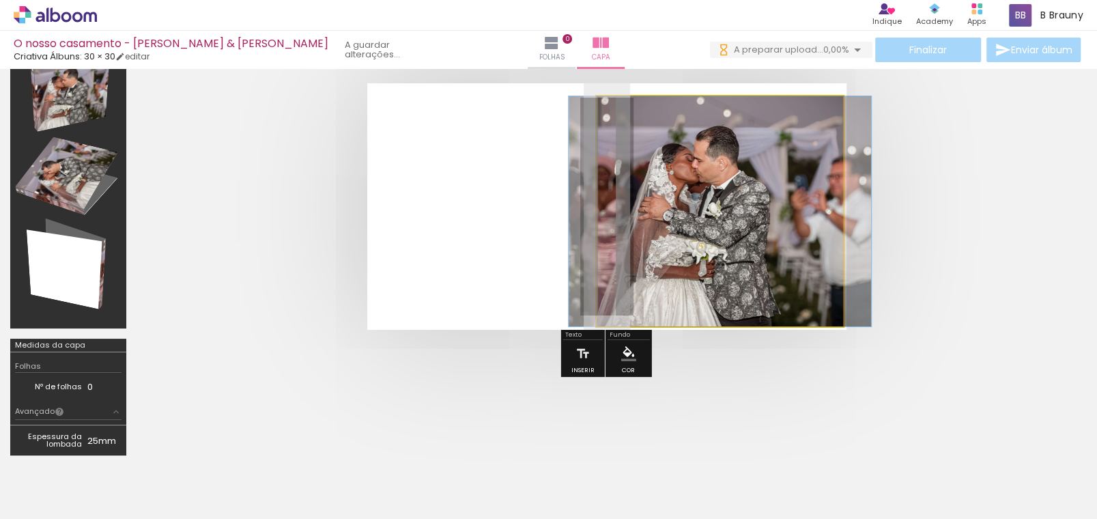
click at [799, 294] on quentale-photo at bounding box center [720, 211] width 247 height 230
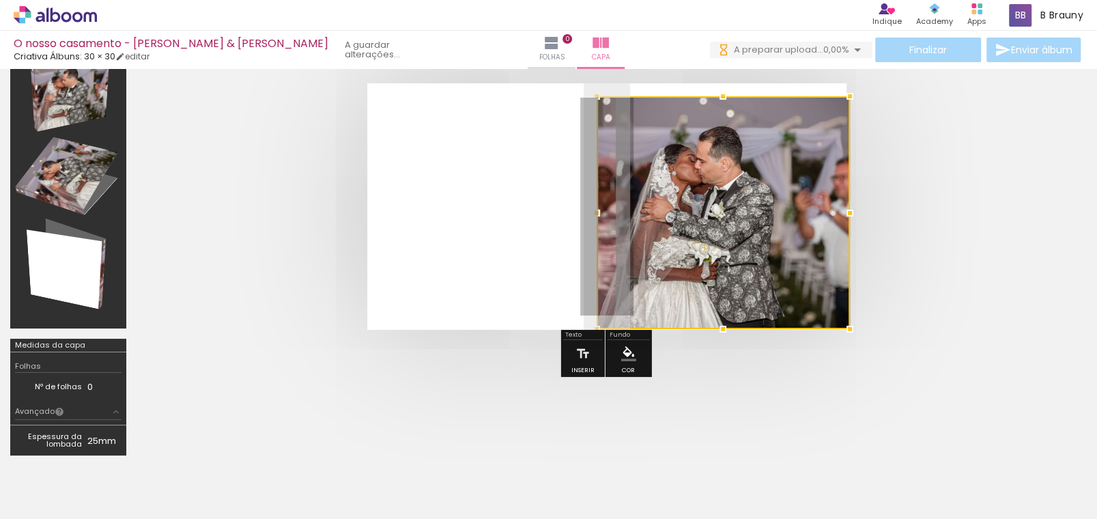
drag, startPoint x: 845, startPoint y: 333, endPoint x: 793, endPoint y: 292, distance: 66.7
click at [793, 292] on div at bounding box center [723, 212] width 253 height 233
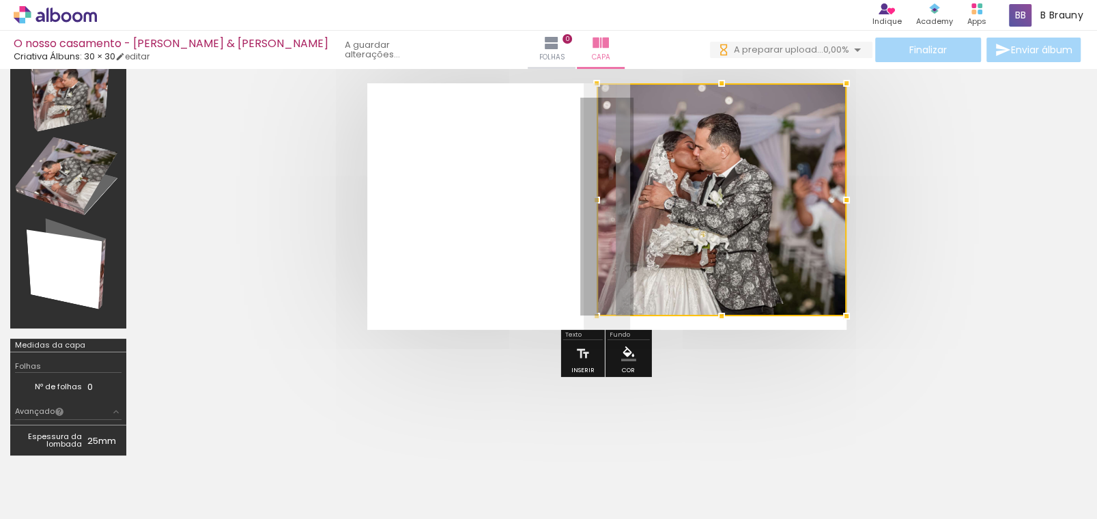
drag, startPoint x: 750, startPoint y: 242, endPoint x: 746, endPoint y: 213, distance: 29.7
click at [746, 213] on div at bounding box center [722, 199] width 250 height 233
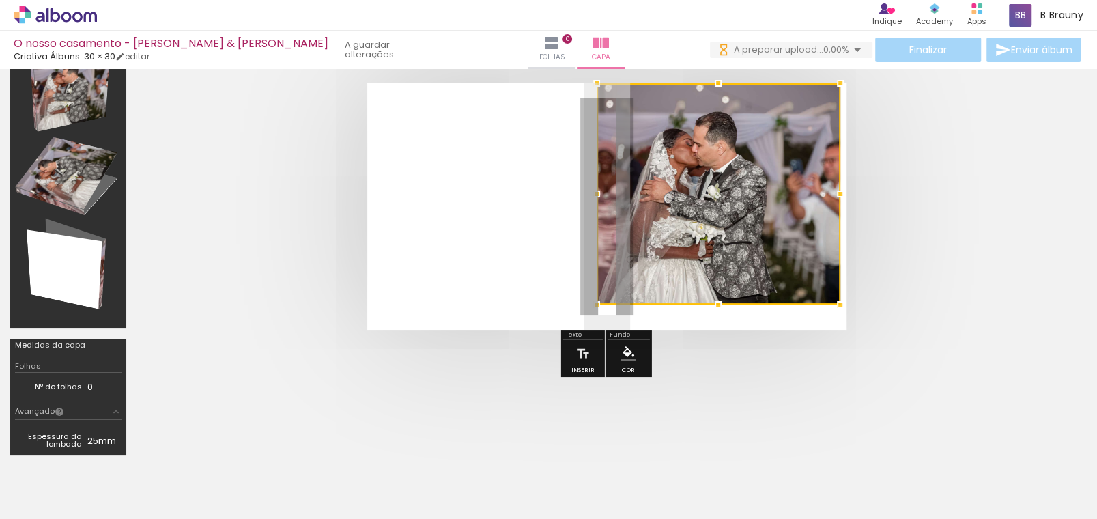
drag, startPoint x: 847, startPoint y: 320, endPoint x: 1050, endPoint y: 542, distance: 301.6
click at [1050, 518] on html "link( href="../../bower_components/polymer/polymer.html" rel="import" ) picture…" at bounding box center [548, 259] width 1097 height 519
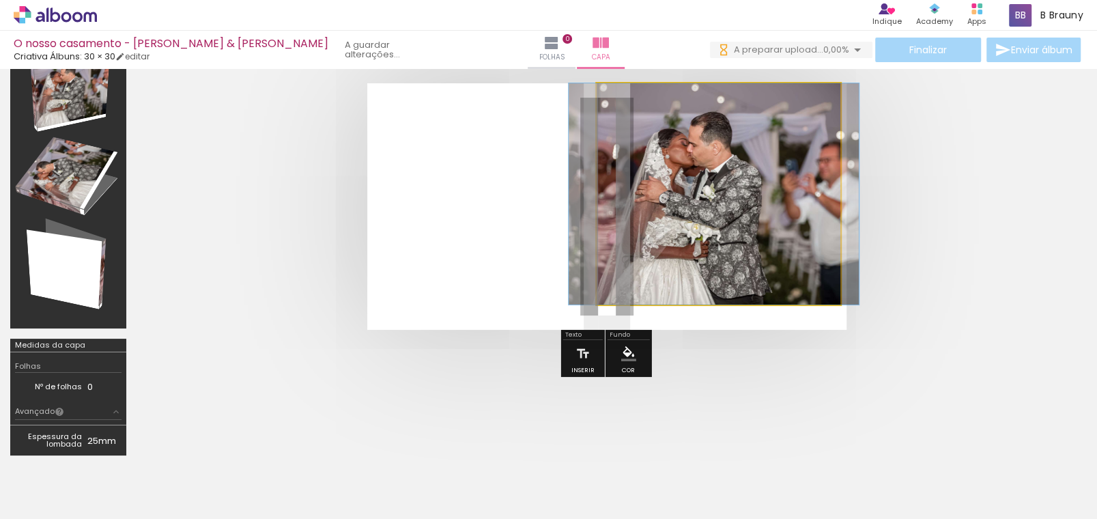
drag, startPoint x: 731, startPoint y: 186, endPoint x: 730, endPoint y: 195, distance: 9.0
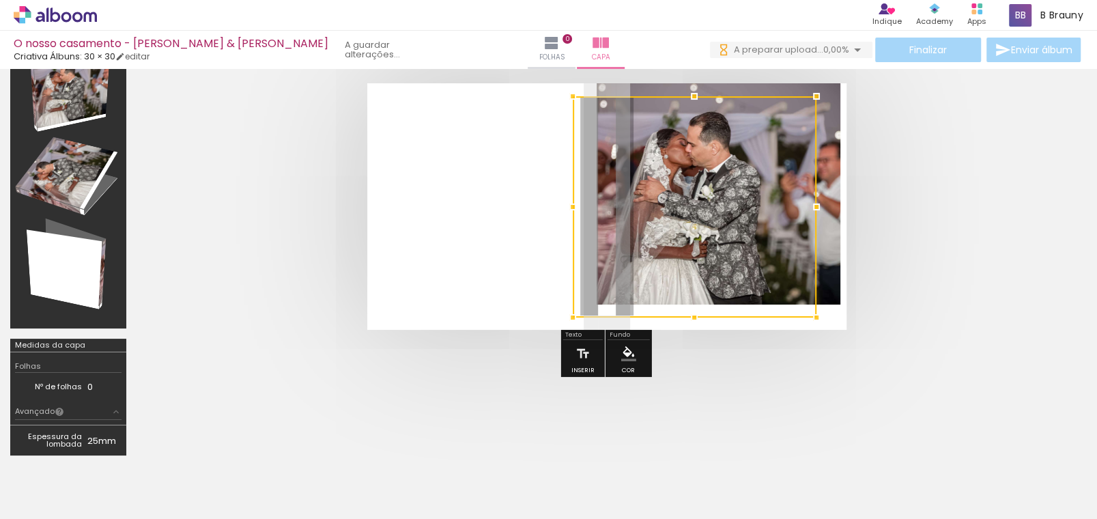
drag, startPoint x: 758, startPoint y: 197, endPoint x: 739, endPoint y: 253, distance: 58.5
click at [739, 253] on div at bounding box center [695, 206] width 244 height 221
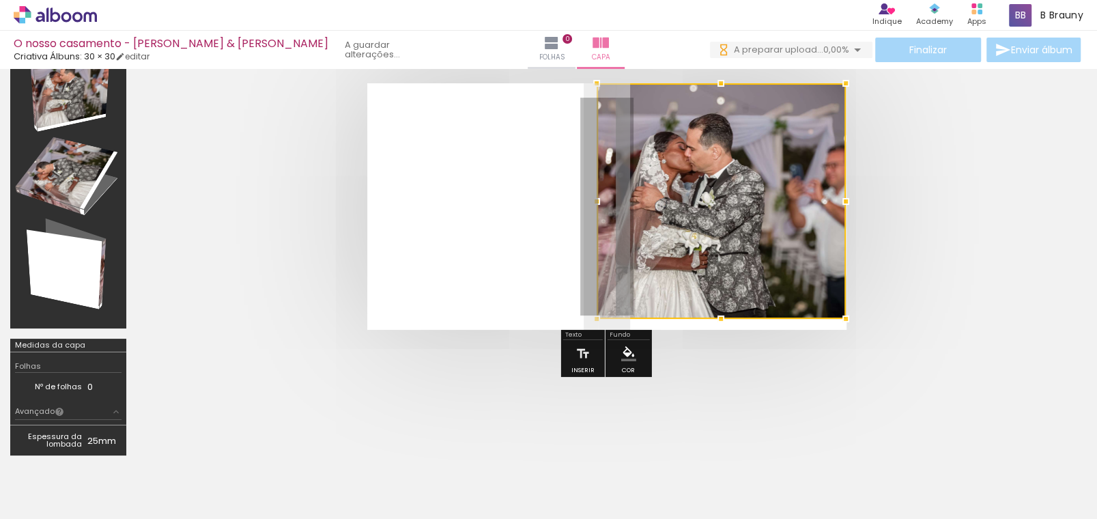
drag, startPoint x: 841, startPoint y: 307, endPoint x: 834, endPoint y: 292, distance: 16.9
click at [834, 292] on div at bounding box center [721, 201] width 249 height 236
drag, startPoint x: 770, startPoint y: 266, endPoint x: 774, endPoint y: 231, distance: 35.8
click at [774, 231] on div at bounding box center [721, 201] width 249 height 236
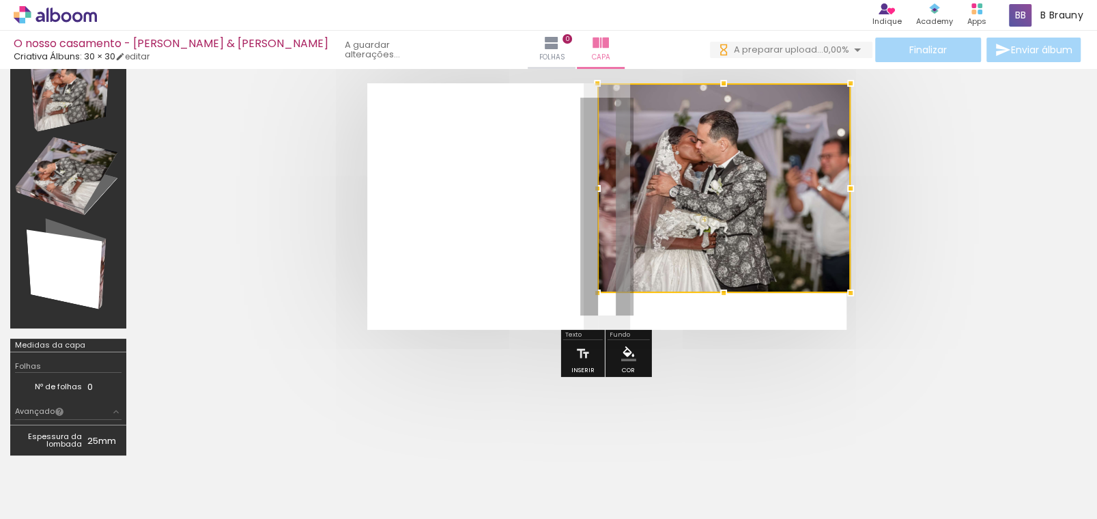
drag, startPoint x: 845, startPoint y: 319, endPoint x: 863, endPoint y: 343, distance: 29.8
click at [900, 405] on quentale-cover-editor at bounding box center [607, 239] width 940 height 454
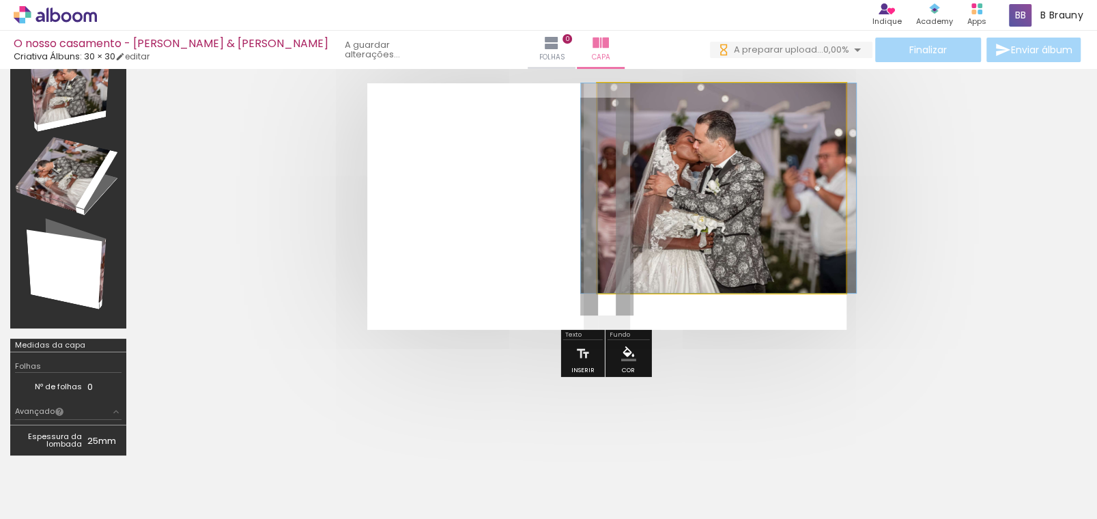
click at [744, 225] on quentale-photo at bounding box center [721, 188] width 249 height 210
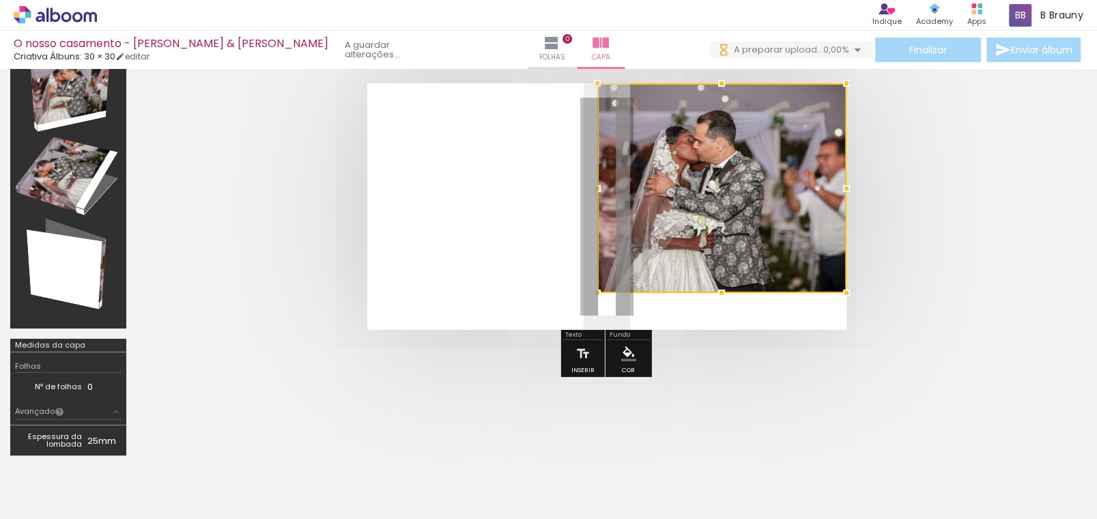
click at [744, 225] on div at bounding box center [721, 188] width 249 height 210
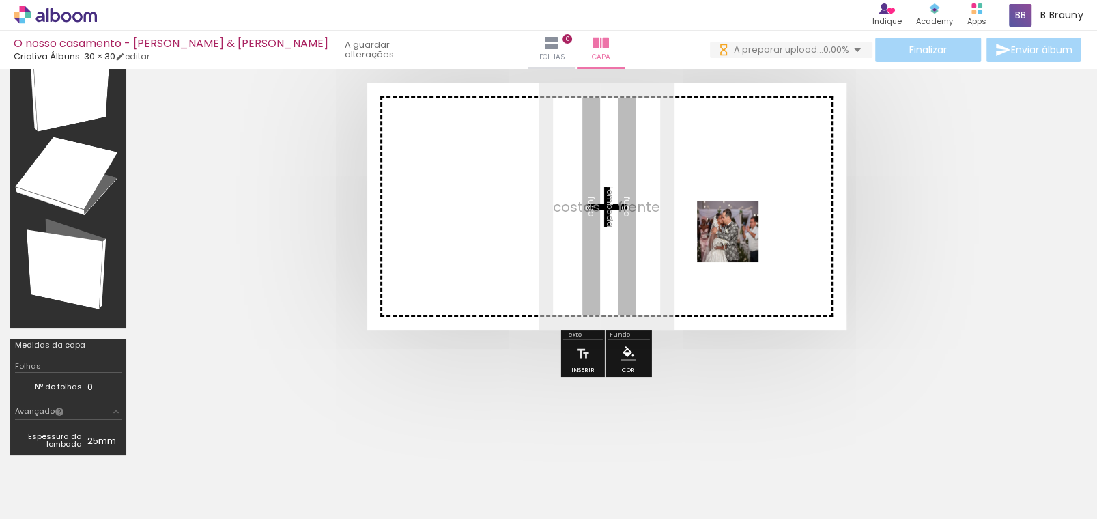
drag, startPoint x: 337, startPoint y: 490, endPoint x: 738, endPoint y: 242, distance: 472.2
click at [738, 242] on quentale-workspace at bounding box center [548, 259] width 1097 height 519
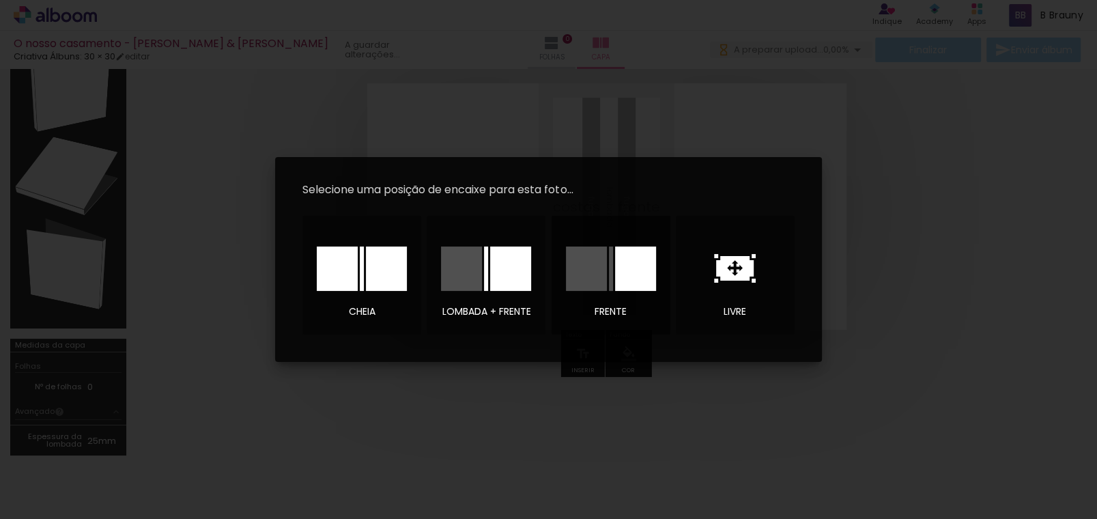
click at [643, 266] on div at bounding box center [635, 269] width 41 height 44
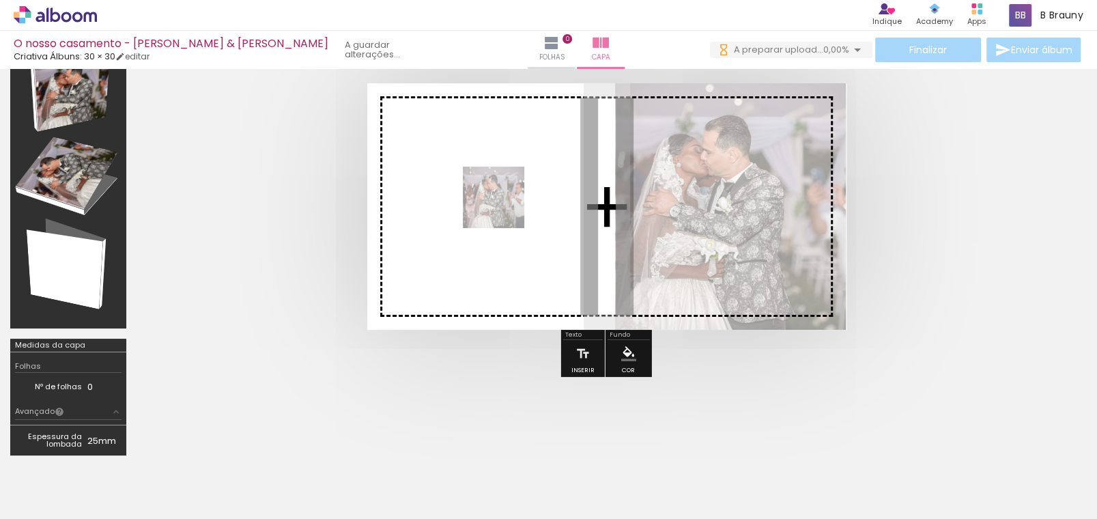
drag, startPoint x: 353, startPoint y: 485, endPoint x: 504, endPoint y: 208, distance: 315.6
click at [504, 208] on quentale-workspace at bounding box center [548, 259] width 1097 height 519
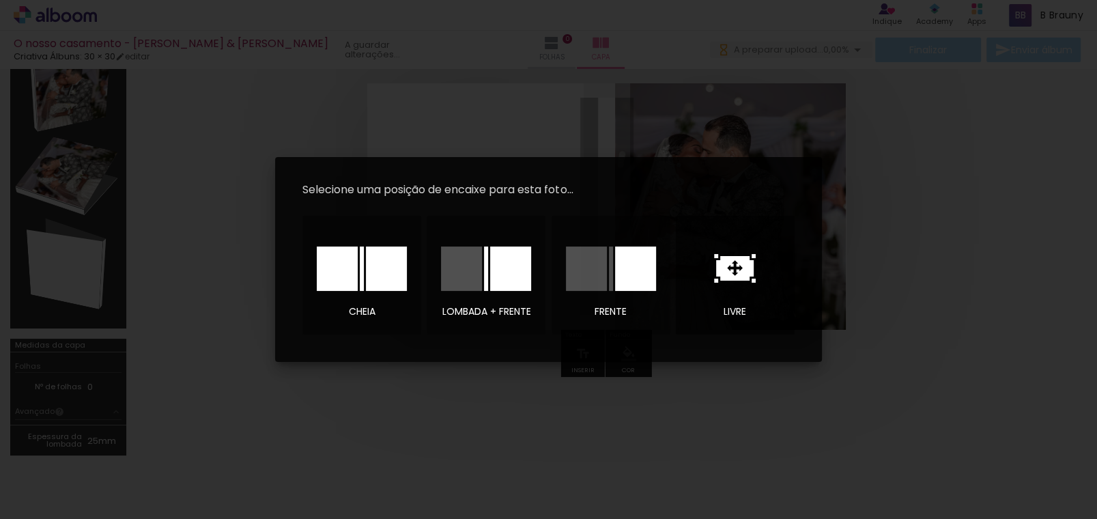
click at [733, 274] on icon at bounding box center [735, 268] width 38 height 25
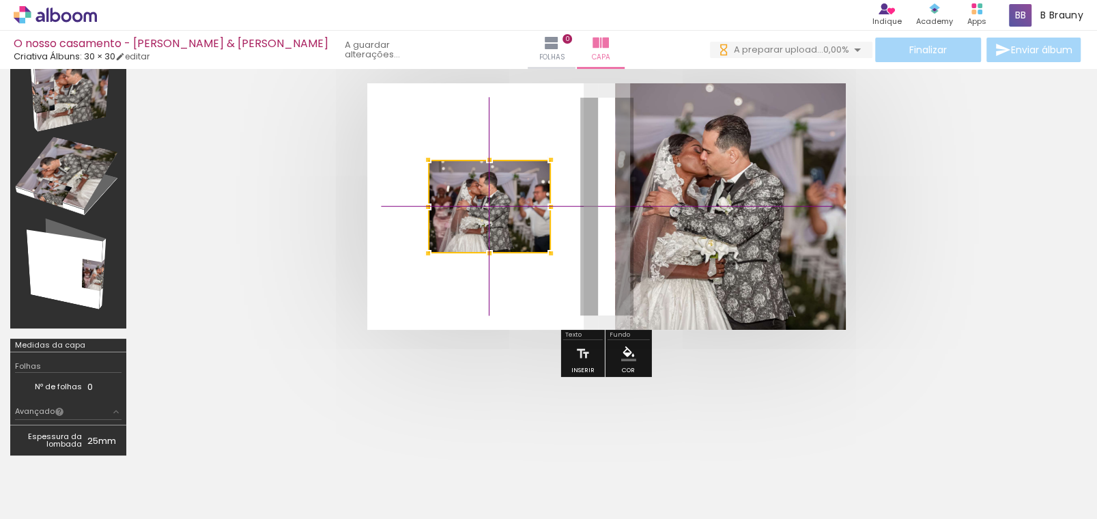
drag, startPoint x: 630, startPoint y: 204, endPoint x: 485, endPoint y: 195, distance: 145.8
click at [507, 201] on div at bounding box center [489, 207] width 123 height 94
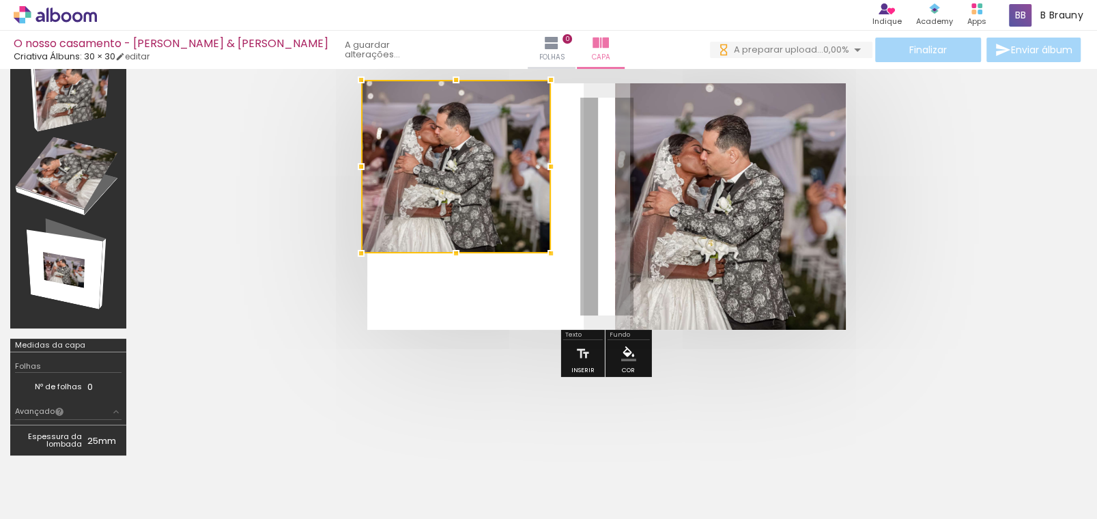
drag, startPoint x: 429, startPoint y: 163, endPoint x: 371, endPoint y: 89, distance: 94.0
click at [371, 89] on div at bounding box center [361, 79] width 27 height 27
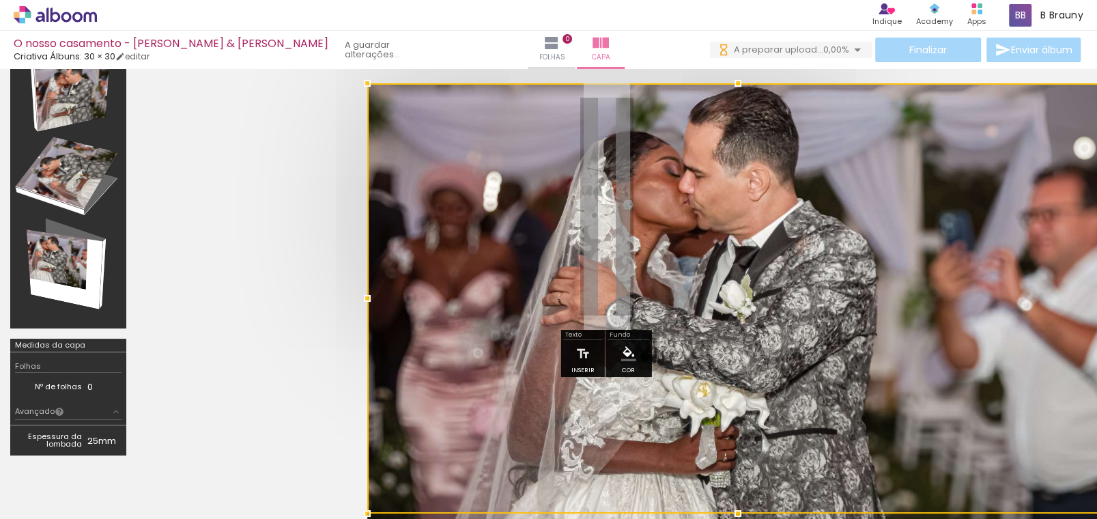
drag, startPoint x: 551, startPoint y: 252, endPoint x: 540, endPoint y: 248, distance: 11.7
click at [540, 248] on div at bounding box center [738, 298] width 742 height 430
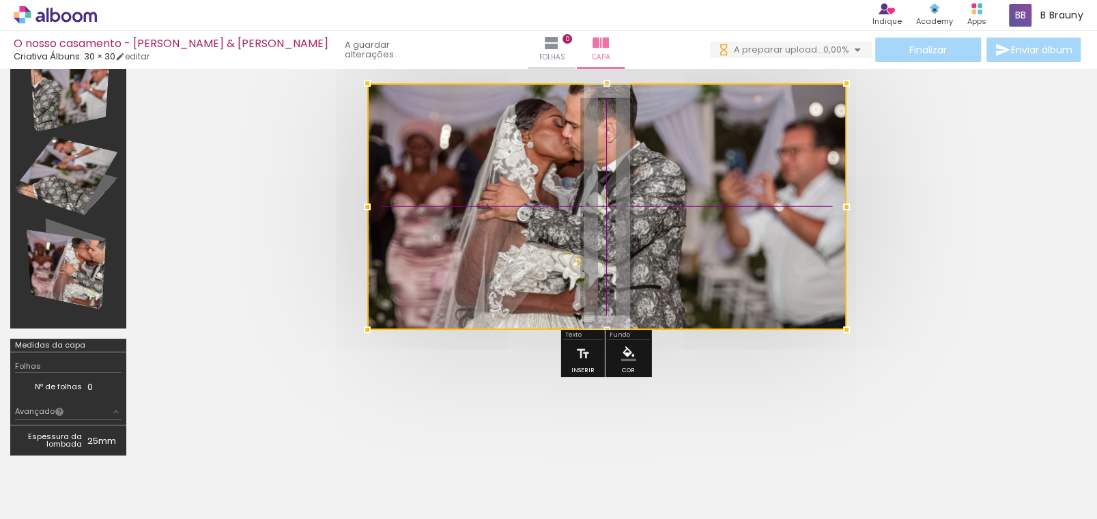
drag, startPoint x: 509, startPoint y: 229, endPoint x: 479, endPoint y: 180, distance: 58.2
click at [479, 180] on div at bounding box center [606, 206] width 479 height 247
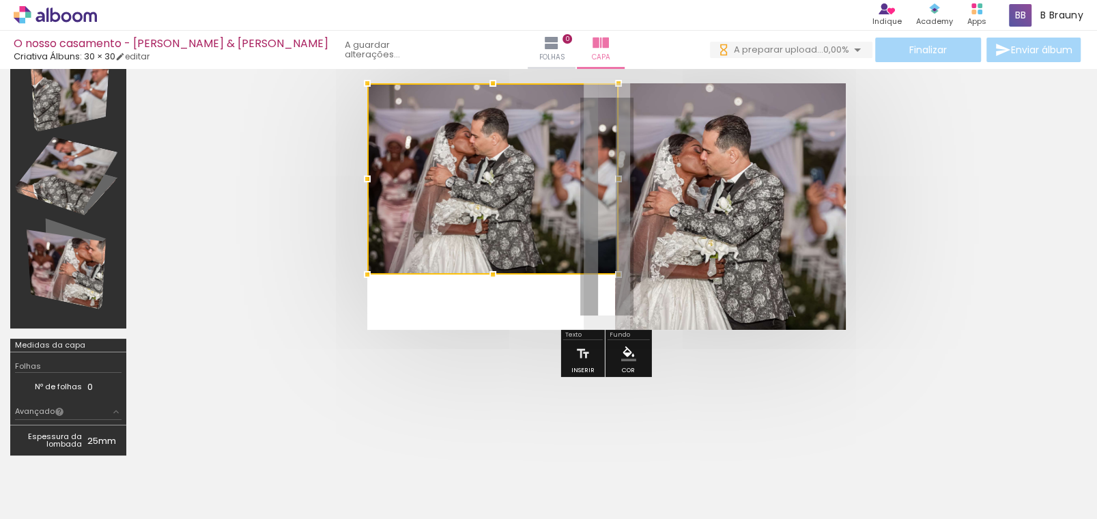
drag, startPoint x: 846, startPoint y: 333, endPoint x: 648, endPoint y: 404, distance: 210.4
click at [648, 404] on quentale-cover-editor at bounding box center [607, 239] width 940 height 454
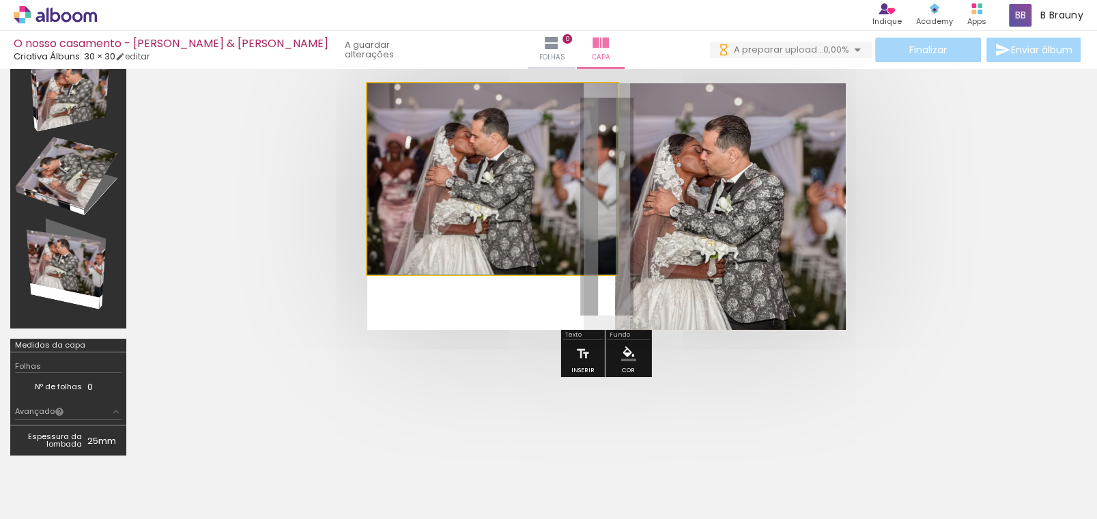
drag, startPoint x: 529, startPoint y: 225, endPoint x: 540, endPoint y: 246, distance: 23.5
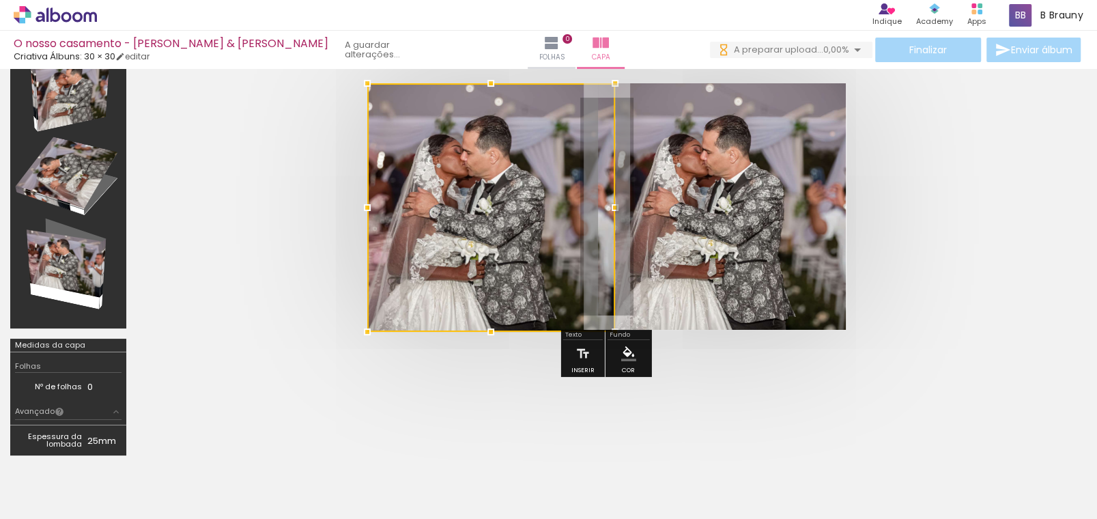
drag, startPoint x: 623, startPoint y: 282, endPoint x: 621, endPoint y: 259, distance: 22.7
click at [621, 259] on album-spread at bounding box center [606, 206] width 479 height 247
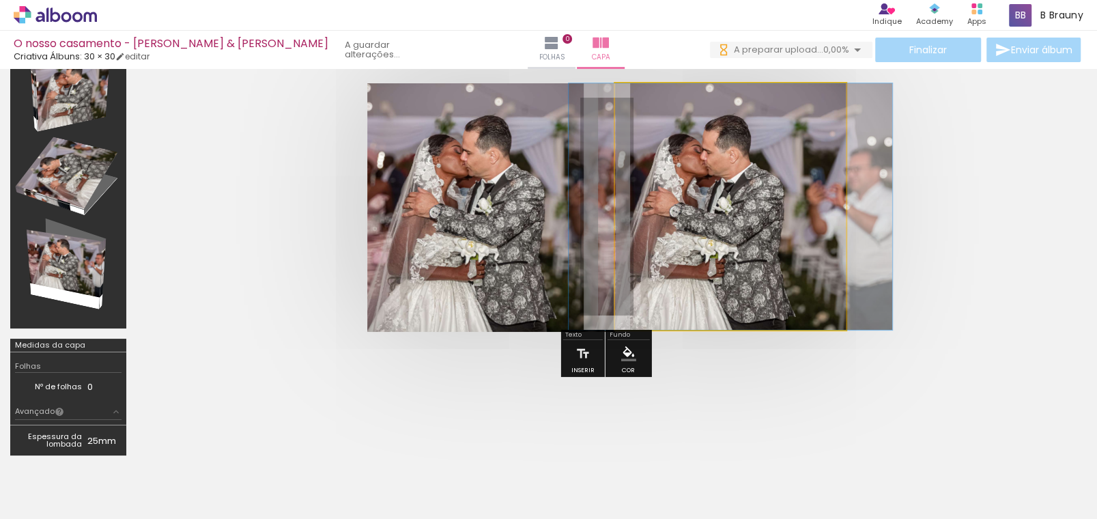
click at [714, 216] on quentale-photo at bounding box center [730, 206] width 231 height 247
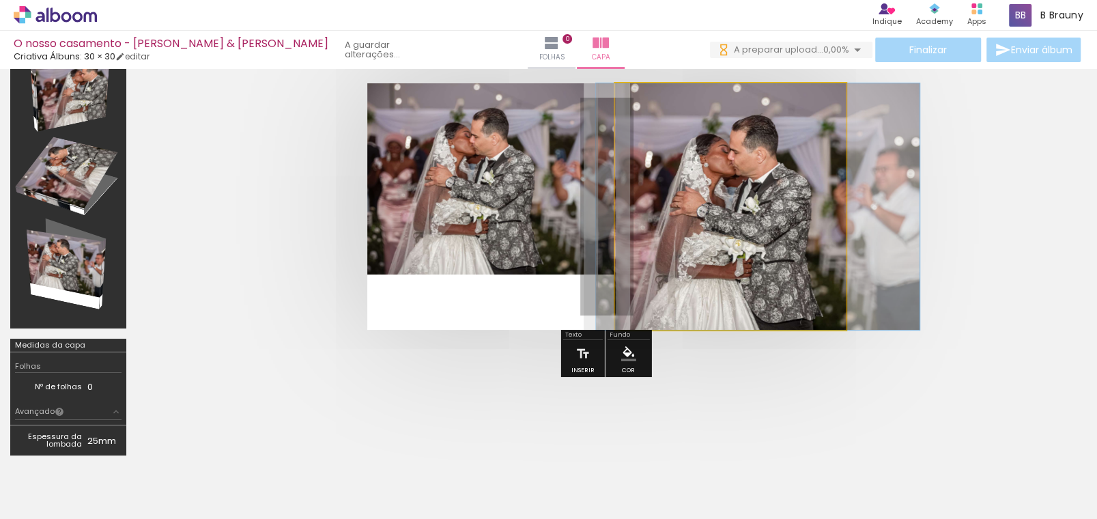
drag, startPoint x: 724, startPoint y: 216, endPoint x: 752, endPoint y: 219, distance: 27.5
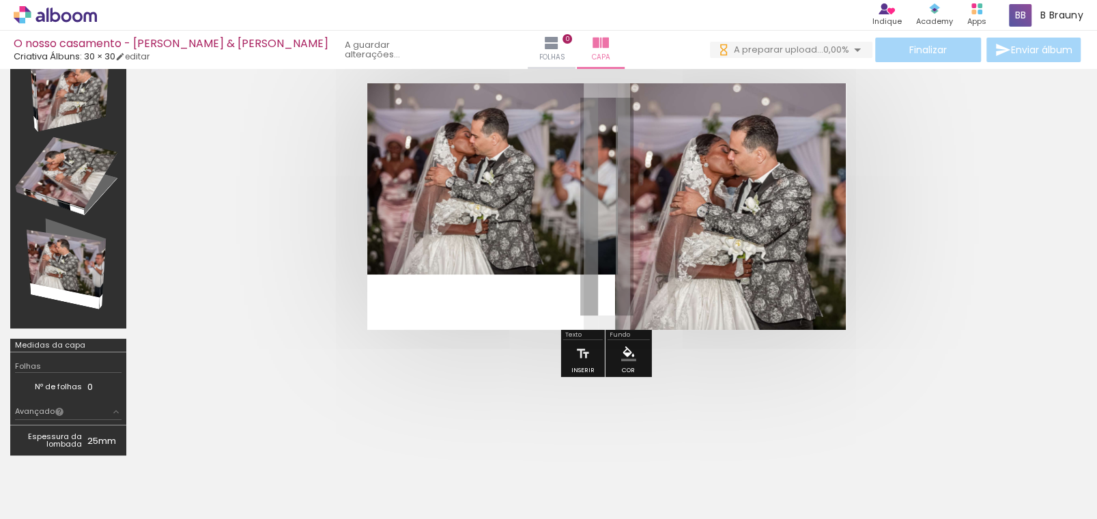
drag, startPoint x: 522, startPoint y: 227, endPoint x: 587, endPoint y: 259, distance: 72.7
click at [522, 226] on quentale-photo at bounding box center [492, 178] width 251 height 191
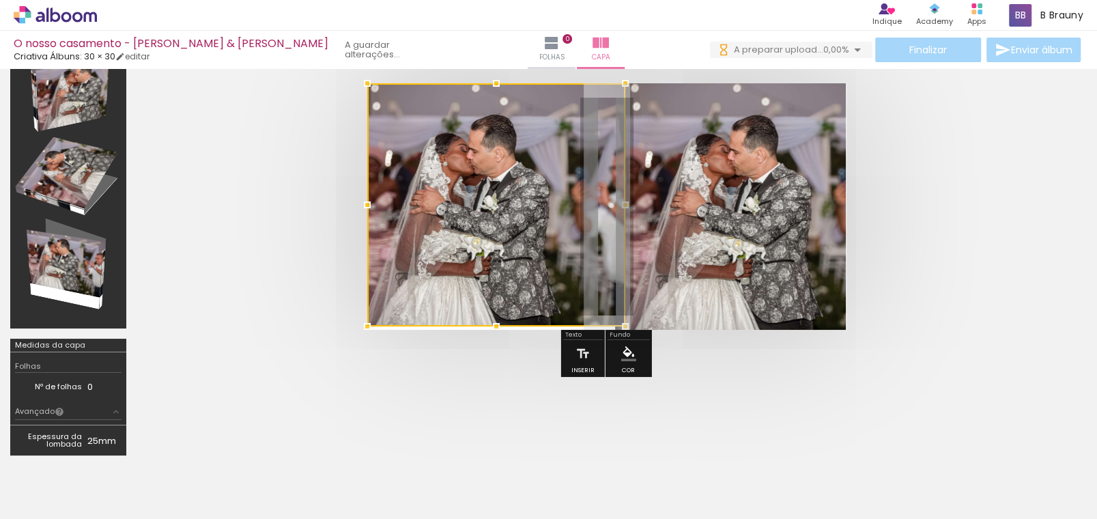
drag, startPoint x: 621, startPoint y: 277, endPoint x: 628, endPoint y: 391, distance: 113.6
click at [628, 391] on quentale-cover-editor at bounding box center [607, 239] width 940 height 454
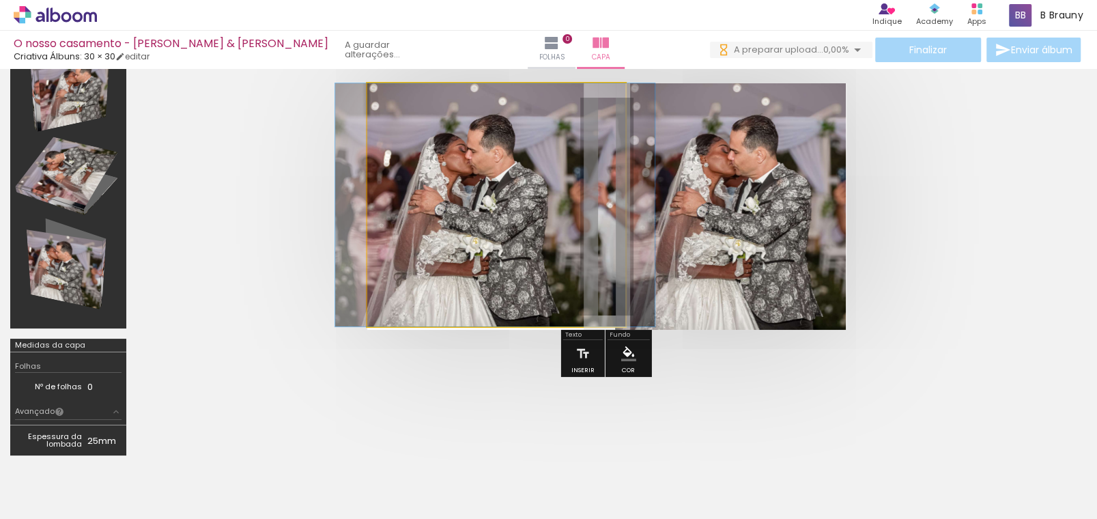
drag, startPoint x: 529, startPoint y: 253, endPoint x: 527, endPoint y: 285, distance: 31.4
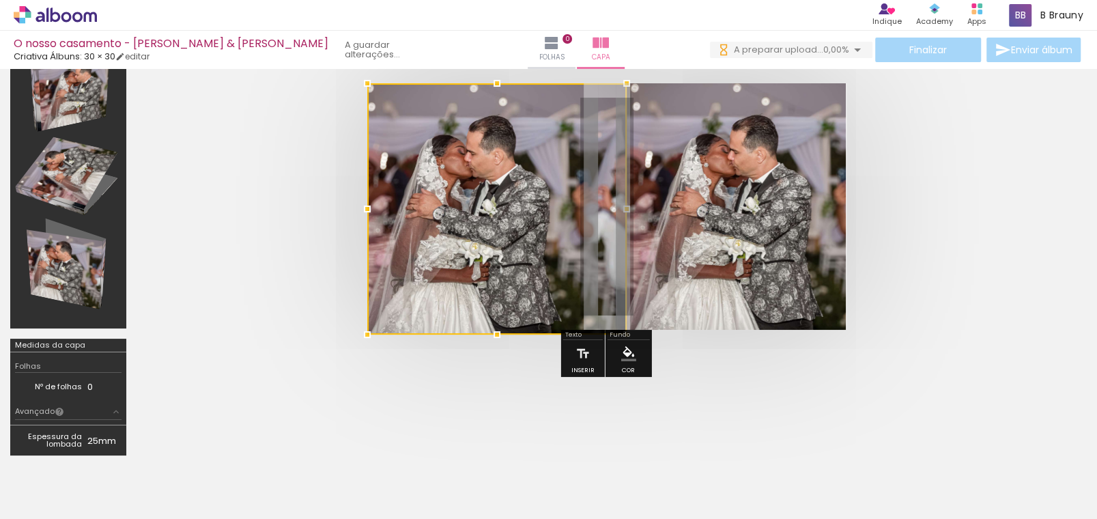
drag, startPoint x: 621, startPoint y: 326, endPoint x: 622, endPoint y: 272, distance: 53.9
click at [622, 272] on div at bounding box center [496, 208] width 259 height 251
click at [924, 240] on quentale-cover at bounding box center [606, 206] width 831 height 247
click at [747, 233] on quentale-photo at bounding box center [730, 206] width 231 height 247
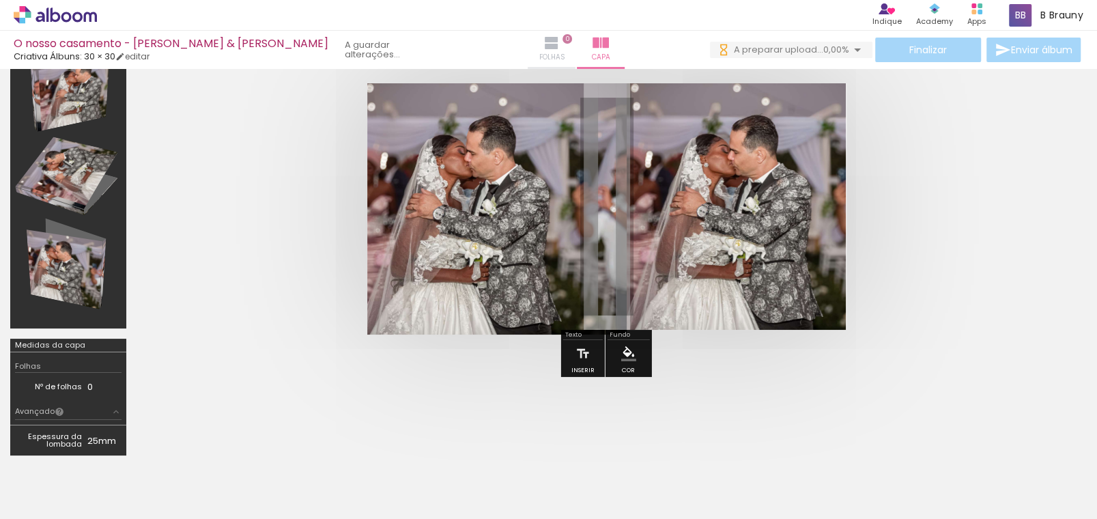
click at [544, 48] on iron-icon at bounding box center [552, 43] width 16 height 16
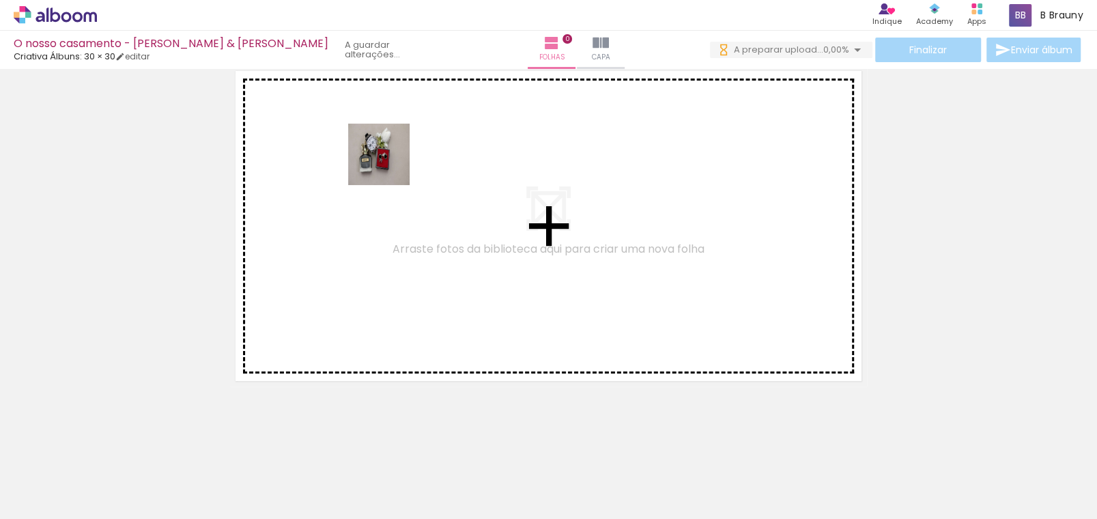
drag, startPoint x: 131, startPoint y: 486, endPoint x: 389, endPoint y: 165, distance: 411.9
click at [389, 165] on quentale-workspace at bounding box center [548, 259] width 1097 height 519
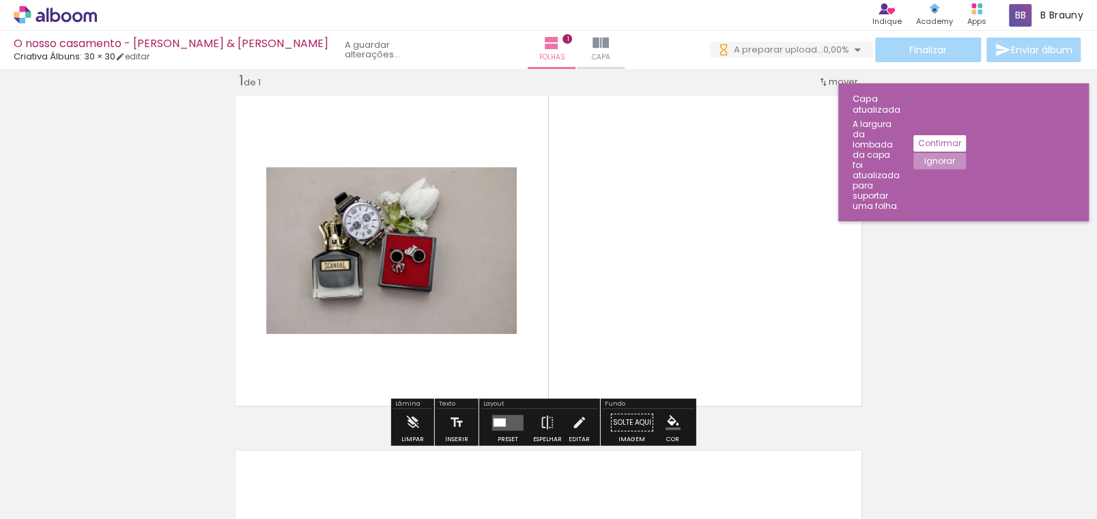
scroll to position [18, 0]
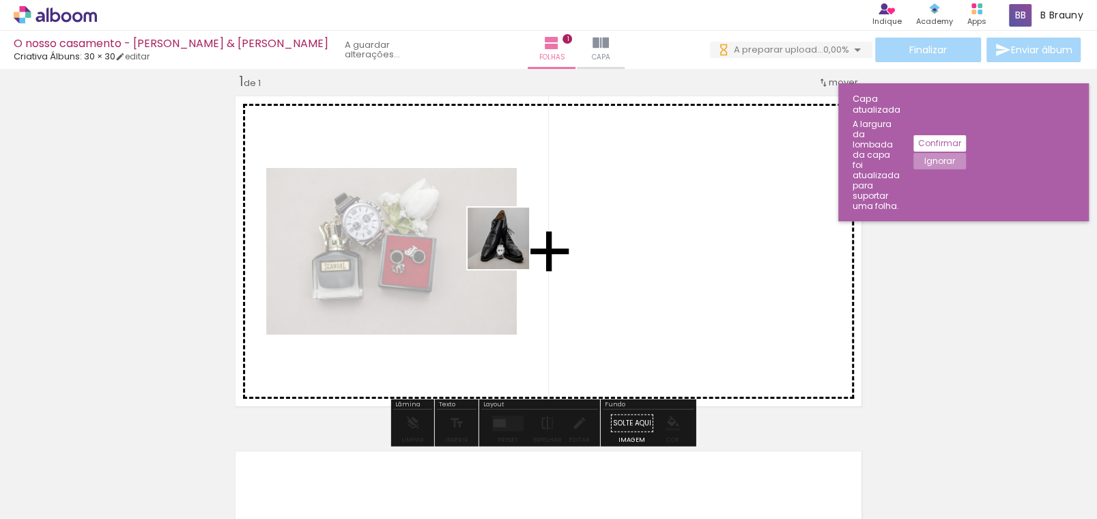
drag, startPoint x: 214, startPoint y: 470, endPoint x: 509, endPoint y: 249, distance: 368.2
click at [509, 249] on quentale-workspace at bounding box center [548, 259] width 1097 height 519
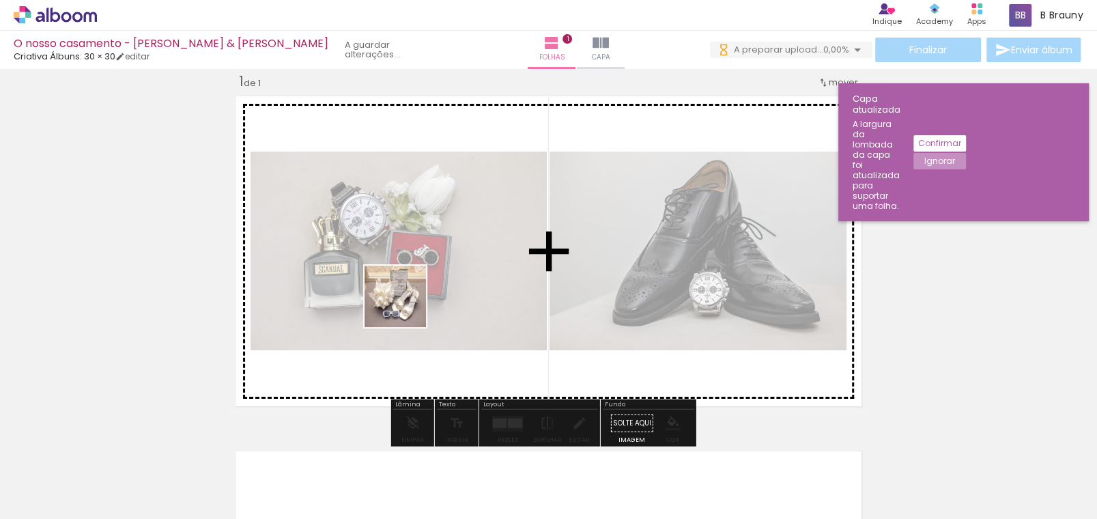
drag, startPoint x: 288, startPoint y: 486, endPoint x: 442, endPoint y: 313, distance: 231.2
click at [421, 267] on quentale-workspace at bounding box center [548, 259] width 1097 height 519
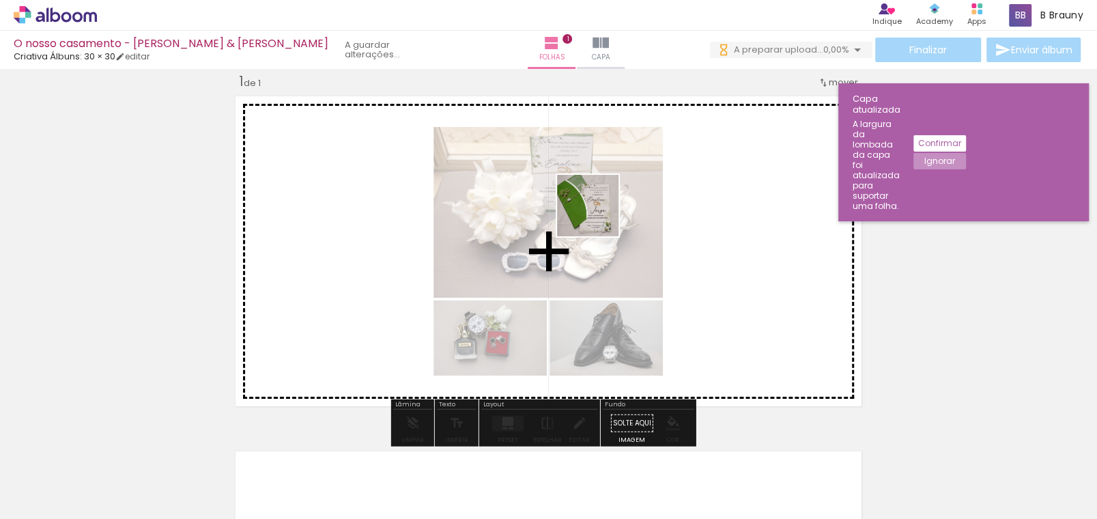
drag, startPoint x: 398, startPoint y: 496, endPoint x: 598, endPoint y: 216, distance: 344.7
click at [598, 216] on quentale-workspace at bounding box center [548, 259] width 1097 height 519
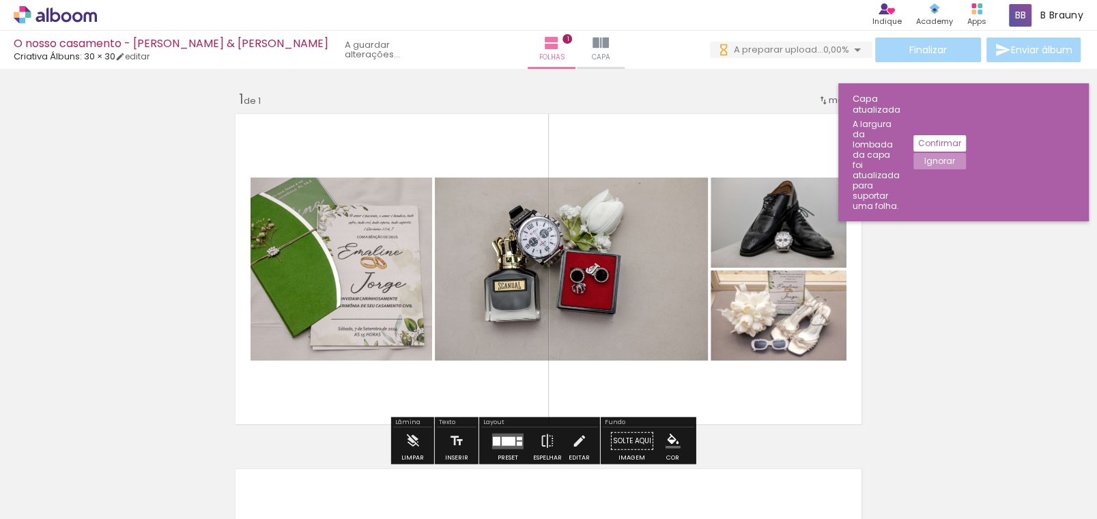
scroll to position [18, 0]
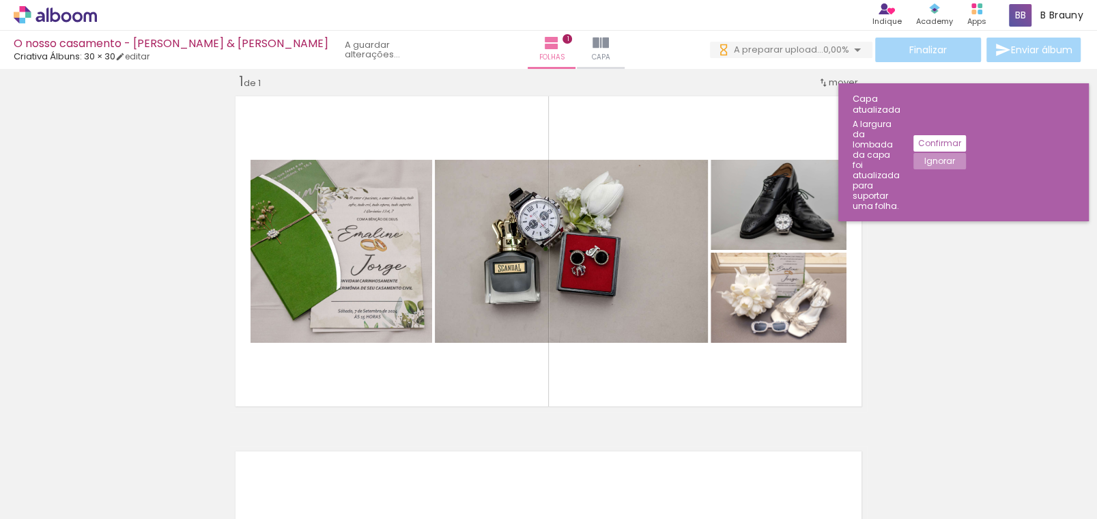
click at [0, 0] on slot "Confirmar" at bounding box center [0, 0] width 0 height 0
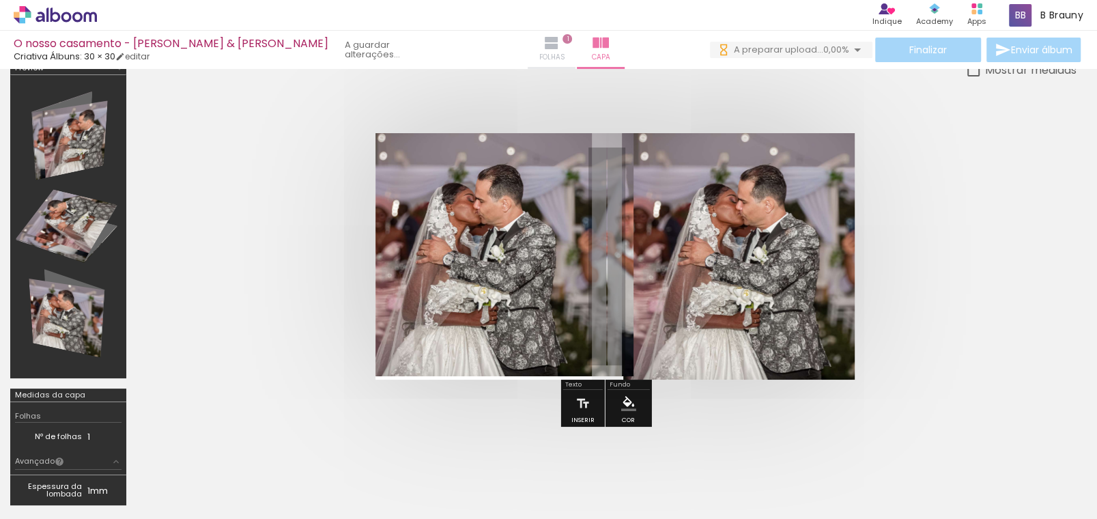
click at [544, 51] on iron-icon at bounding box center [552, 43] width 16 height 16
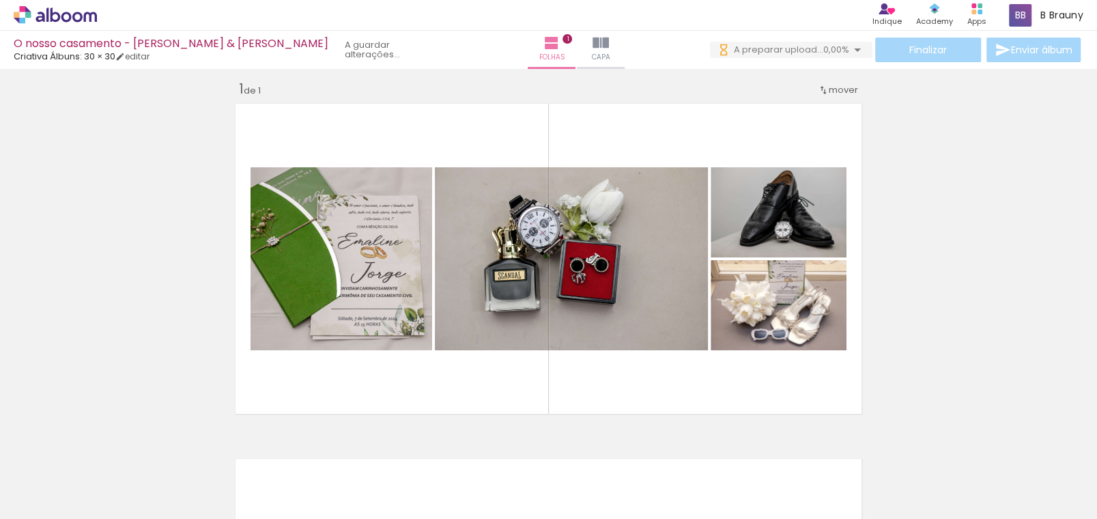
scroll to position [16, 0]
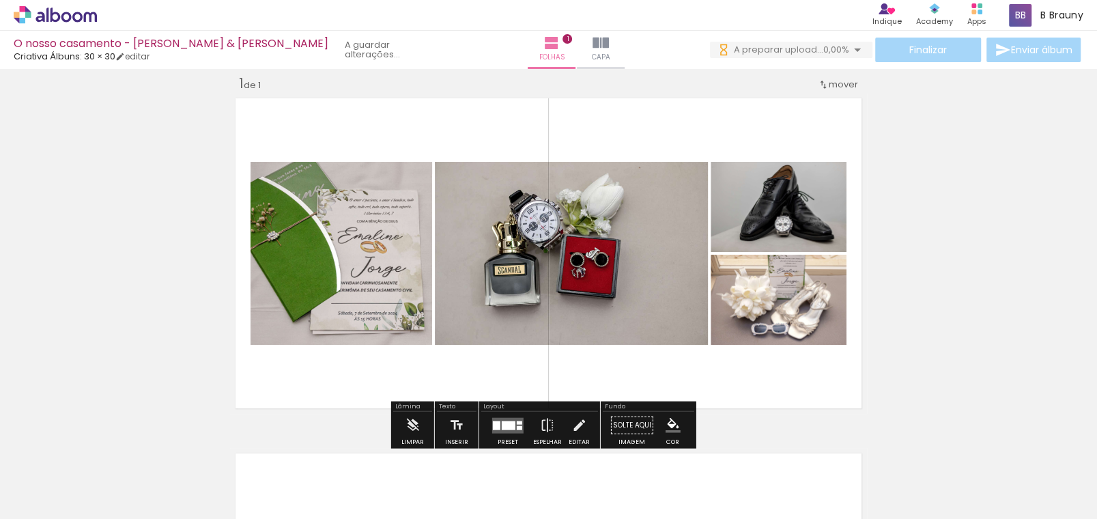
click at [362, 238] on quentale-photo at bounding box center [342, 253] width 182 height 183
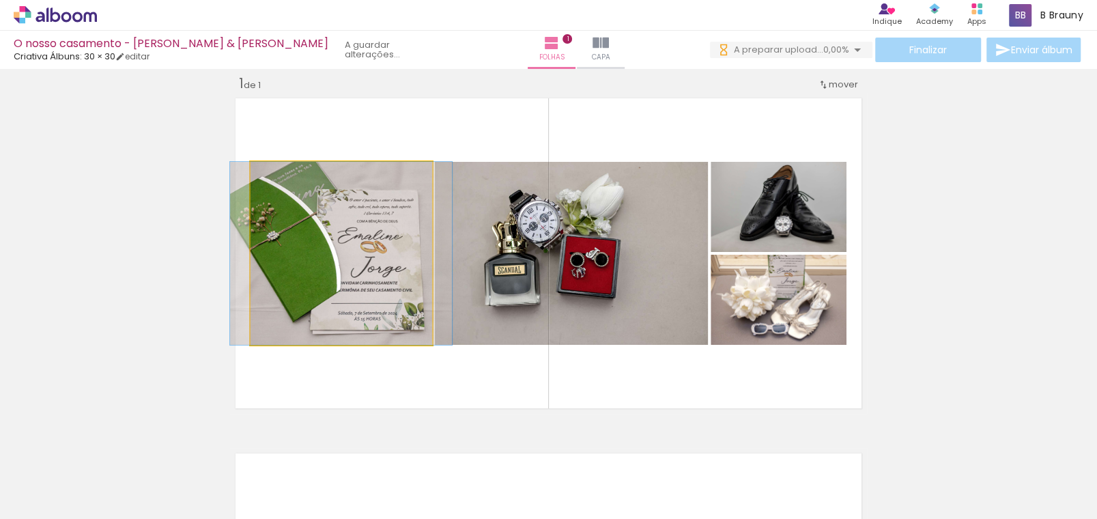
drag, startPoint x: 280, startPoint y: 180, endPoint x: 255, endPoint y: 180, distance: 25.3
type paper-slider "100"
click at [255, 180] on div at bounding box center [302, 176] width 95 height 20
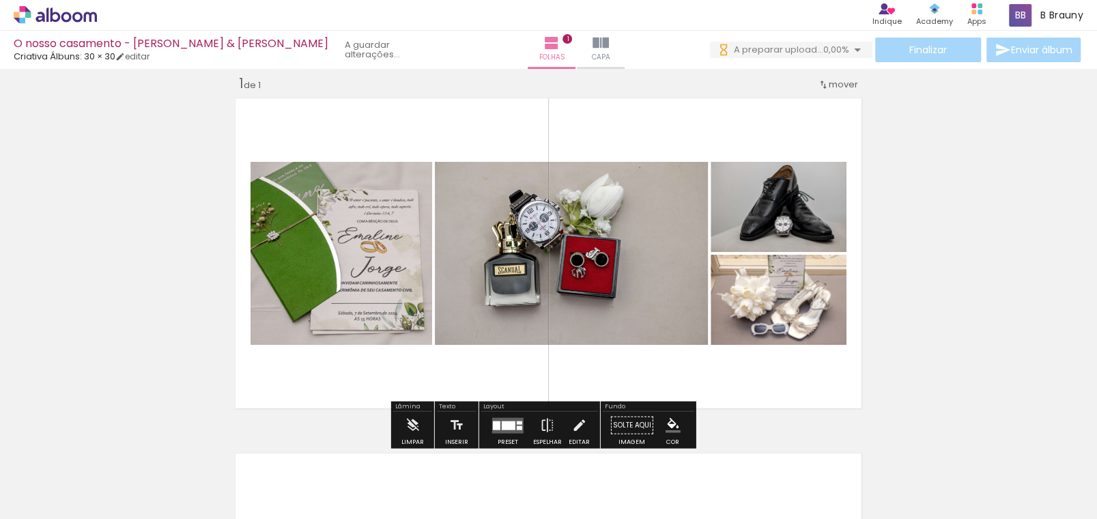
click at [390, 224] on paper-item at bounding box center [390, 228] width 25 height 10
click at [382, 179] on div at bounding box center [390, 176] width 16 height 14
click at [383, 243] on paper-item at bounding box center [390, 247] width 25 height 10
click at [382, 182] on div at bounding box center [390, 176] width 16 height 14
click at [386, 227] on paper-item at bounding box center [390, 228] width 25 height 10
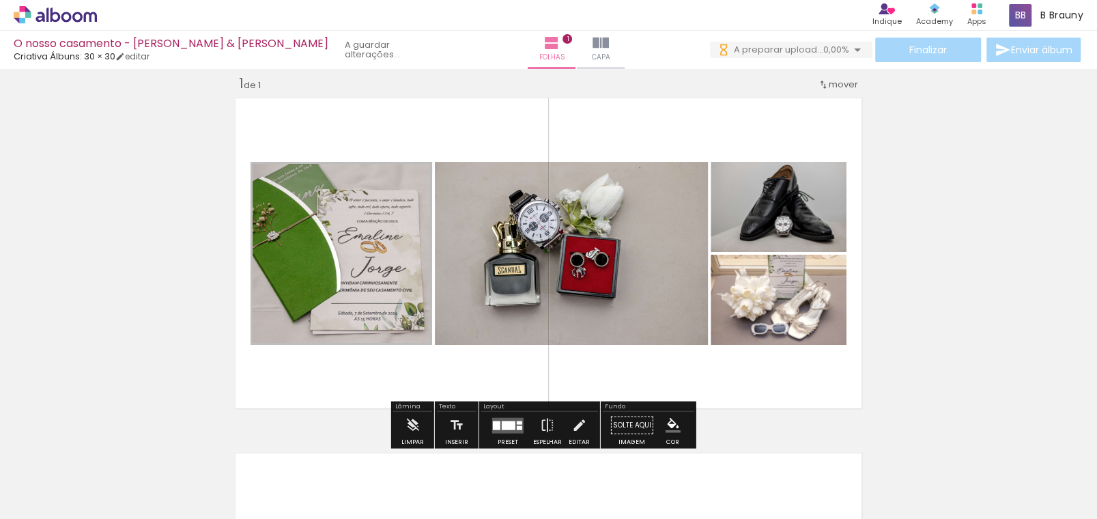
click at [0, 0] on slot "P&B" at bounding box center [0, 0] width 0 height 0
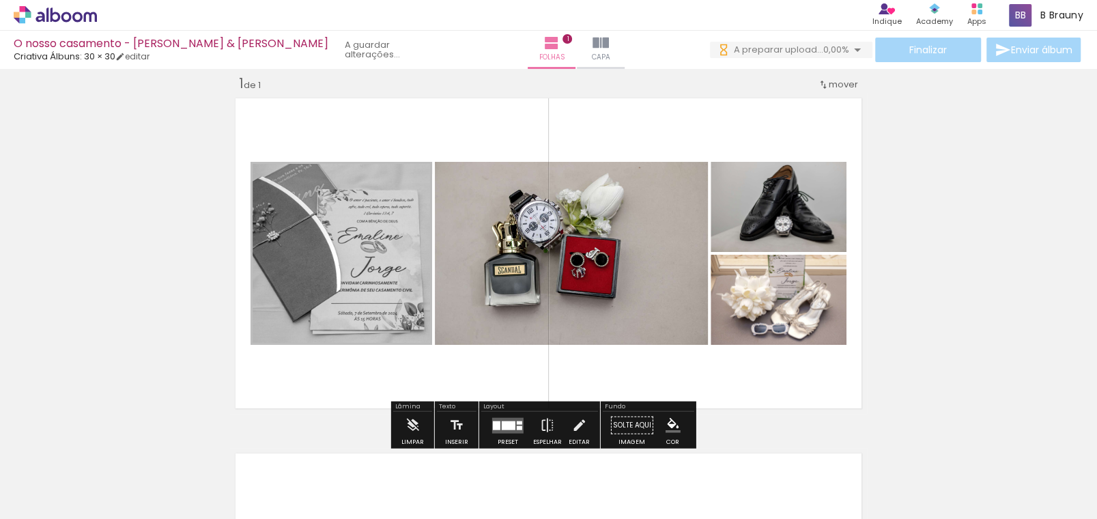
click at [0, 0] on slot "P&B" at bounding box center [0, 0] width 0 height 0
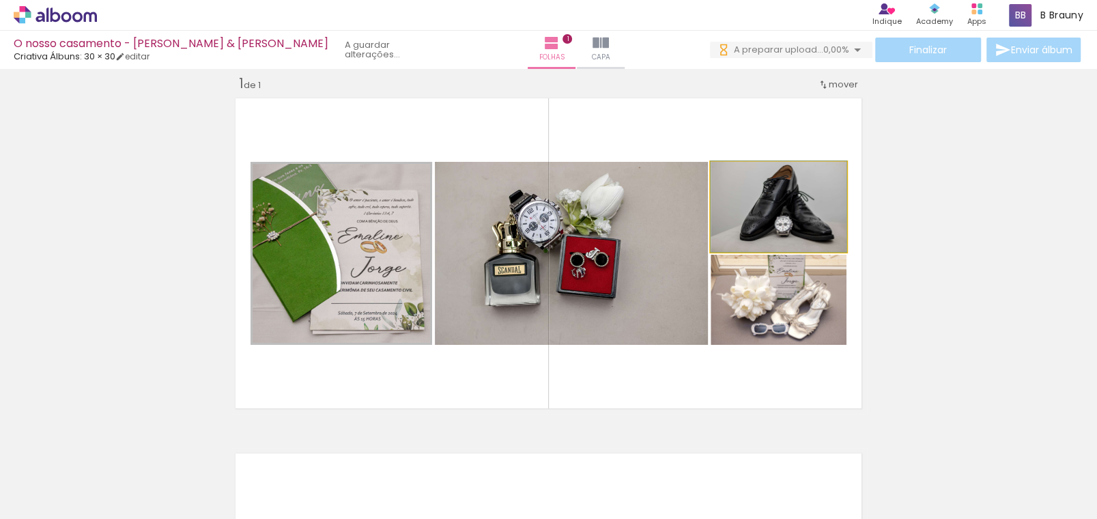
click at [823, 209] on quentale-photo at bounding box center [779, 207] width 136 height 90
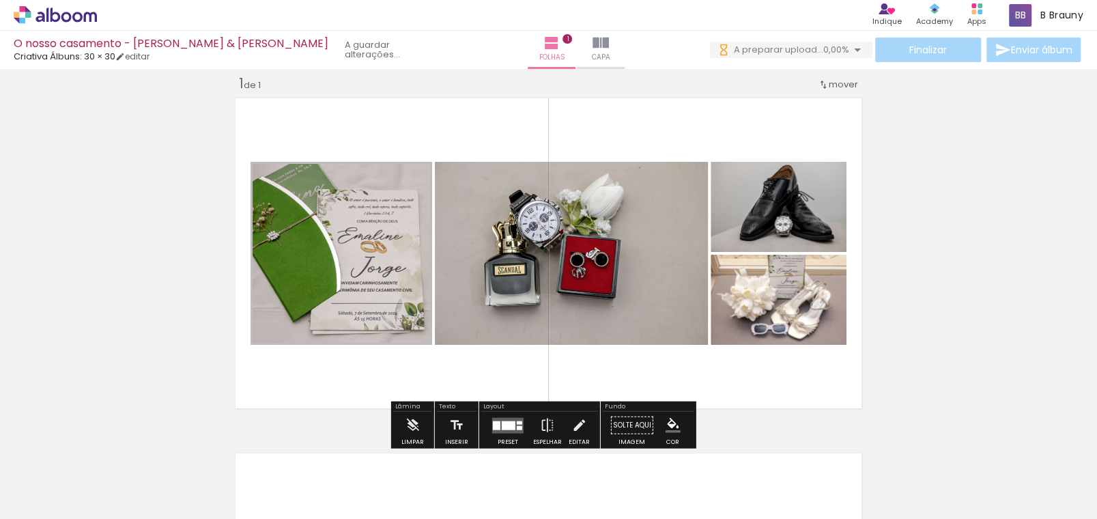
click at [819, 182] on paper-button "P&B" at bounding box center [823, 176] width 20 height 20
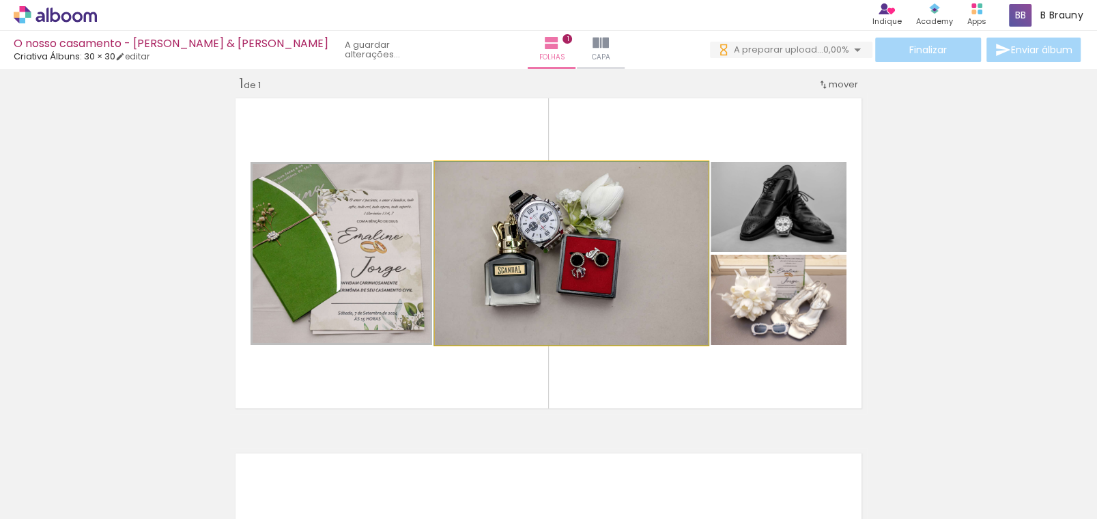
click at [617, 249] on quentale-photo at bounding box center [571, 253] width 273 height 183
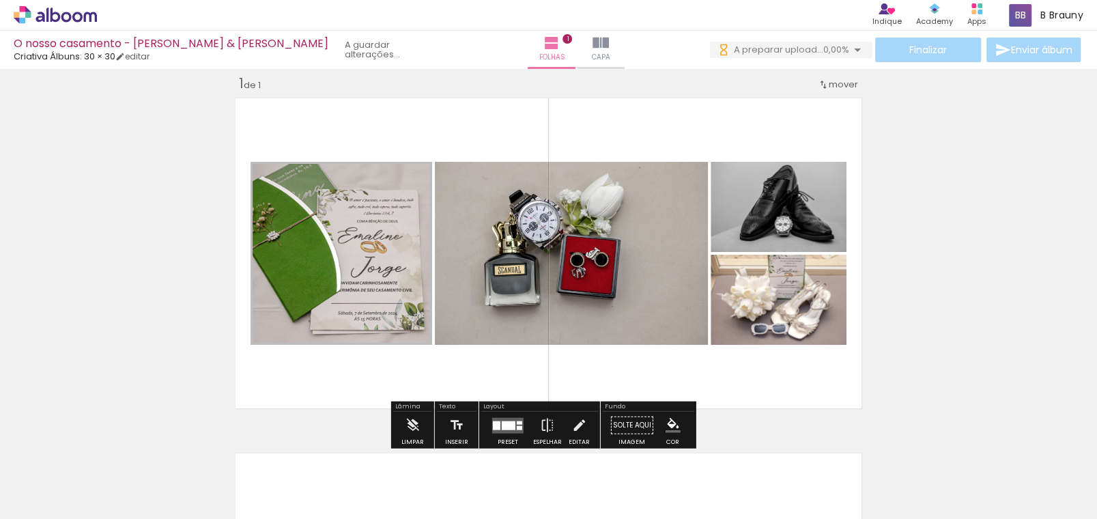
click at [0, 0] on slot "P&B" at bounding box center [0, 0] width 0 height 0
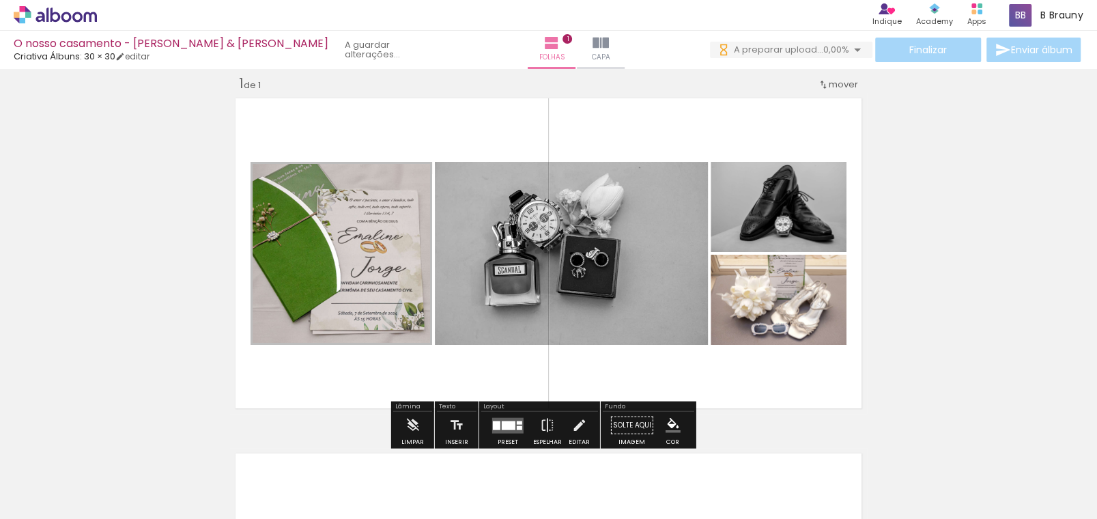
click at [0, 0] on slot "P&B" at bounding box center [0, 0] width 0 height 0
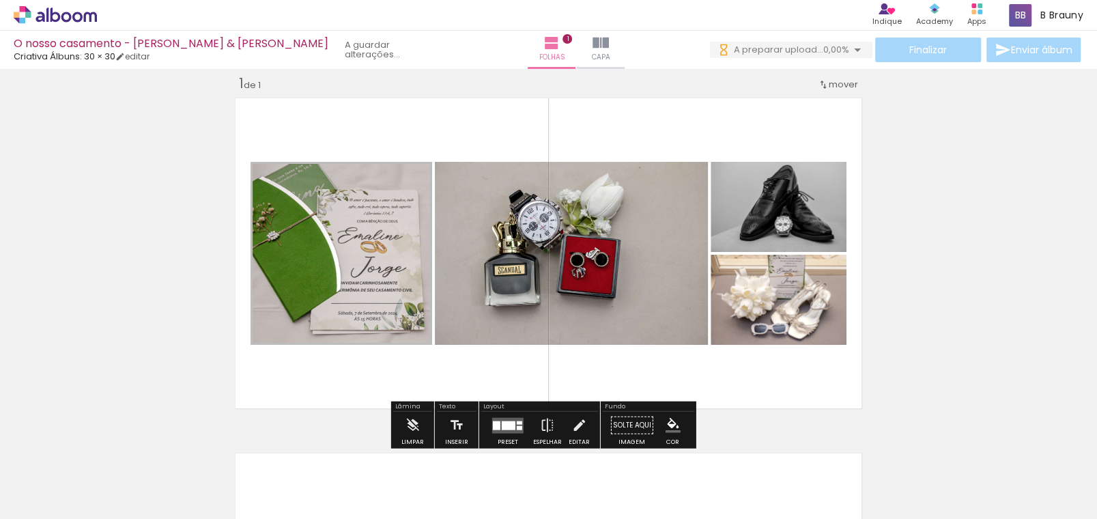
click at [0, 0] on slot "P&B" at bounding box center [0, 0] width 0 height 0
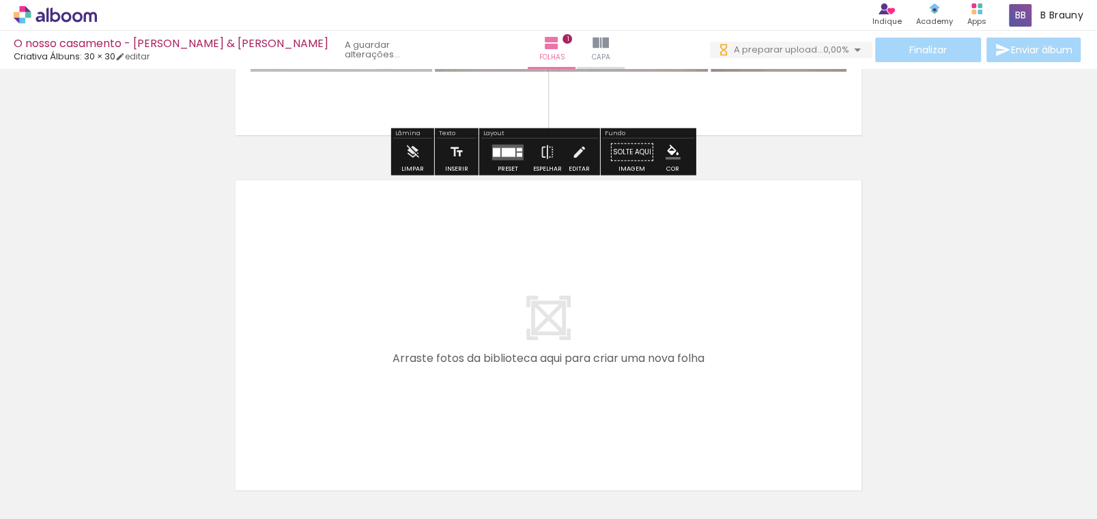
scroll to position [357, 0]
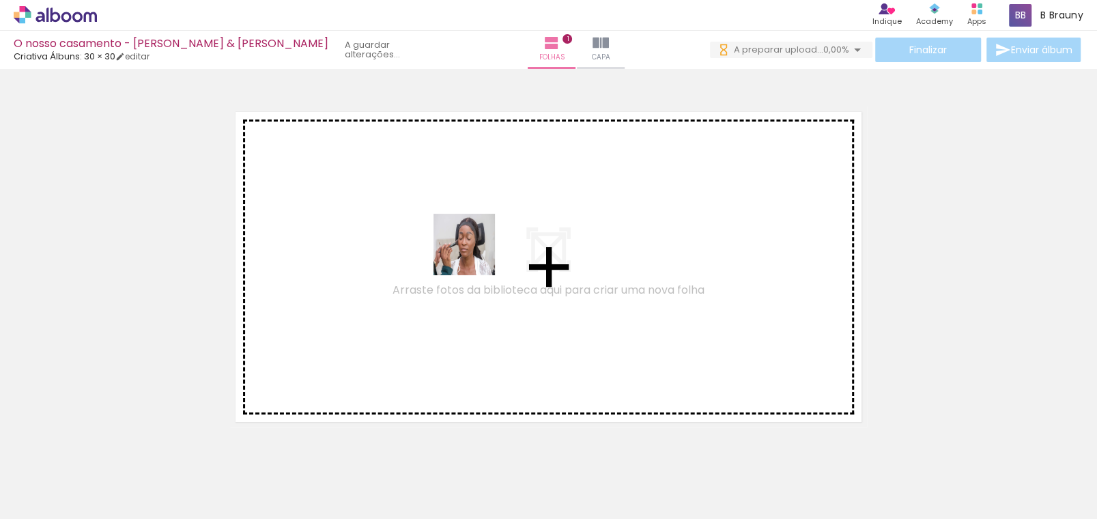
drag, startPoint x: 460, startPoint y: 488, endPoint x: 475, endPoint y: 255, distance: 233.3
click at [475, 255] on quentale-workspace at bounding box center [548, 259] width 1097 height 519
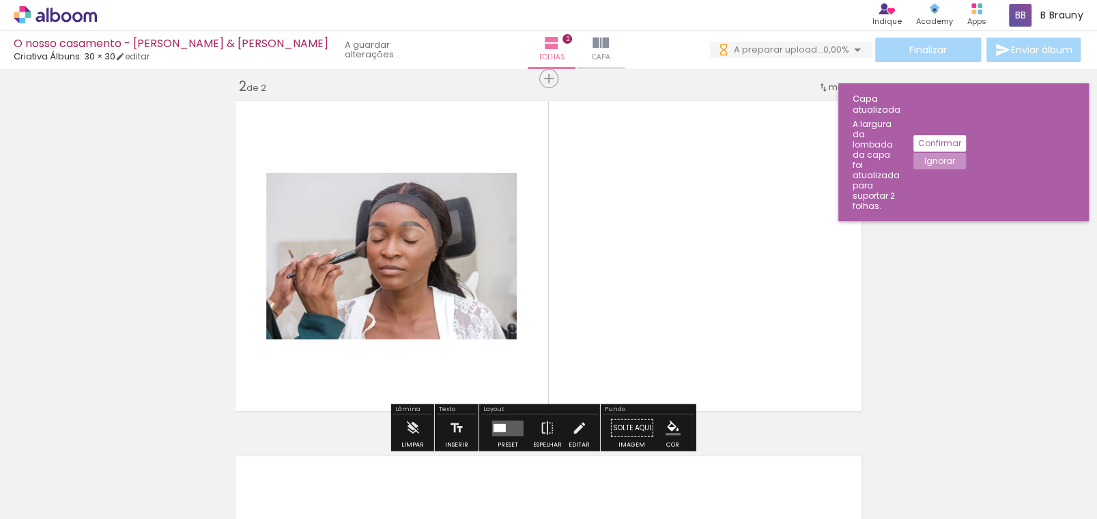
scroll to position [372, 0]
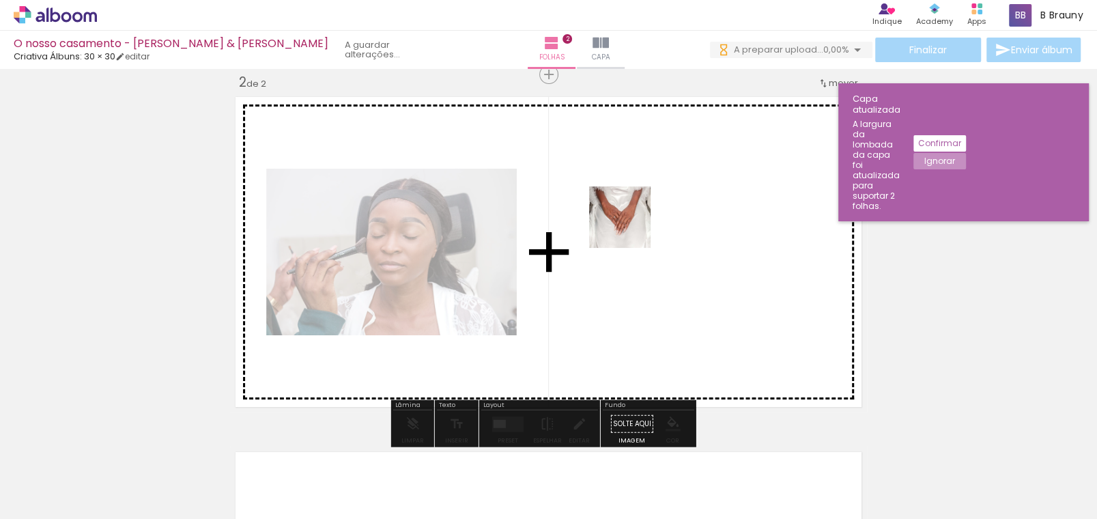
drag, startPoint x: 530, startPoint y: 490, endPoint x: 630, endPoint y: 227, distance: 280.8
click at [630, 227] on quentale-workspace at bounding box center [548, 259] width 1097 height 519
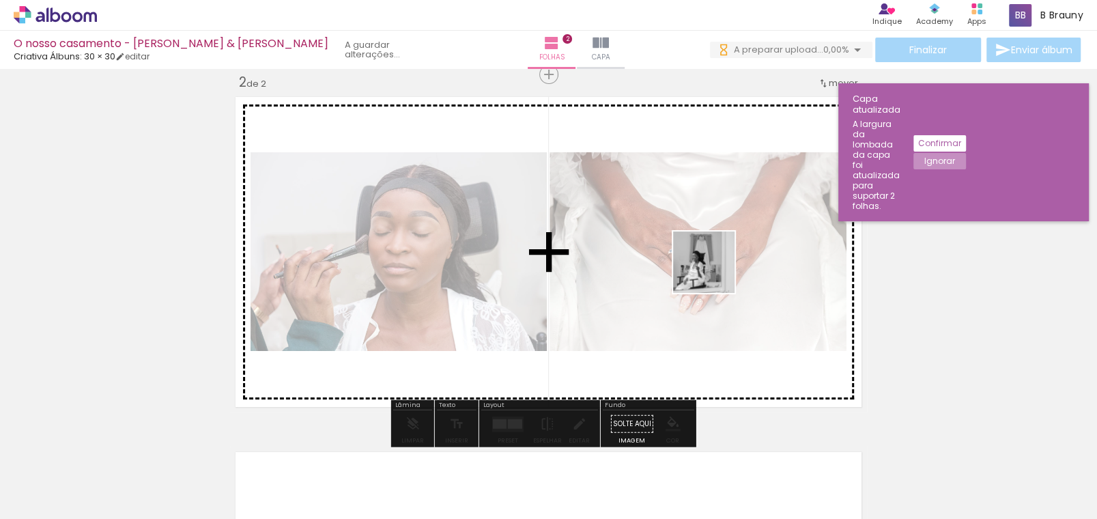
drag, startPoint x: 599, startPoint y: 498, endPoint x: 690, endPoint y: 447, distance: 104.3
click at [718, 259] on quentale-workspace at bounding box center [548, 259] width 1097 height 519
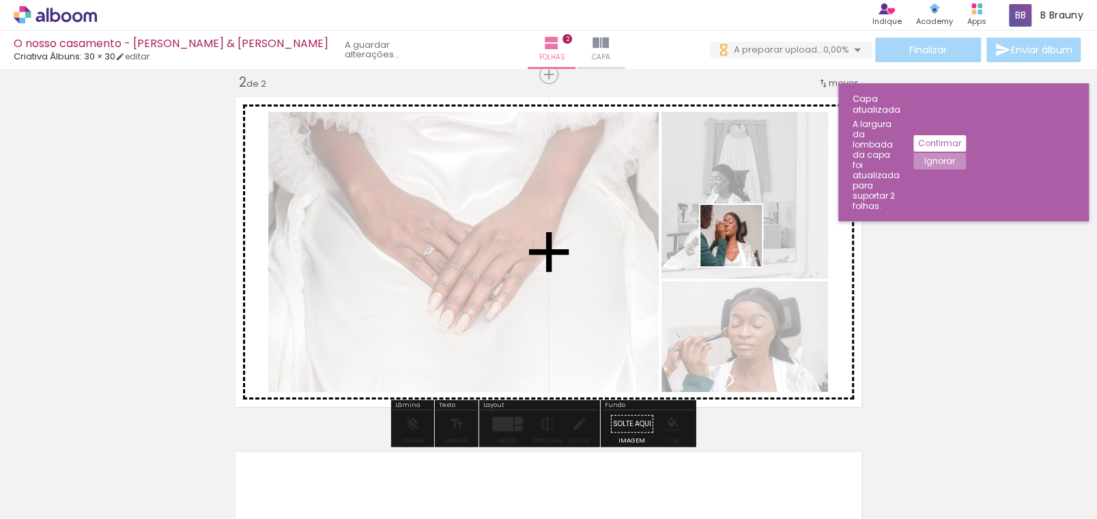
drag, startPoint x: 701, startPoint y: 417, endPoint x: 742, endPoint y: 246, distance: 176.1
click at [742, 246] on quentale-workspace at bounding box center [548, 259] width 1097 height 519
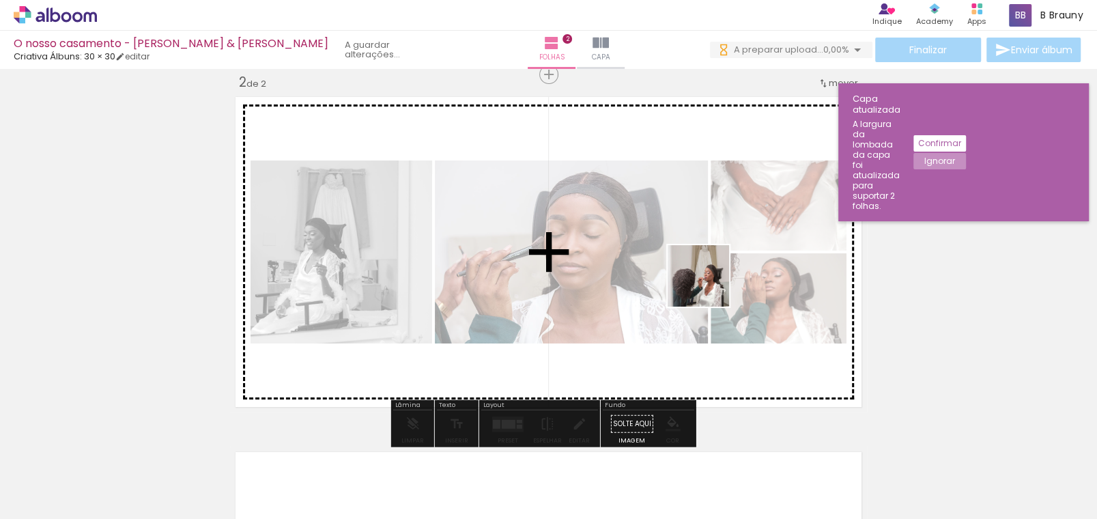
drag, startPoint x: 769, startPoint y: 489, endPoint x: 709, endPoint y: 286, distance: 211.5
click at [709, 286] on quentale-workspace at bounding box center [548, 259] width 1097 height 519
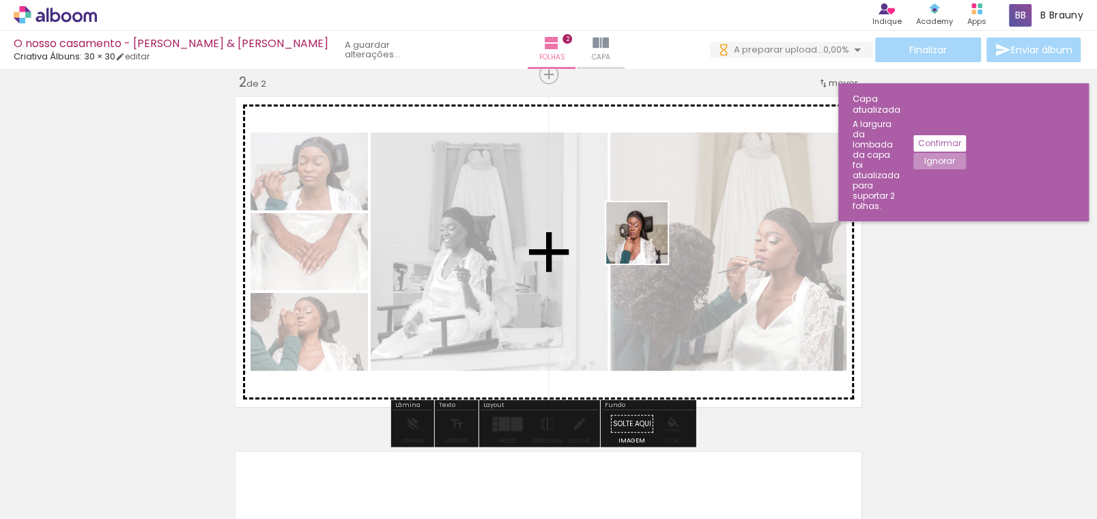
drag, startPoint x: 834, startPoint y: 480, endPoint x: 647, endPoint y: 243, distance: 301.5
click at [647, 243] on quentale-workspace at bounding box center [548, 259] width 1097 height 519
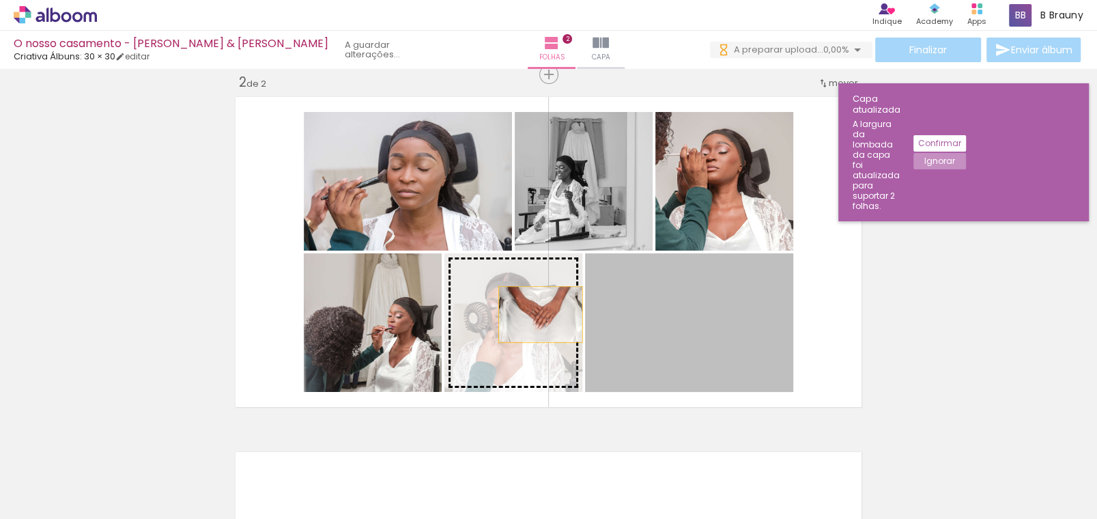
drag, startPoint x: 729, startPoint y: 338, endPoint x: 535, endPoint y: 314, distance: 194.7
click at [0, 0] on slot at bounding box center [0, 0] width 0 height 0
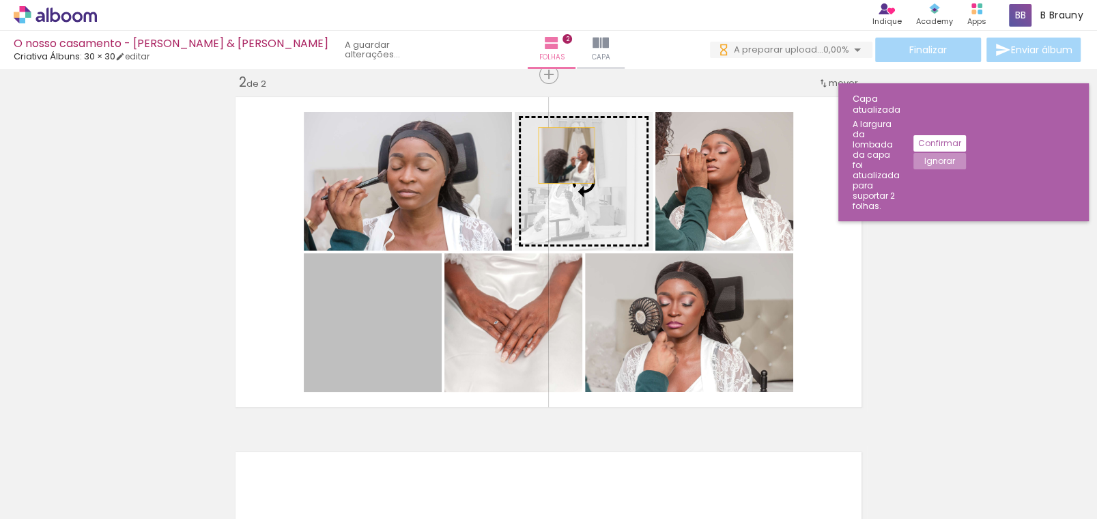
drag, startPoint x: 384, startPoint y: 336, endPoint x: 561, endPoint y: 155, distance: 253.5
click at [0, 0] on slot at bounding box center [0, 0] width 0 height 0
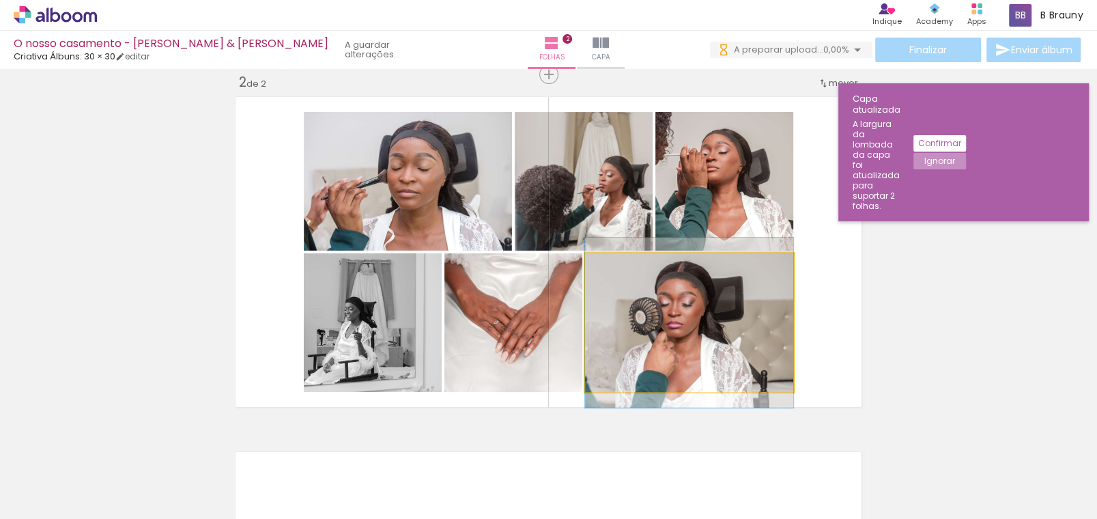
click at [694, 333] on quentale-photo at bounding box center [689, 322] width 208 height 139
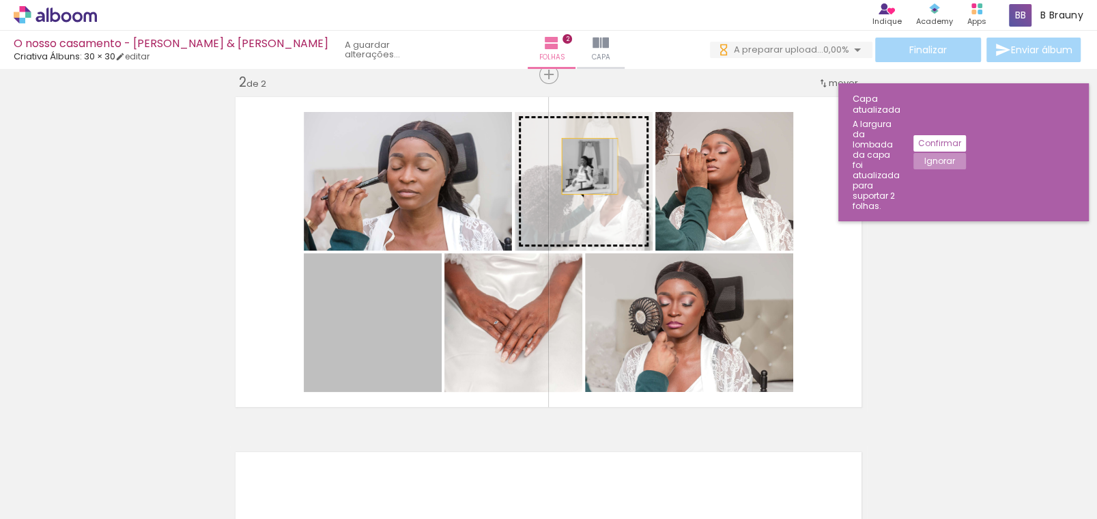
drag, startPoint x: 377, startPoint y: 335, endPoint x: 587, endPoint y: 158, distance: 274.3
click at [0, 0] on slot at bounding box center [0, 0] width 0 height 0
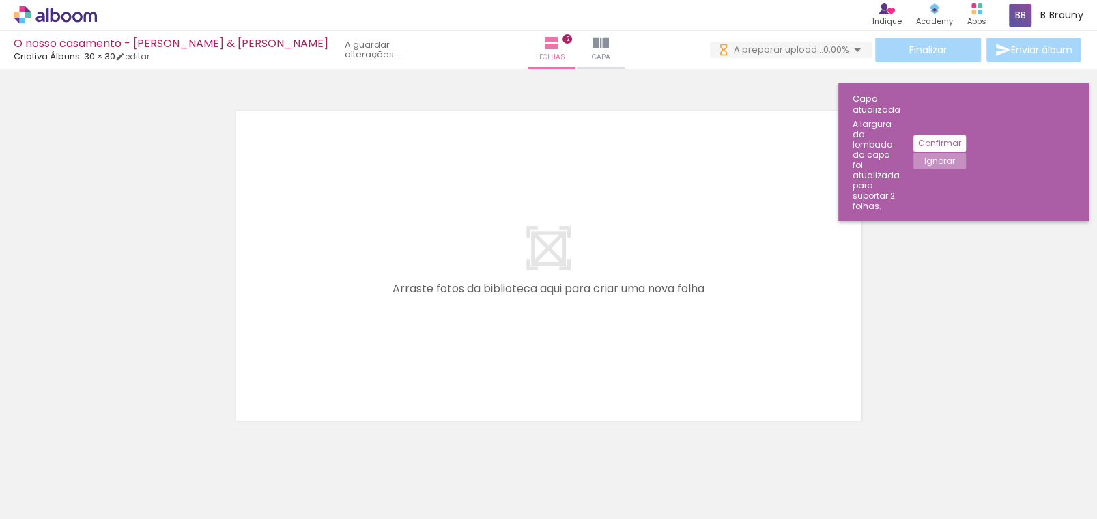
scroll to position [0, 607]
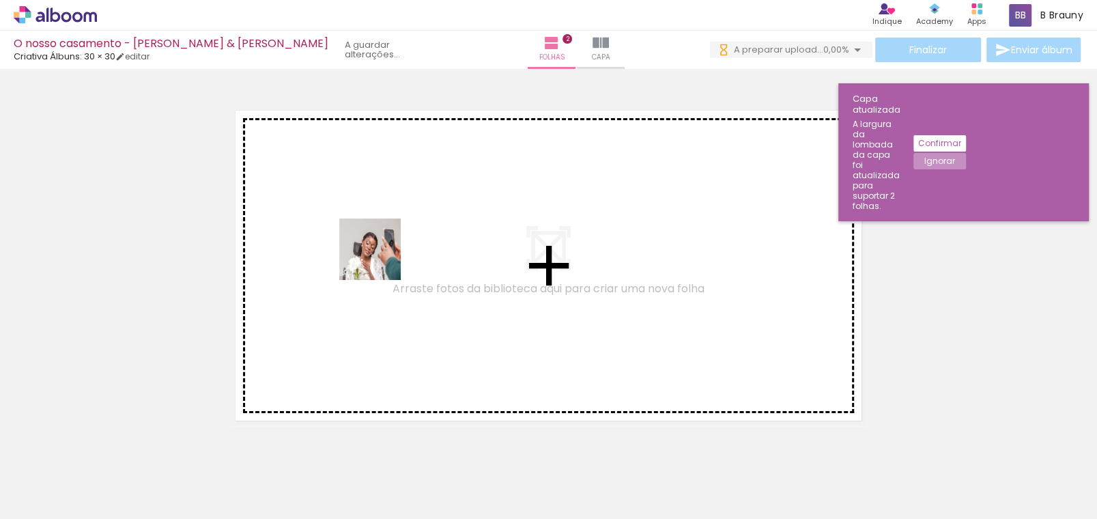
drag, startPoint x: 298, startPoint y: 468, endPoint x: 381, endPoint y: 256, distance: 227.2
click at [381, 256] on quentale-workspace at bounding box center [548, 259] width 1097 height 519
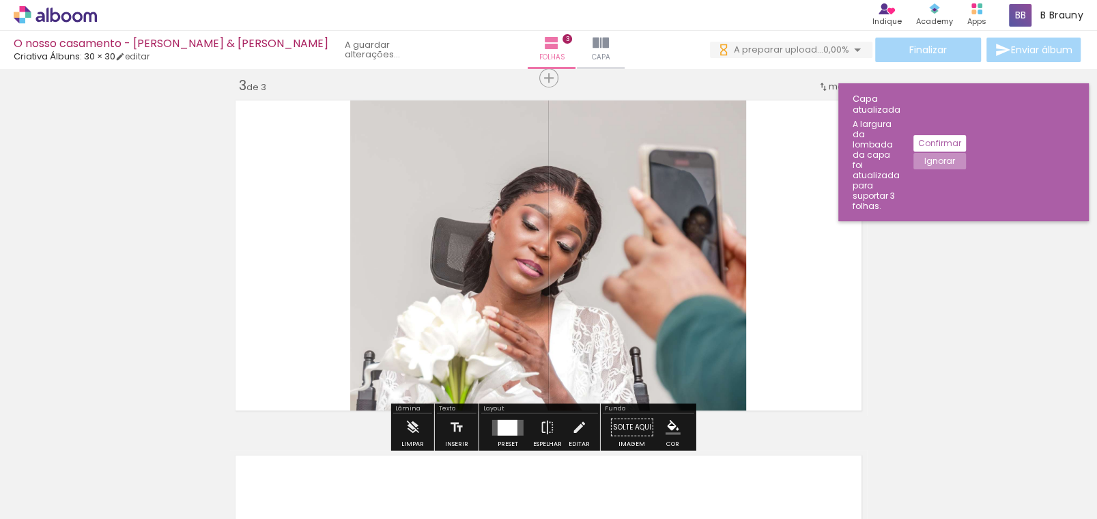
scroll to position [727, 0]
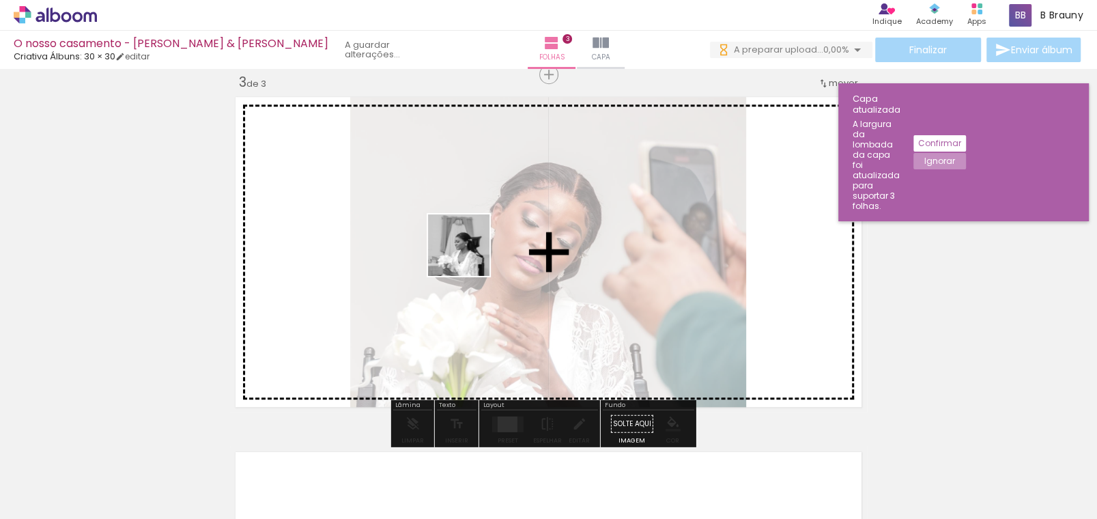
drag, startPoint x: 371, startPoint y: 492, endPoint x: 471, endPoint y: 252, distance: 260.2
click at [471, 252] on quentale-workspace at bounding box center [548, 259] width 1097 height 519
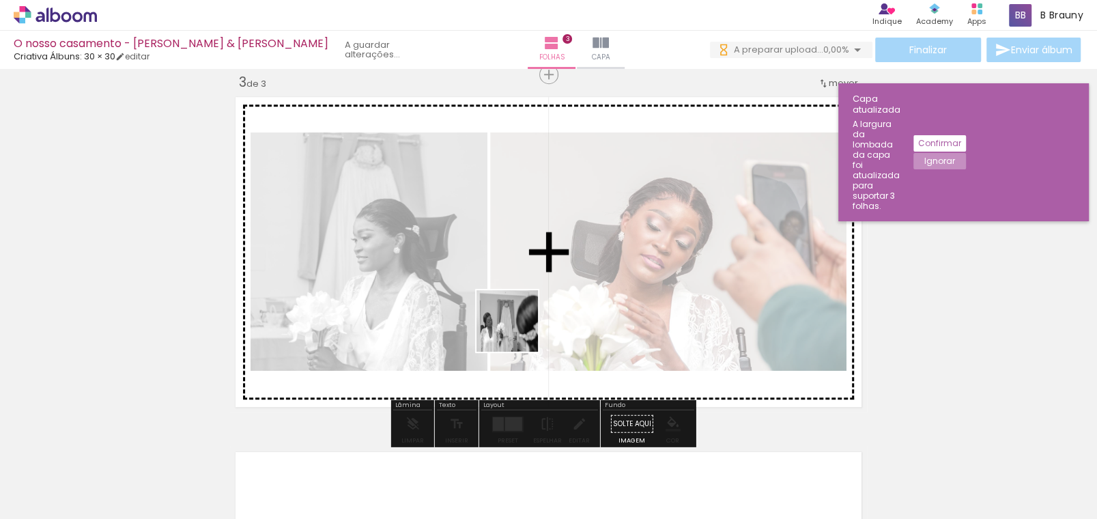
drag, startPoint x: 453, startPoint y: 482, endPoint x: 526, endPoint y: 307, distance: 189.8
click at [526, 307] on quentale-workspace at bounding box center [548, 259] width 1097 height 519
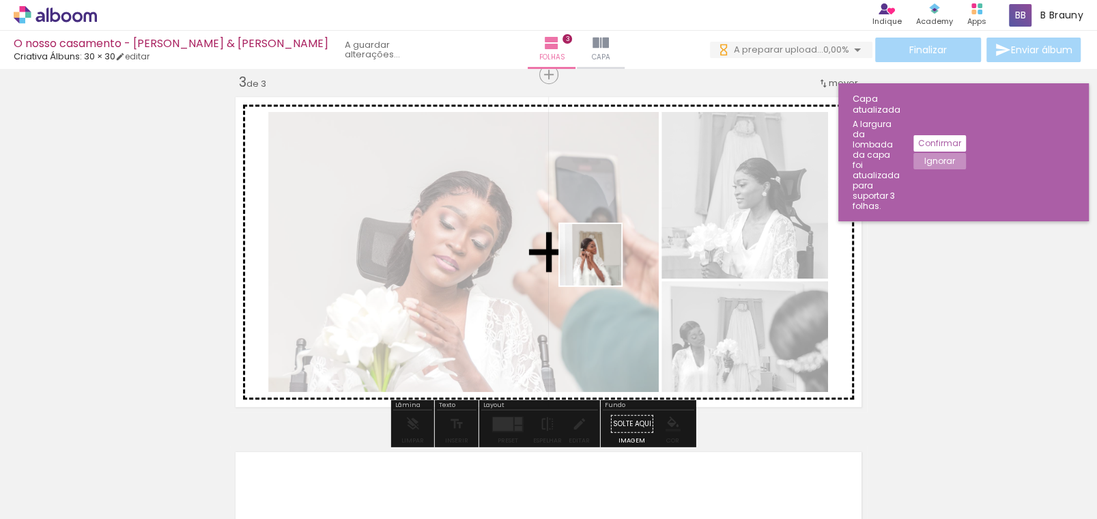
drag, startPoint x: 527, startPoint y: 488, endPoint x: 601, endPoint y: 265, distance: 235.2
click at [601, 265] on quentale-workspace at bounding box center [548, 259] width 1097 height 519
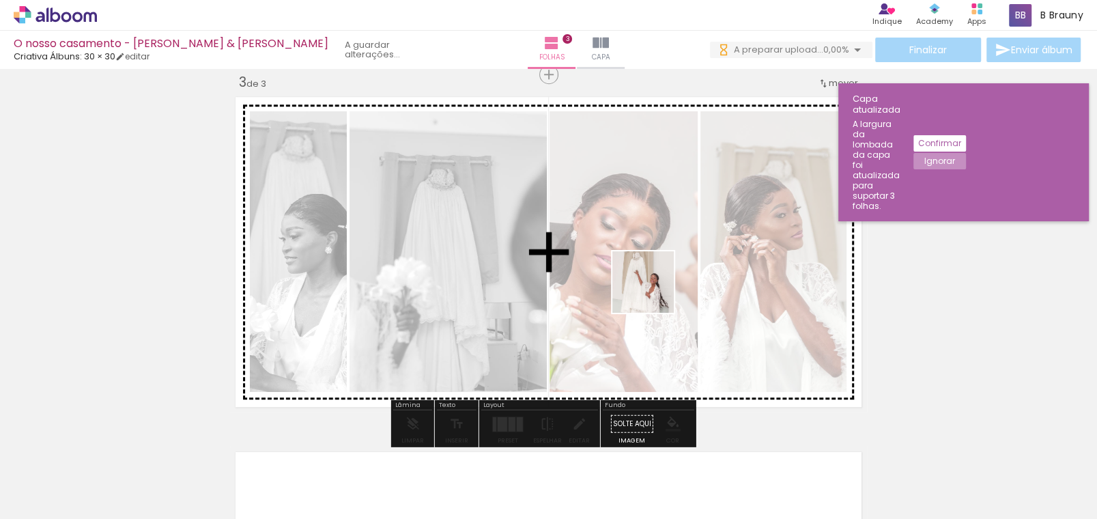
drag, startPoint x: 614, startPoint y: 478, endPoint x: 653, endPoint y: 292, distance: 189.9
click at [653, 292] on quentale-workspace at bounding box center [548, 259] width 1097 height 519
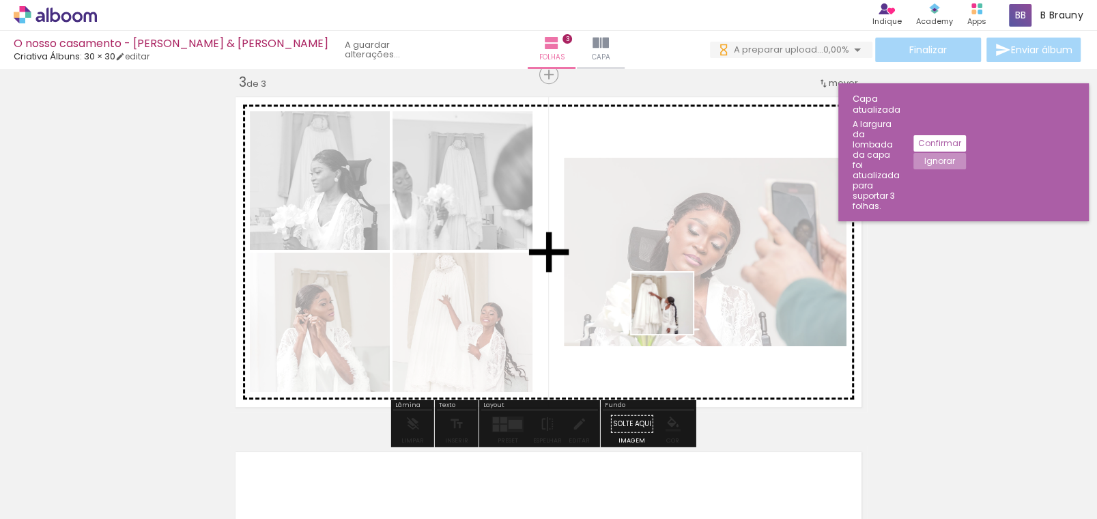
drag, startPoint x: 681, startPoint y: 501, endPoint x: 673, endPoint y: 291, distance: 210.5
click at [673, 291] on quentale-workspace at bounding box center [548, 259] width 1097 height 519
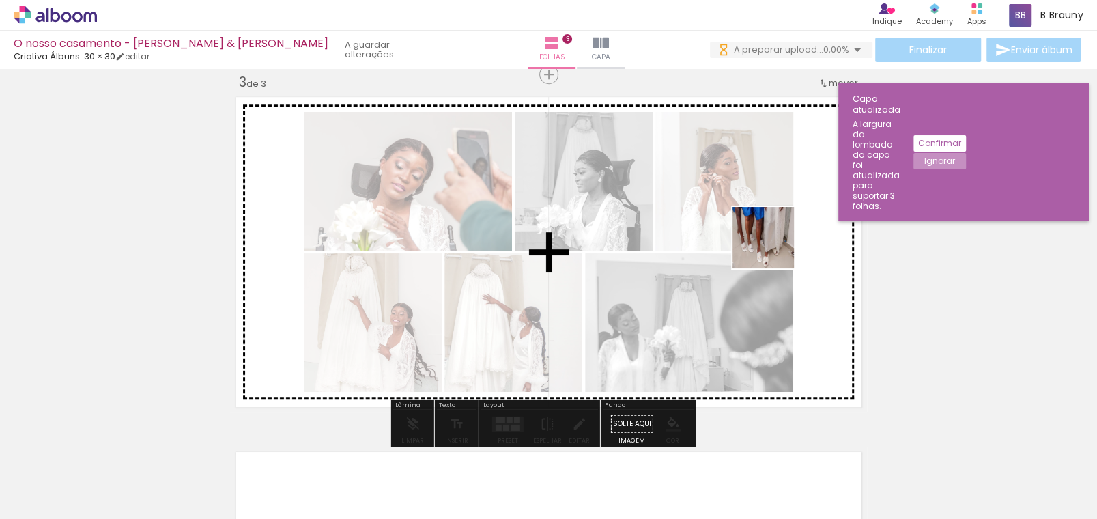
drag, startPoint x: 762, startPoint y: 483, endPoint x: 774, endPoint y: 248, distance: 235.2
click at [774, 248] on quentale-workspace at bounding box center [548, 259] width 1097 height 519
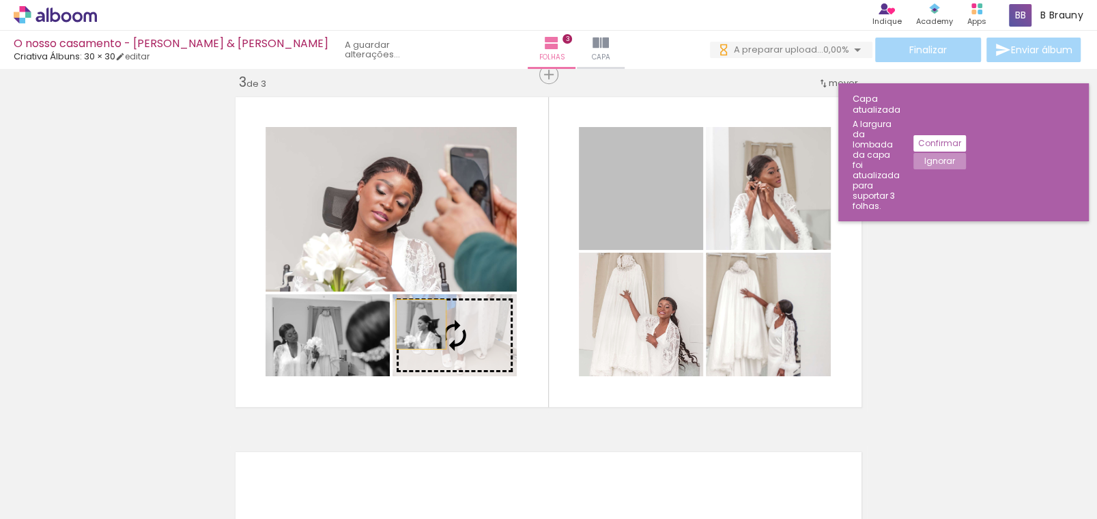
drag, startPoint x: 602, startPoint y: 221, endPoint x: 421, endPoint y: 327, distance: 209.6
click at [0, 0] on slot at bounding box center [0, 0] width 0 height 0
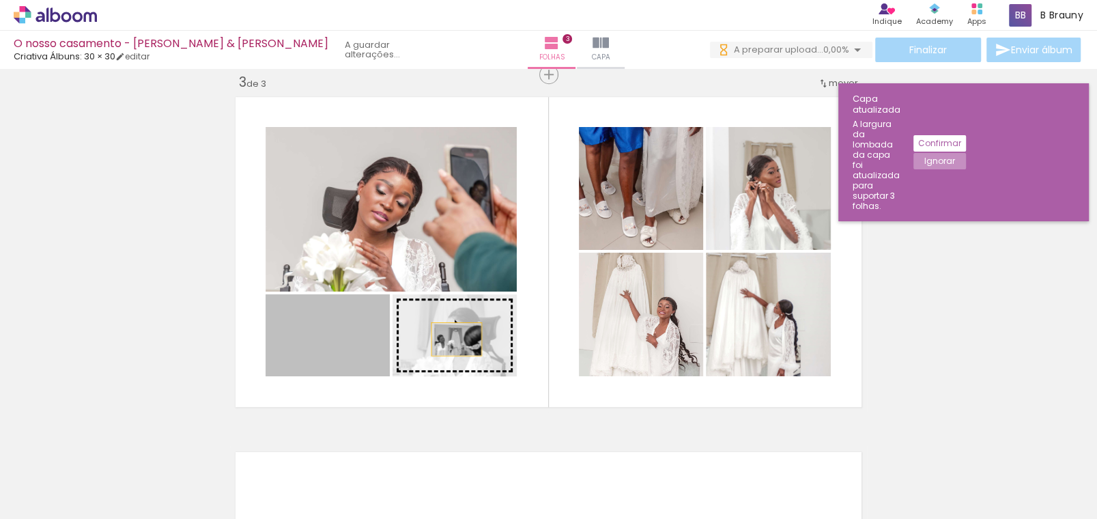
drag, startPoint x: 317, startPoint y: 354, endPoint x: 451, endPoint y: 339, distance: 135.4
click at [0, 0] on slot at bounding box center [0, 0] width 0 height 0
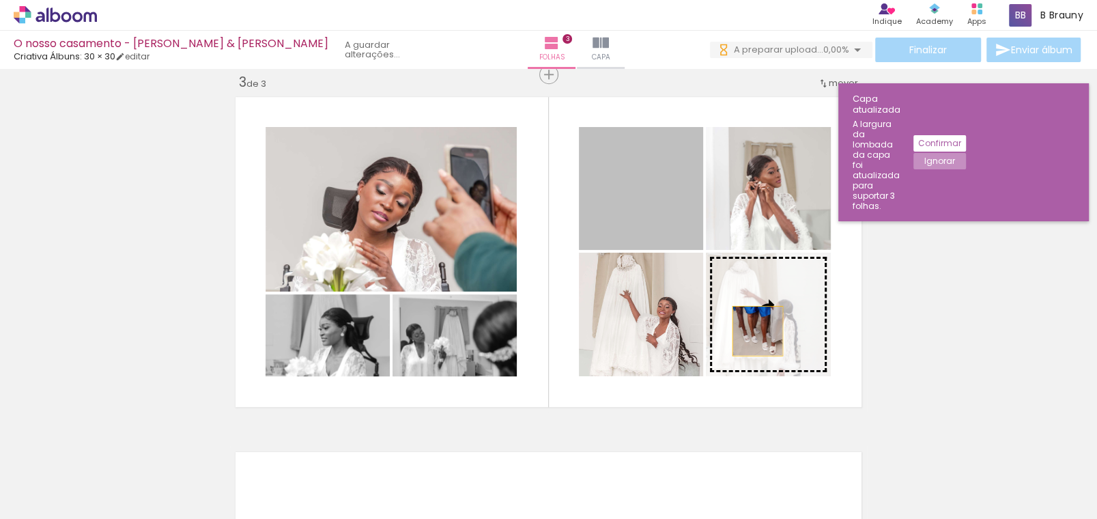
drag, startPoint x: 647, startPoint y: 210, endPoint x: 752, endPoint y: 330, distance: 160.1
click at [0, 0] on slot at bounding box center [0, 0] width 0 height 0
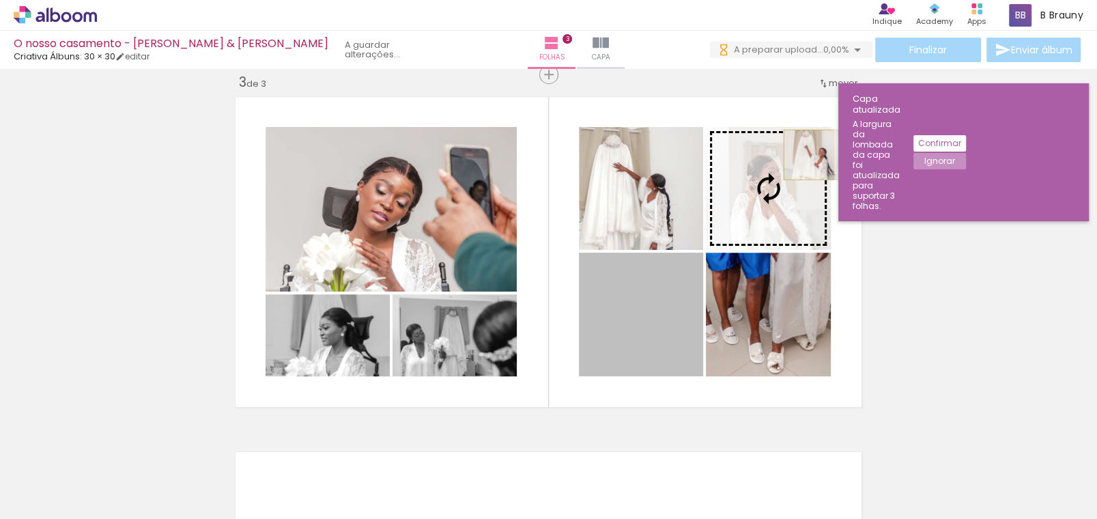
drag, startPoint x: 660, startPoint y: 330, endPoint x: 789, endPoint y: 174, distance: 202.3
click at [0, 0] on slot at bounding box center [0, 0] width 0 height 0
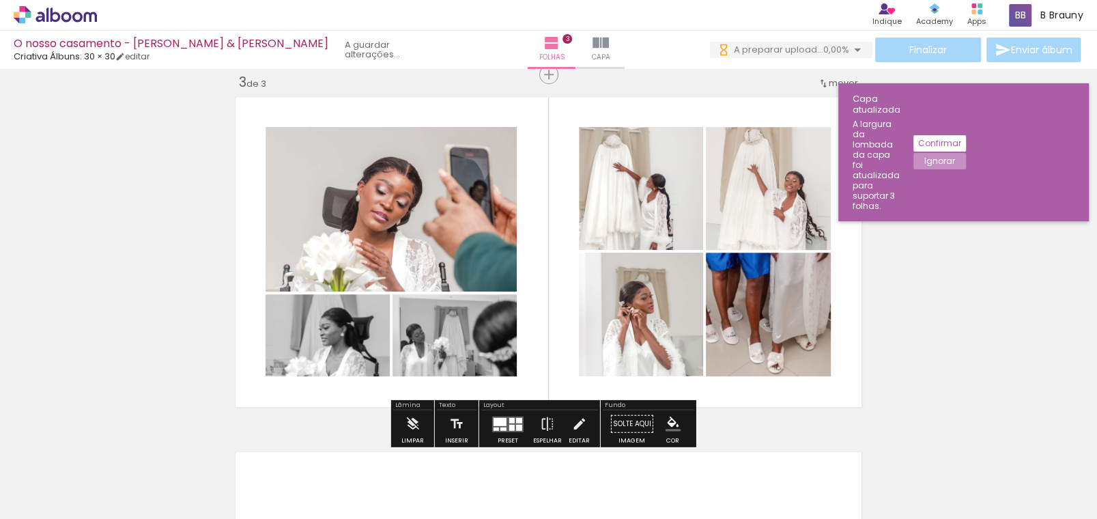
click at [0, 0] on slot "Ignorar" at bounding box center [0, 0] width 0 height 0
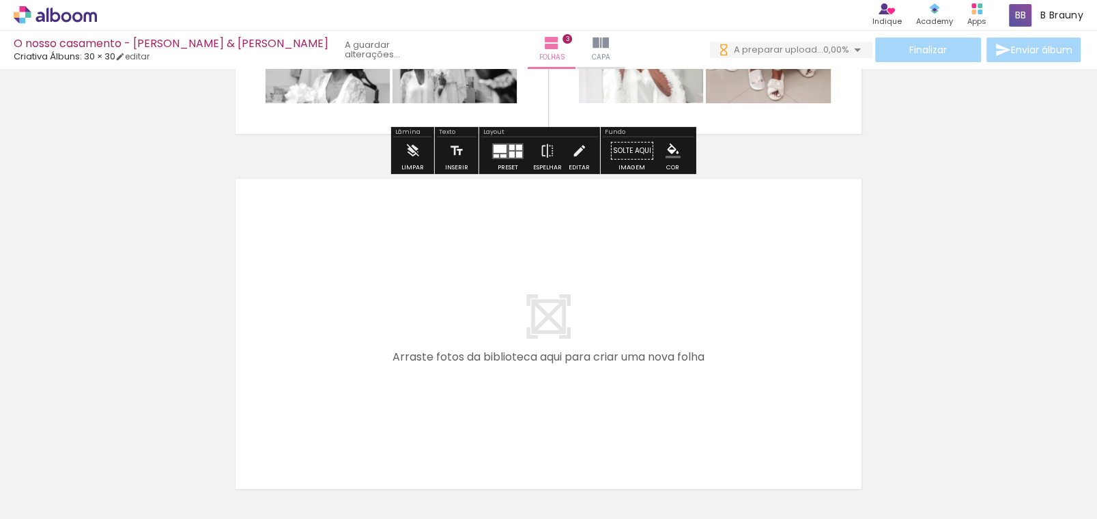
scroll to position [1069, 0]
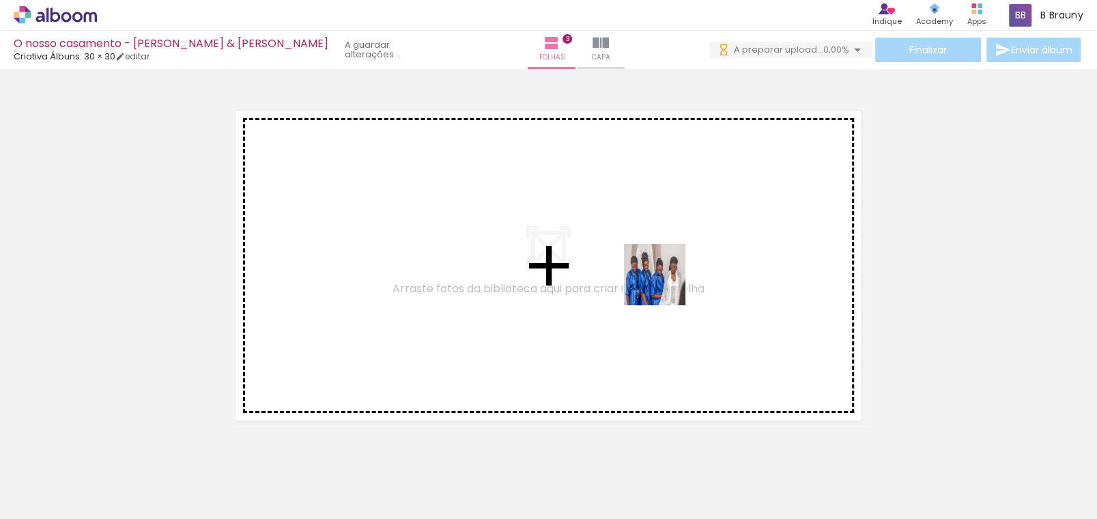
drag, startPoint x: 836, startPoint y: 496, endPoint x: 665, endPoint y: 285, distance: 271.9
click at [665, 285] on quentale-workspace at bounding box center [548, 259] width 1097 height 519
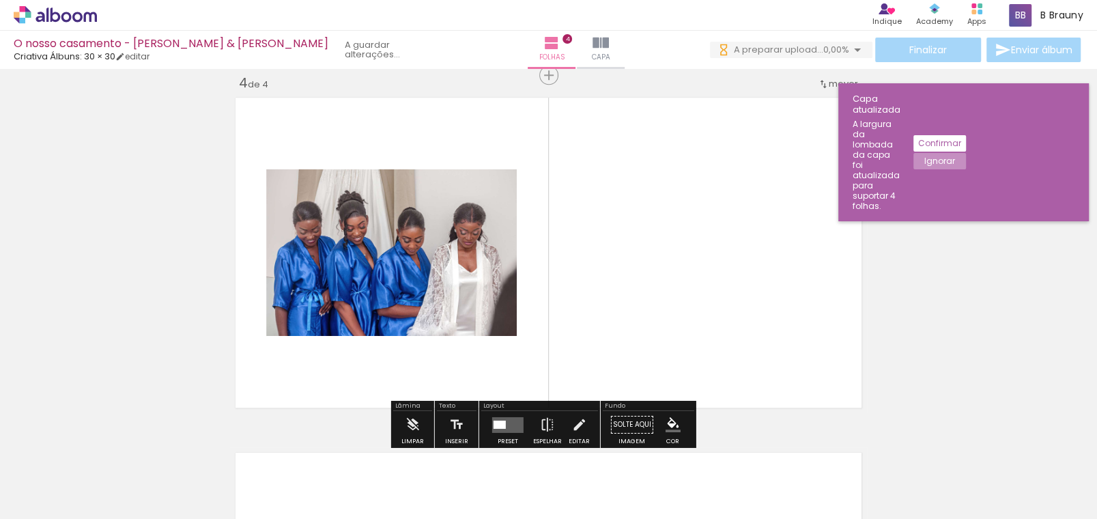
scroll to position [1082, 0]
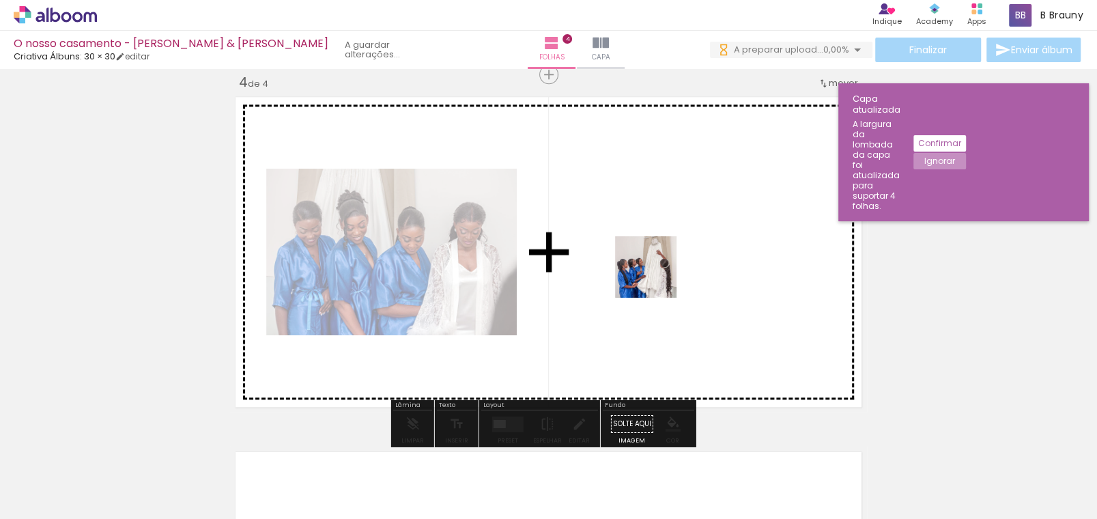
drag, startPoint x: 903, startPoint y: 482, endPoint x: 656, endPoint y: 277, distance: 320.5
click at [656, 277] on quentale-workspace at bounding box center [548, 259] width 1097 height 519
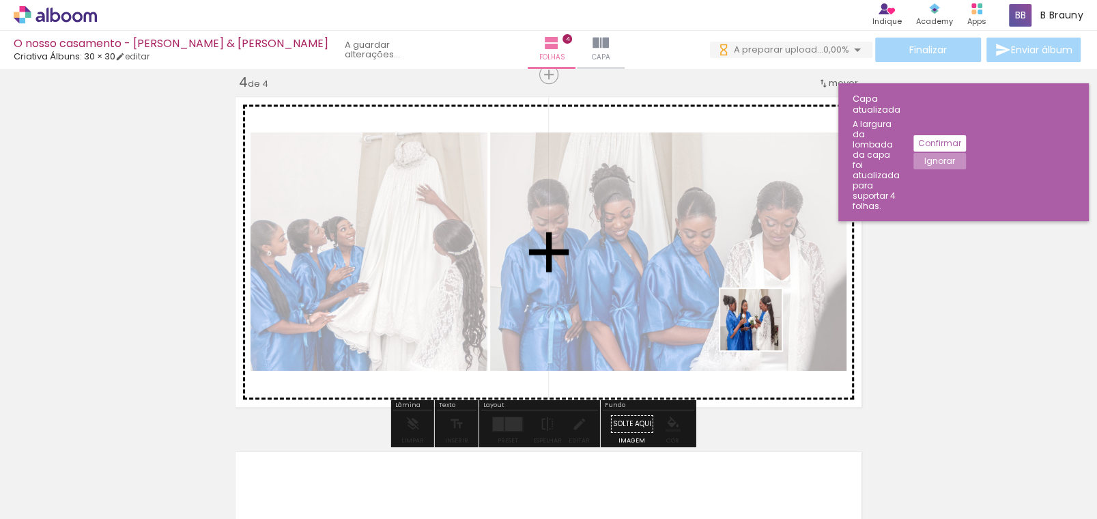
drag, startPoint x: 981, startPoint y: 489, endPoint x: 953, endPoint y: 447, distance: 50.8
click at [722, 294] on quentale-workspace at bounding box center [548, 259] width 1097 height 519
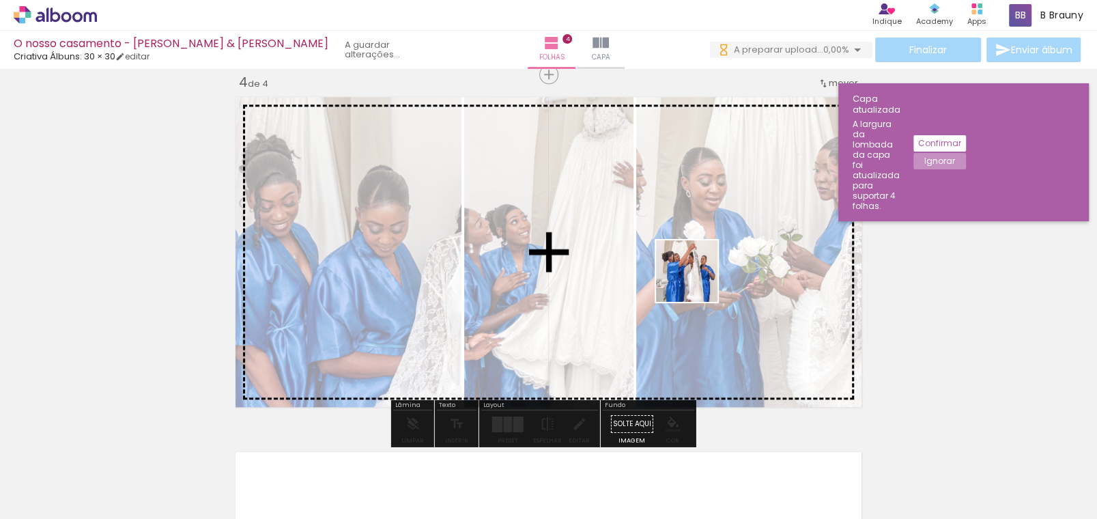
drag, startPoint x: 1064, startPoint y: 488, endPoint x: 697, endPoint y: 281, distance: 421.0
click at [697, 281] on quentale-workspace at bounding box center [548, 259] width 1097 height 519
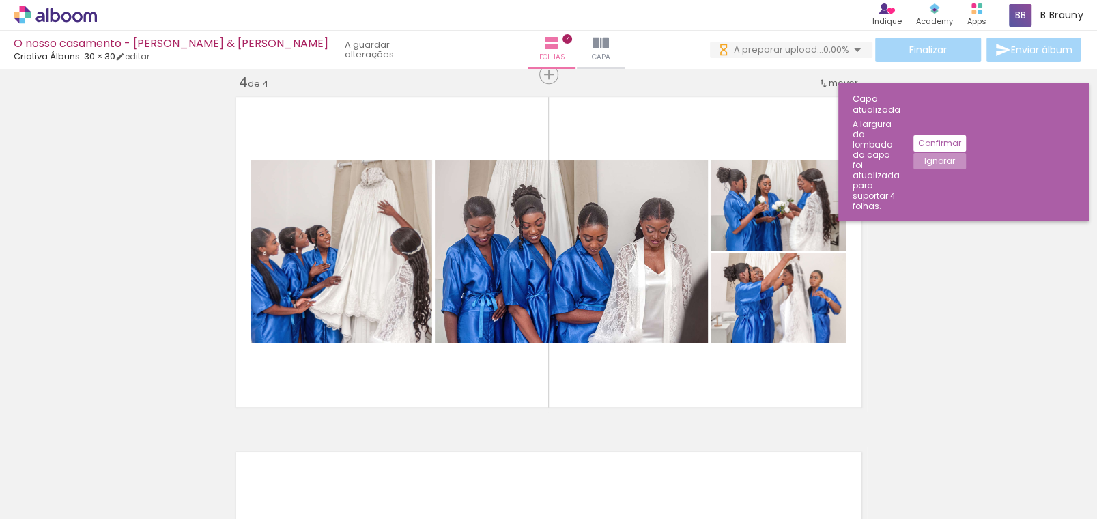
scroll to position [0, 744]
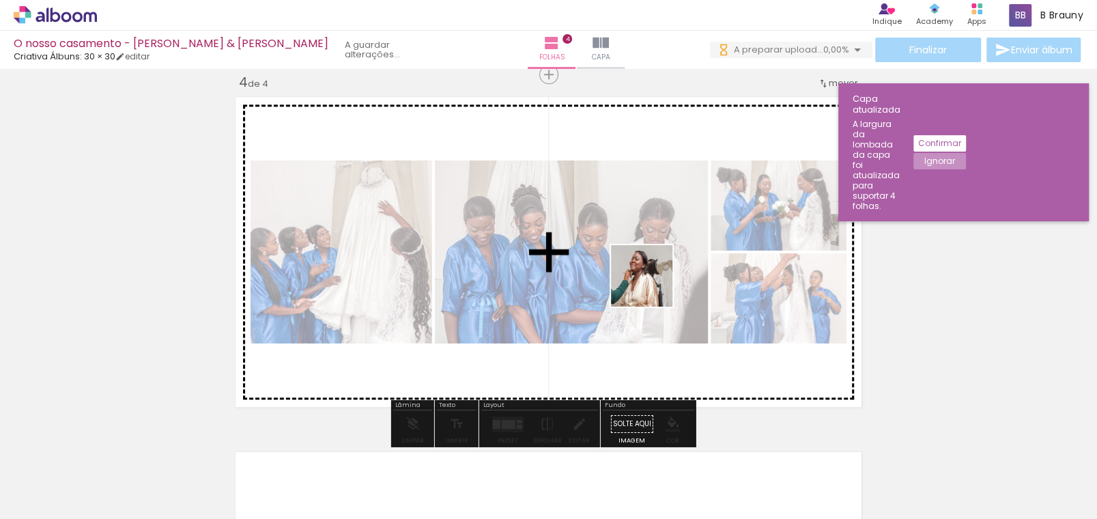
drag, startPoint x: 1000, startPoint y: 472, endPoint x: 652, endPoint y: 286, distance: 394.1
click at [652, 286] on quentale-workspace at bounding box center [548, 259] width 1097 height 519
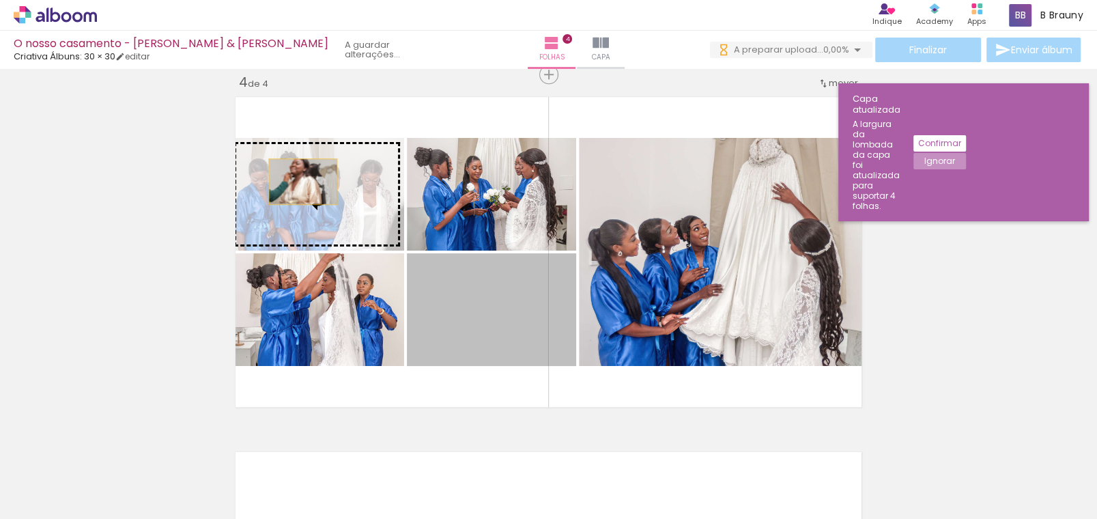
drag, startPoint x: 483, startPoint y: 324, endPoint x: 298, endPoint y: 181, distance: 234.6
click at [0, 0] on slot at bounding box center [0, 0] width 0 height 0
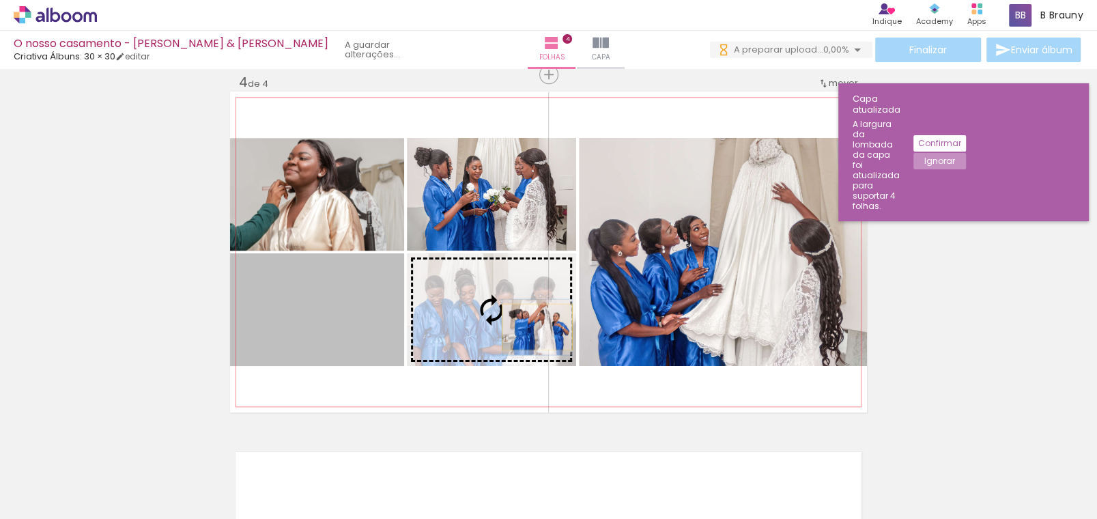
drag, startPoint x: 352, startPoint y: 330, endPoint x: 524, endPoint y: 328, distance: 172.1
click at [0, 0] on slot at bounding box center [0, 0] width 0 height 0
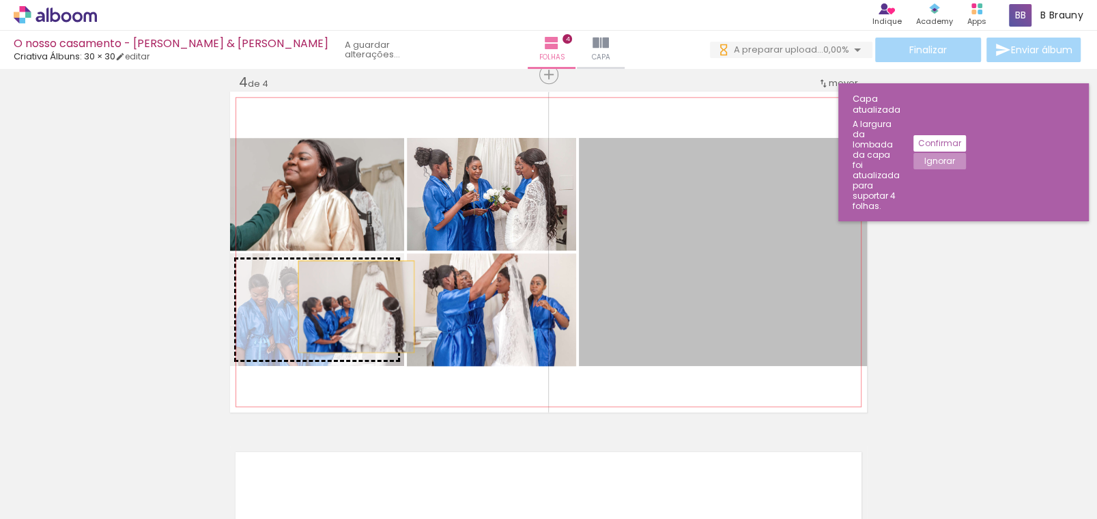
drag, startPoint x: 780, startPoint y: 263, endPoint x: 351, endPoint y: 306, distance: 431.0
click at [0, 0] on slot at bounding box center [0, 0] width 0 height 0
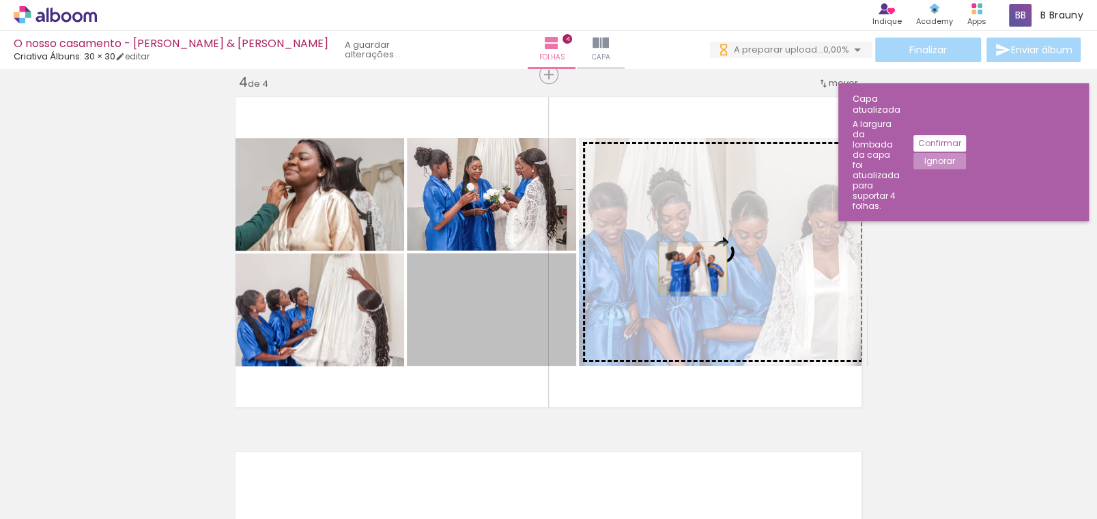
drag, startPoint x: 493, startPoint y: 324, endPoint x: 688, endPoint y: 268, distance: 202.5
click at [0, 0] on slot at bounding box center [0, 0] width 0 height 0
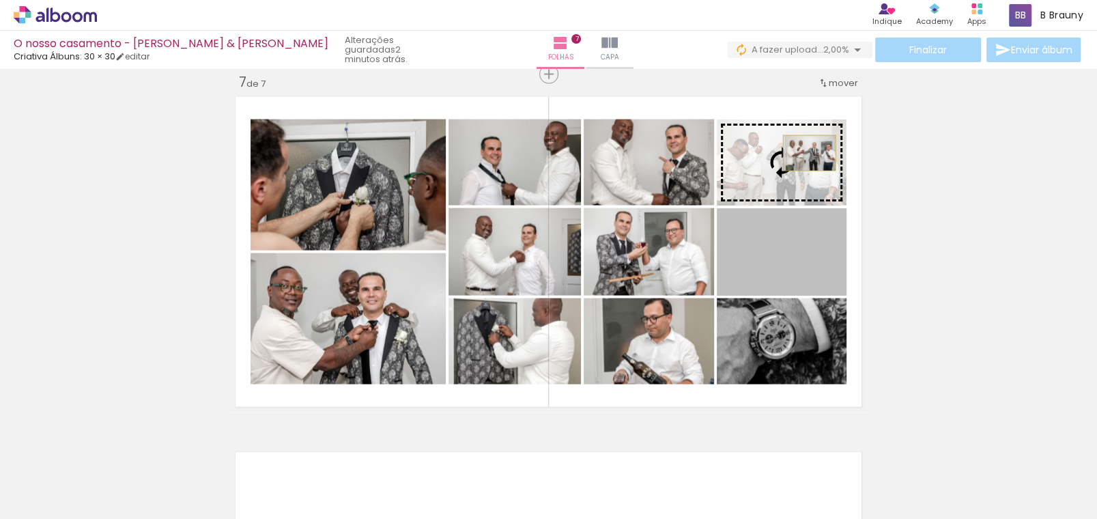
scroll to position [0, 1925]
drag, startPoint x: 808, startPoint y: 266, endPoint x: 804, endPoint y: 153, distance: 113.4
click at [0, 0] on slot at bounding box center [0, 0] width 0 height 0
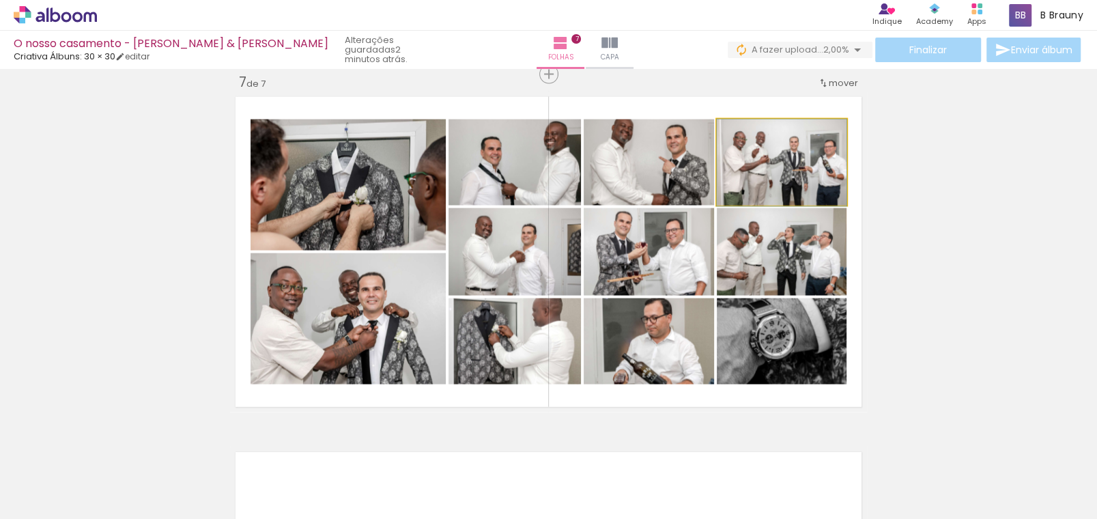
drag, startPoint x: 791, startPoint y: 169, endPoint x: 798, endPoint y: 171, distance: 7.0
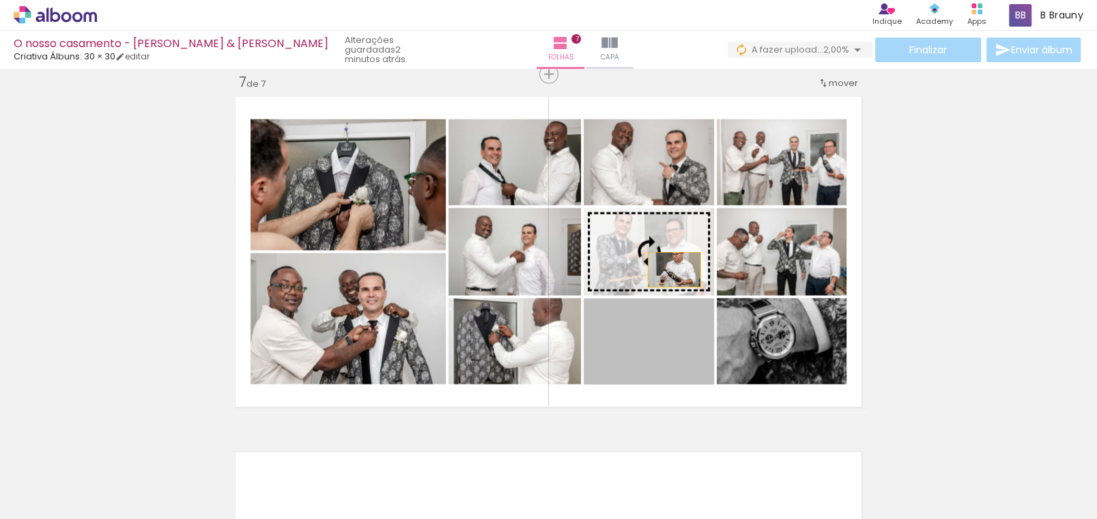
drag, startPoint x: 669, startPoint y: 358, endPoint x: 669, endPoint y: 270, distance: 88.1
click at [0, 0] on slot at bounding box center [0, 0] width 0 height 0
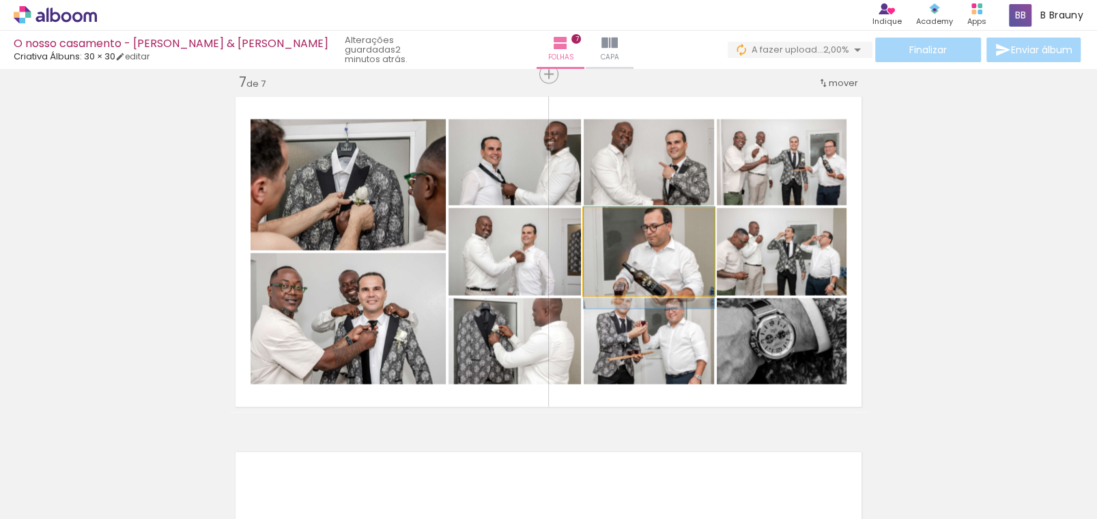
drag, startPoint x: 687, startPoint y: 269, endPoint x: 690, endPoint y: 275, distance: 7.0
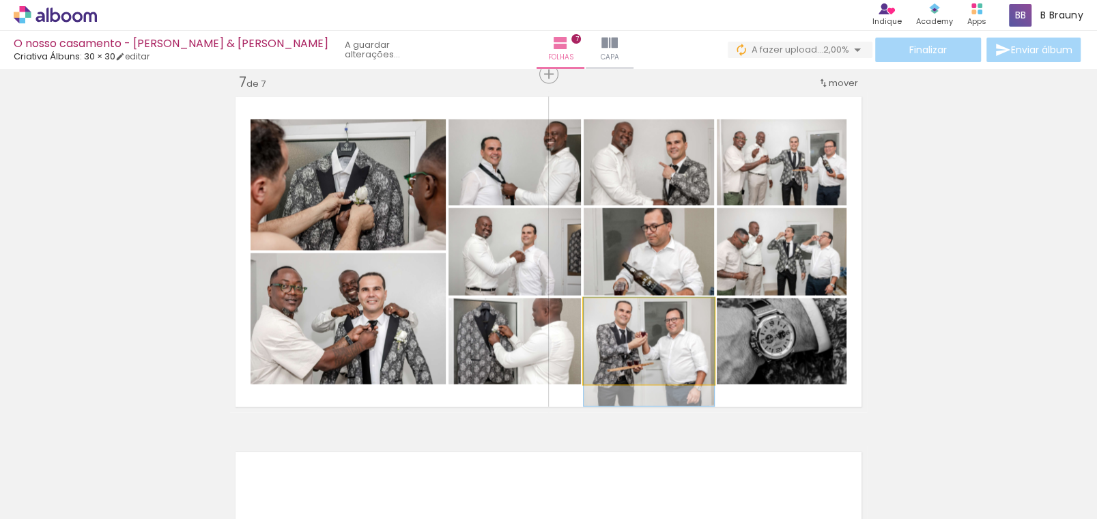
drag, startPoint x: 688, startPoint y: 354, endPoint x: 690, endPoint y: 365, distance: 11.1
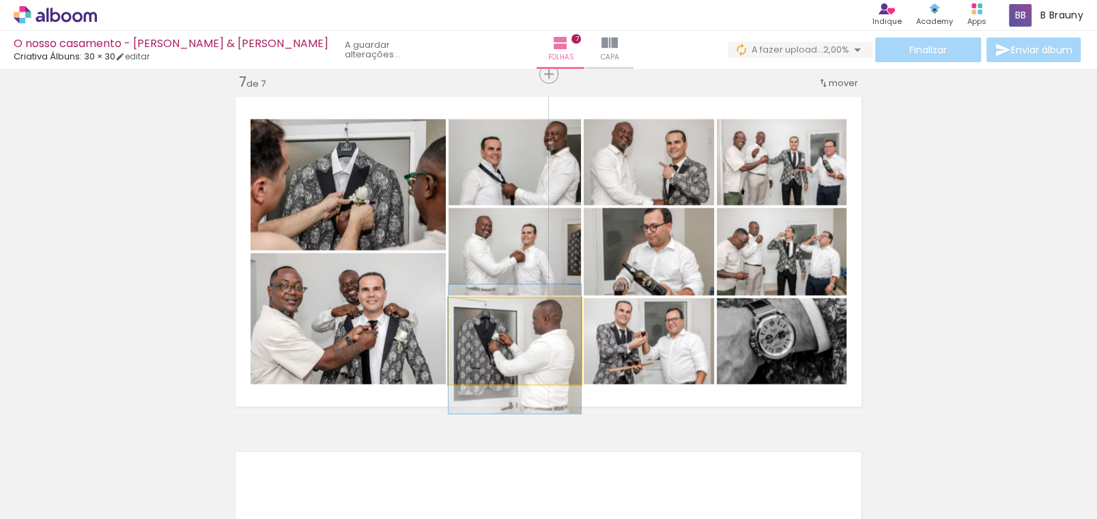
drag, startPoint x: 555, startPoint y: 356, endPoint x: 555, endPoint y: 364, distance: 8.2
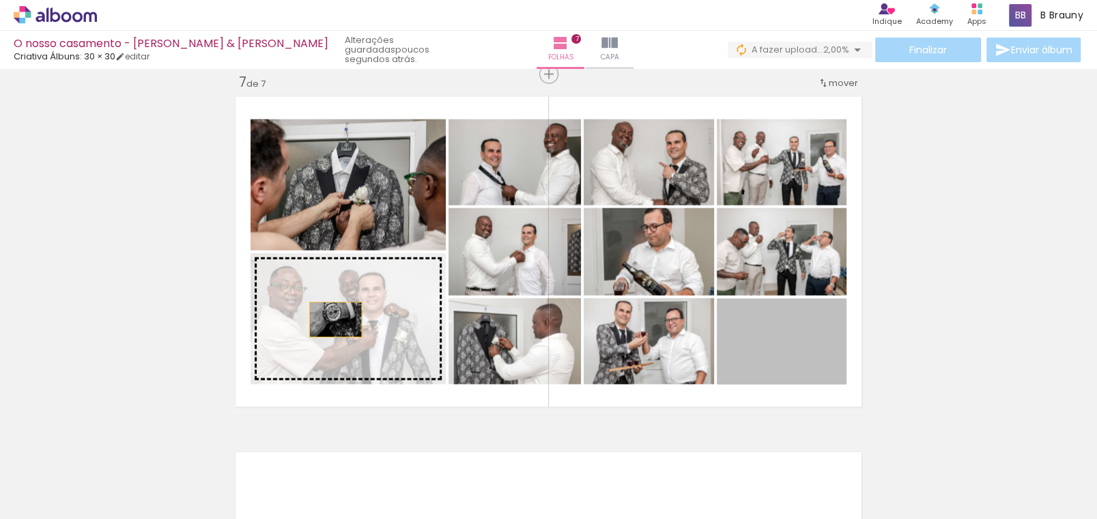
drag, startPoint x: 823, startPoint y: 356, endPoint x: 323, endPoint y: 317, distance: 501.4
click at [0, 0] on slot at bounding box center [0, 0] width 0 height 0
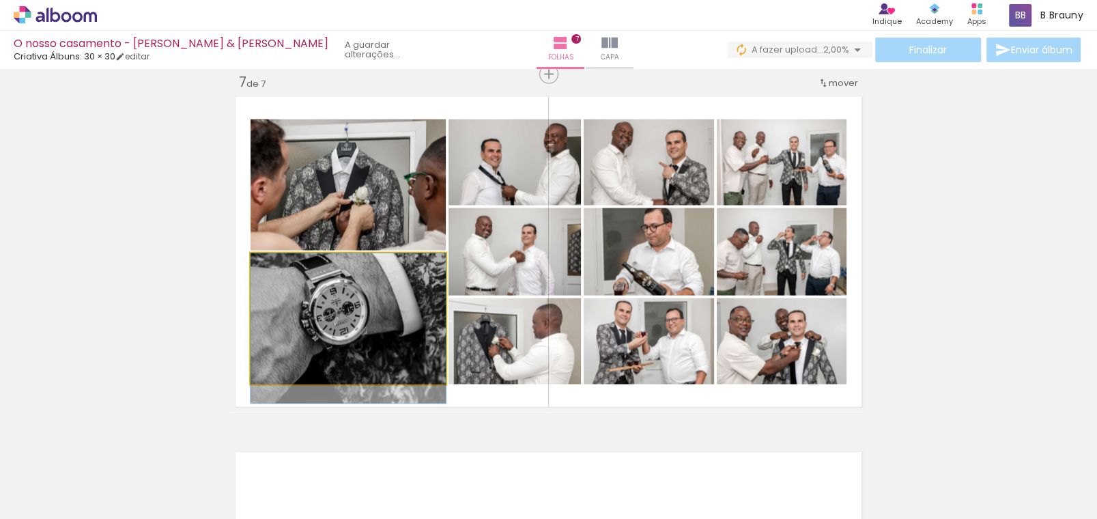
drag, startPoint x: 414, startPoint y: 354, endPoint x: 410, endPoint y: 374, distance: 20.8
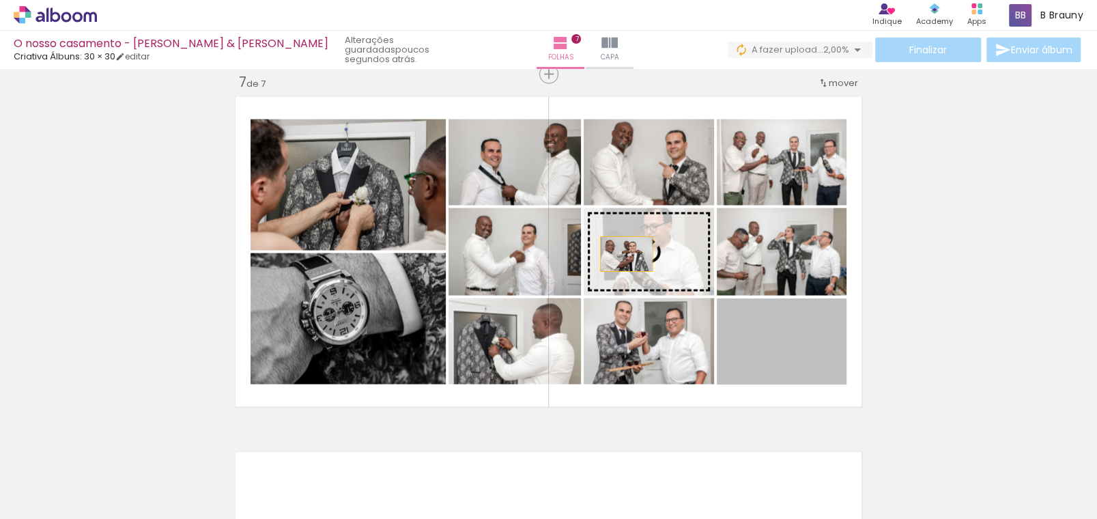
drag, startPoint x: 791, startPoint y: 346, endPoint x: 640, endPoint y: 257, distance: 175.3
click at [0, 0] on slot at bounding box center [0, 0] width 0 height 0
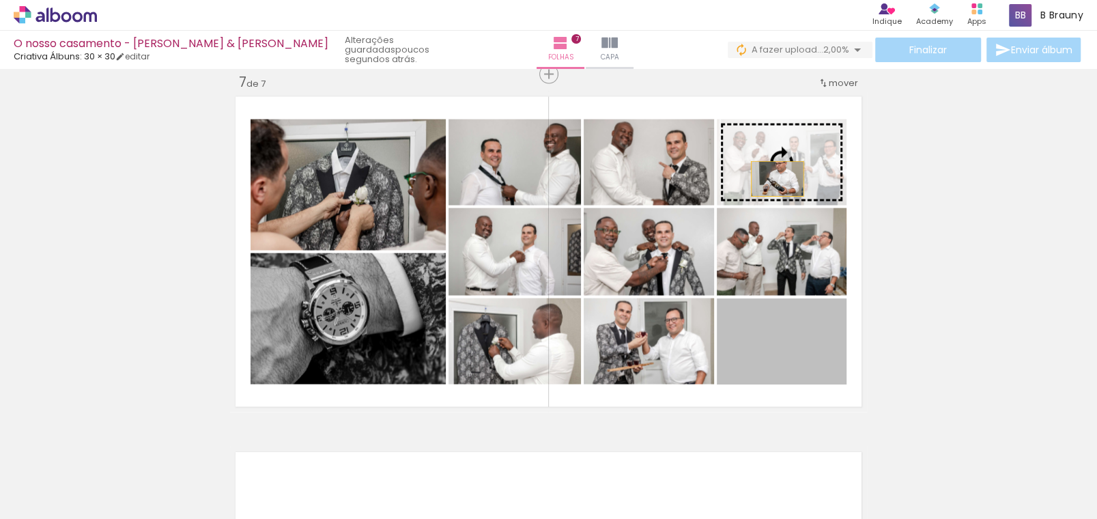
drag, startPoint x: 781, startPoint y: 350, endPoint x: 772, endPoint y: 174, distance: 175.7
click at [0, 0] on slot at bounding box center [0, 0] width 0 height 0
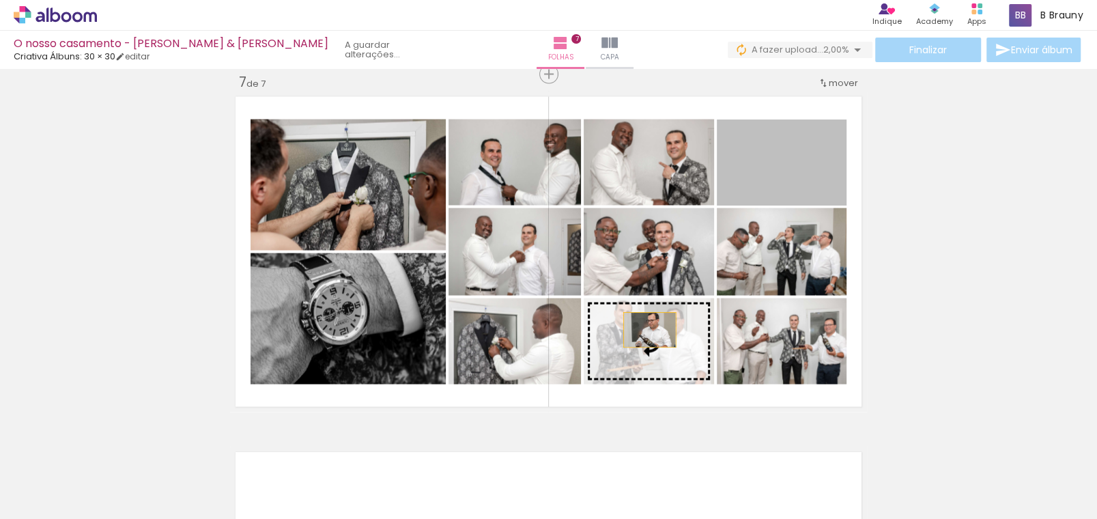
drag, startPoint x: 806, startPoint y: 175, endPoint x: 645, endPoint y: 330, distance: 223.6
click at [0, 0] on slot at bounding box center [0, 0] width 0 height 0
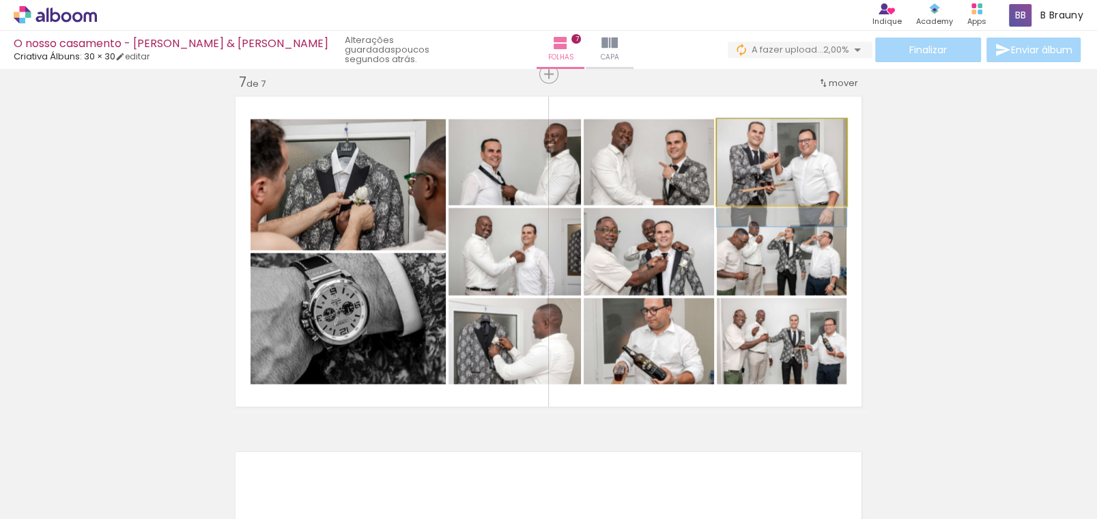
drag, startPoint x: 810, startPoint y: 167, endPoint x: 812, endPoint y: 177, distance: 10.4
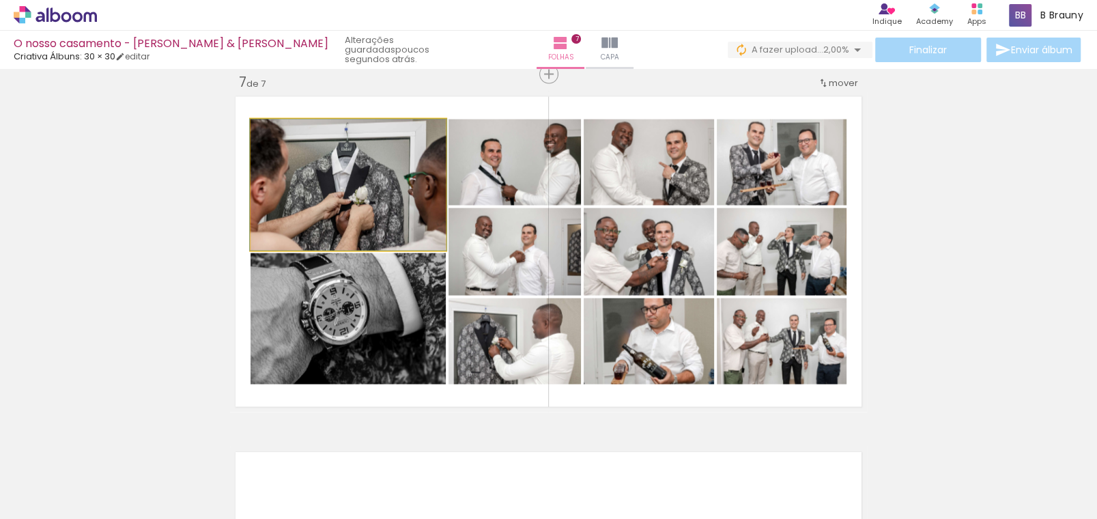
click at [410, 206] on quentale-photo at bounding box center [348, 184] width 195 height 131
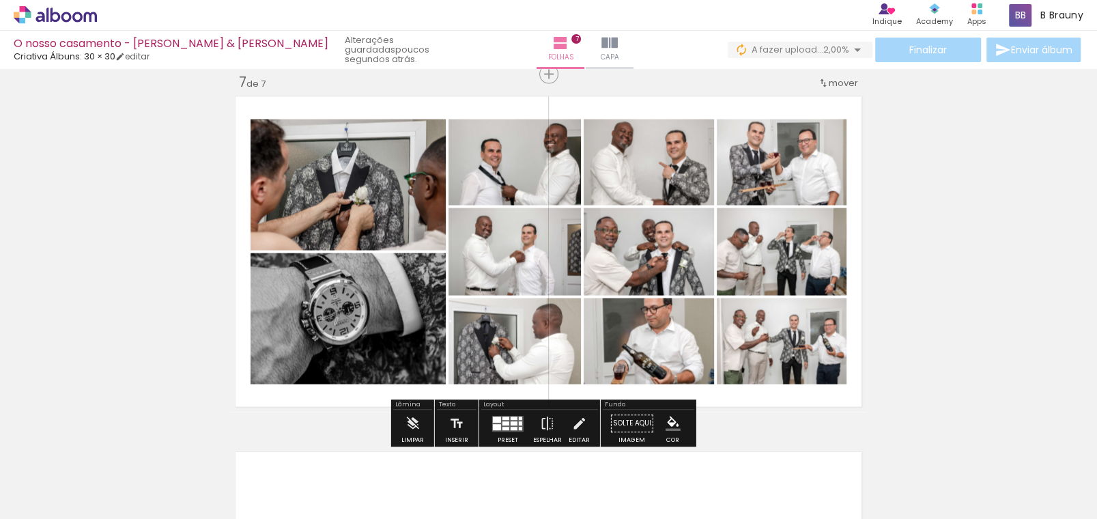
click at [0, 0] on slot "P&B" at bounding box center [0, 0] width 0 height 0
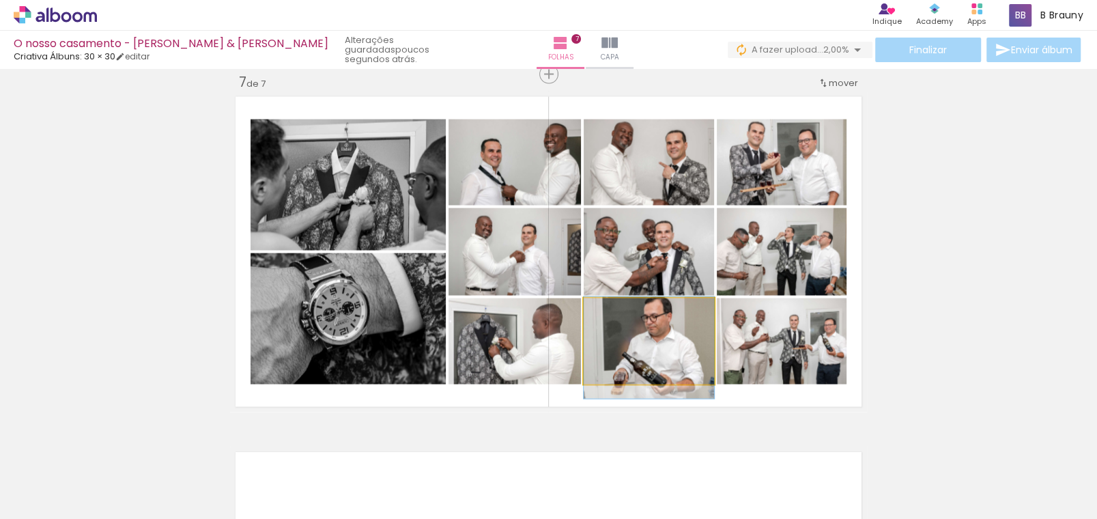
drag, startPoint x: 676, startPoint y: 361, endPoint x: 678, endPoint y: 369, distance: 8.4
